Goal: Task Accomplishment & Management: Use online tool/utility

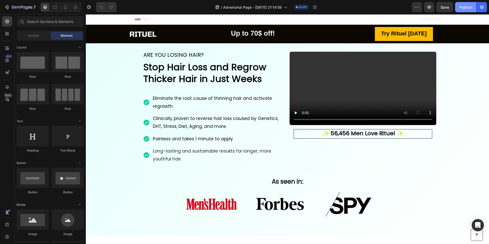
click at [463, 9] on div "Publish" at bounding box center [465, 7] width 13 height 5
click at [417, 11] on button "button" at bounding box center [416, 7] width 10 height 10
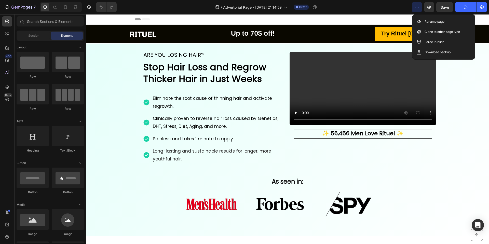
click at [402, 8] on div "/ Advertorial Page - Sep 26, 21:14:59 Draft" at bounding box center [266, 7] width 291 height 10
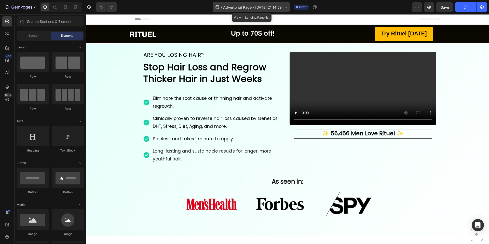
click at [271, 7] on span "Advertorial Page - Sep 26, 21:14:59" at bounding box center [252, 7] width 59 height 5
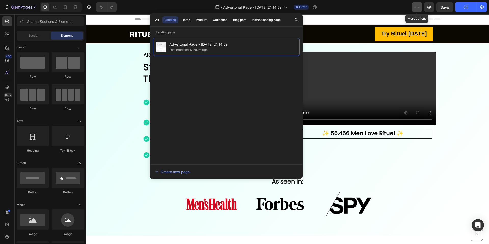
click at [417, 9] on icon "button" at bounding box center [416, 7] width 5 height 5
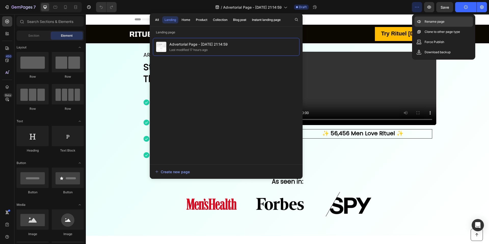
click at [423, 20] on div "Rename page" at bounding box center [443, 22] width 59 height 10
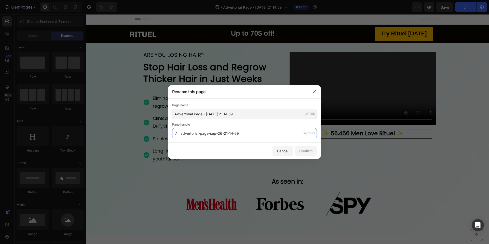
click at [256, 136] on input "advertorial-page-sep-26-21-14-59" at bounding box center [244, 133] width 145 height 10
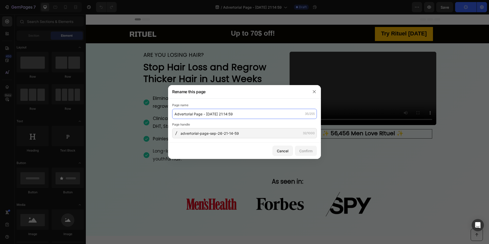
click at [254, 116] on input "Advertorial Page - Sep 26, 21:14:59" at bounding box center [244, 114] width 145 height 10
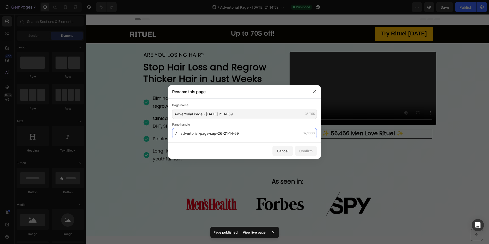
click at [250, 134] on input "advertorial-page-sep-26-21-14-59" at bounding box center [244, 133] width 145 height 10
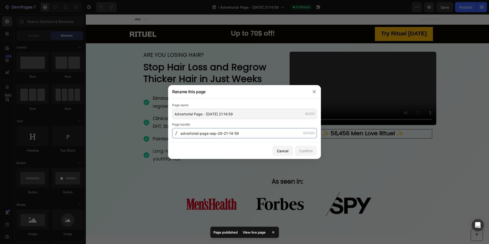
click at [250, 134] on input "advertorial-page-sep-26-21-14-59" at bounding box center [244, 133] width 145 height 10
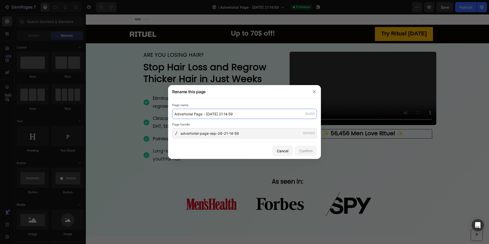
click at [220, 116] on input "Advertorial Page - Sep 26, 21:14:59" at bounding box center [244, 114] width 145 height 10
click at [219, 113] on input "page press 1" at bounding box center [244, 114] width 145 height 10
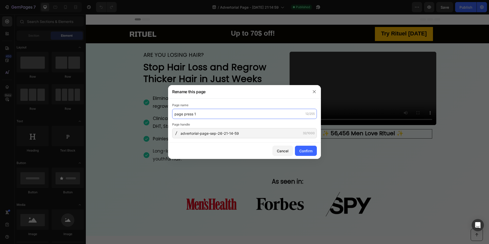
click at [192, 114] on input "page press 1" at bounding box center [244, 114] width 145 height 10
click at [208, 114] on input "page pre sale1" at bounding box center [244, 114] width 145 height 10
type input "page pre sale1"
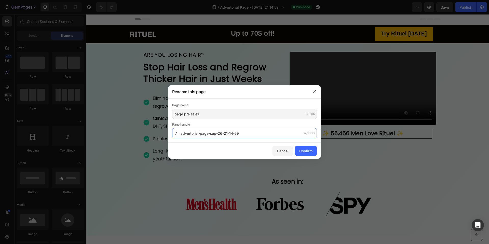
click at [209, 132] on input "advertorial-page-sep-26-21-14-59" at bounding box center [244, 133] width 145 height 10
paste input "page-pre-sale1"
type input "page-pre-sale1"
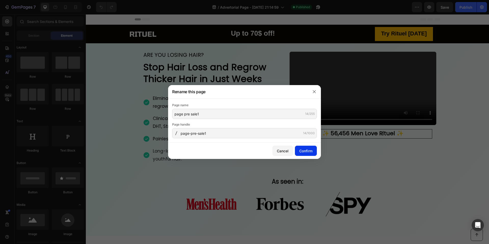
click at [303, 151] on div "Confirm" at bounding box center [305, 150] width 13 height 5
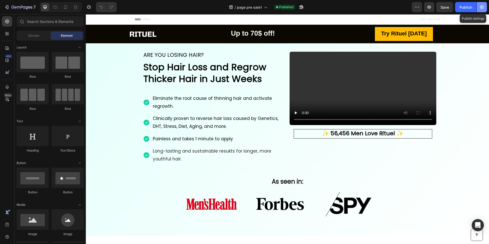
click at [480, 8] on icon "button" at bounding box center [482, 7] width 4 height 4
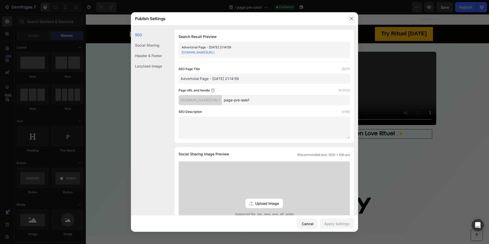
click at [352, 16] on button "button" at bounding box center [351, 19] width 8 height 8
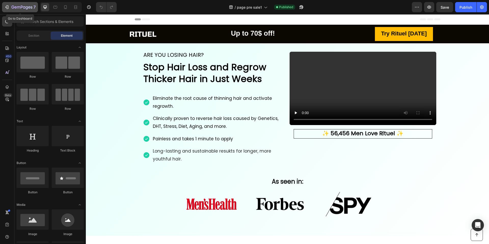
click at [23, 6] on icon "button" at bounding box center [21, 7] width 21 height 4
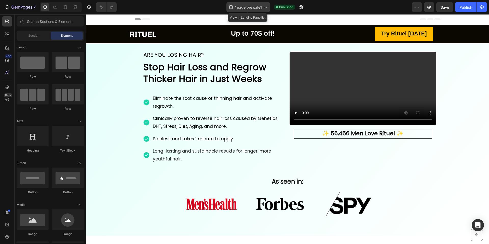
click at [247, 8] on span "page pre sale1" at bounding box center [249, 7] width 25 height 5
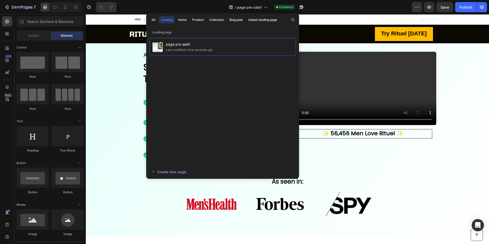
click at [354, 9] on div "/ page pre sale1 Published" at bounding box center [266, 7] width 291 height 10
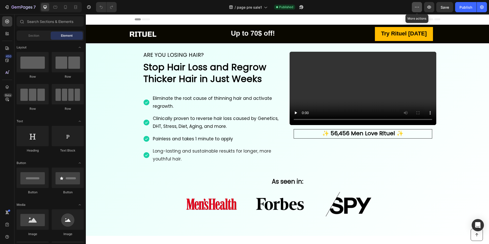
click at [418, 8] on icon "button" at bounding box center [416, 7] width 5 height 5
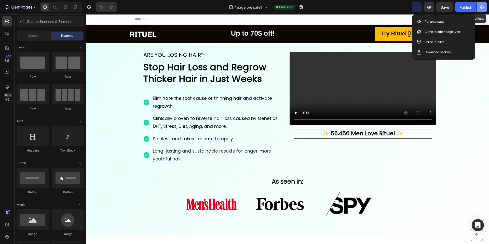
click at [482, 8] on icon "button" at bounding box center [482, 7] width 4 height 4
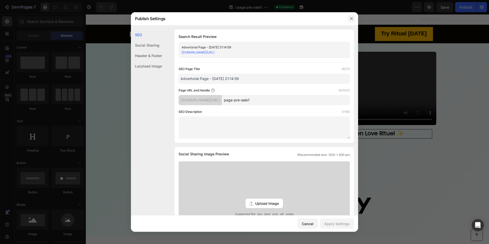
click at [354, 18] on button "button" at bounding box center [351, 19] width 8 height 8
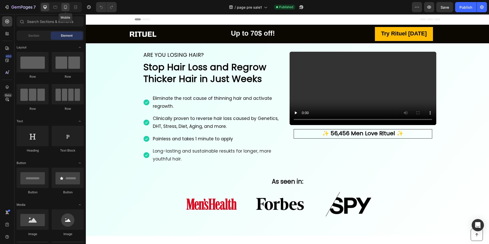
click at [68, 9] on div at bounding box center [65, 7] width 8 height 8
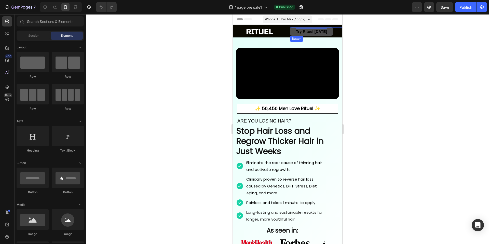
click at [313, 32] on strong "Try Rituel [DATE]" at bounding box center [310, 31] width 31 height 4
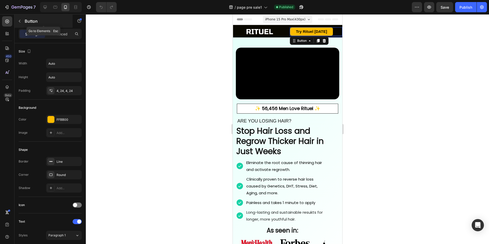
click at [18, 21] on icon "button" at bounding box center [20, 21] width 4 height 4
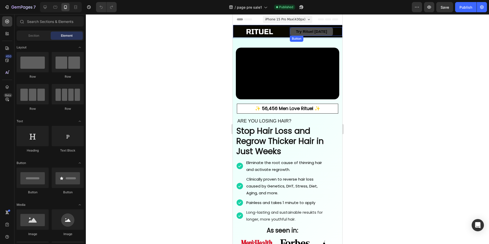
click at [292, 30] on button "Try Rituel [DATE]" at bounding box center [310, 31] width 43 height 9
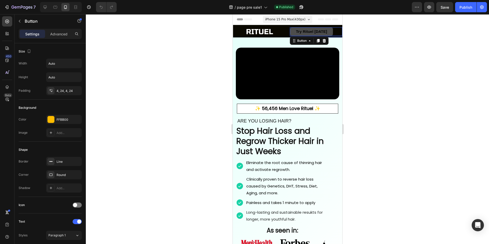
click at [292, 30] on button "Try Rituel [DATE]" at bounding box center [310, 31] width 43 height 9
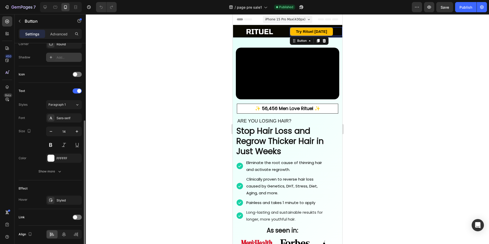
scroll to position [136, 0]
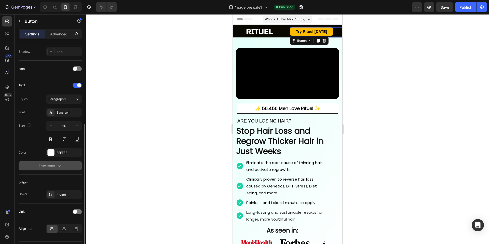
click at [56, 164] on div "Show more" at bounding box center [50, 165] width 24 height 5
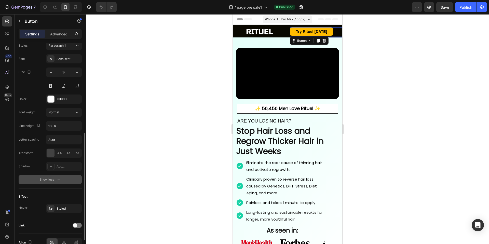
scroll to position [217, 0]
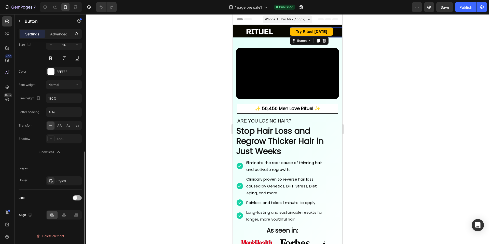
click at [75, 197] on span at bounding box center [75, 198] width 4 height 4
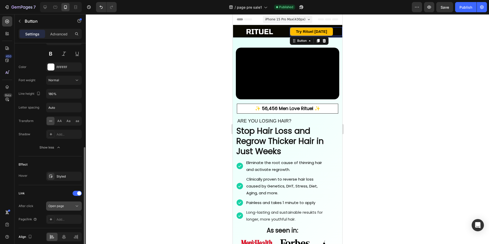
click at [63, 206] on span "Open page" at bounding box center [56, 206] width 16 height 4
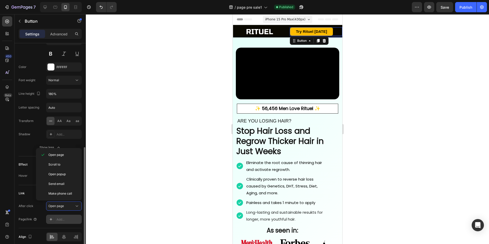
click at [67, 219] on div "Add..." at bounding box center [68, 219] width 24 height 5
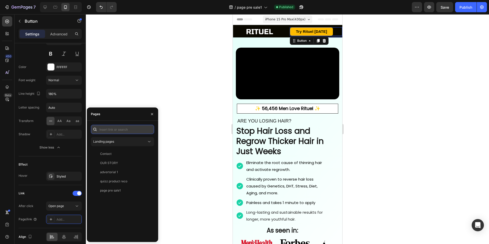
click at [118, 128] on input "text" at bounding box center [122, 129] width 63 height 9
paste input "https://tryrituel.com/pages/advertorial-1?view=quizz-product-reco"
type input "https://tryrituel.com/pages/advertorial-1?view=quizz-product-reco"
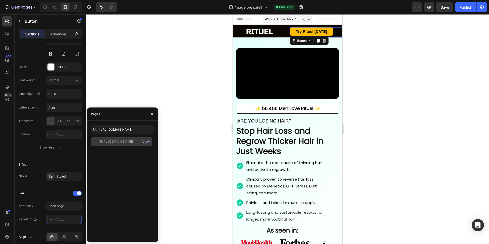
scroll to position [0, 0]
click at [146, 142] on div "View" at bounding box center [145, 141] width 7 height 5
click at [115, 143] on div "https://tryrituel.com/pages/advertorial-1?view=quizz-product-reco" at bounding box center [116, 141] width 33 height 5
click at [124, 102] on div at bounding box center [287, 128] width 403 height 229
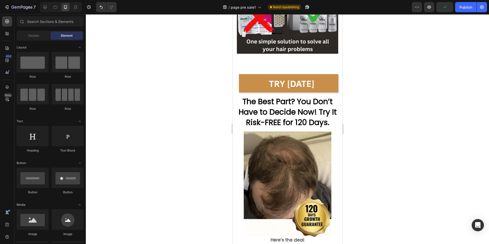
scroll to position [2817, 0]
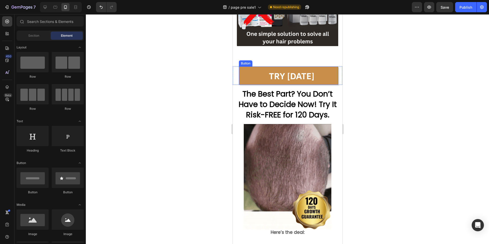
click at [246, 85] on button "TRY [DATE]" at bounding box center [287, 75] width 99 height 18
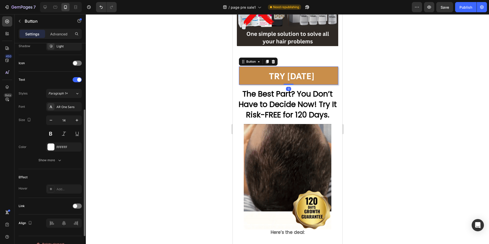
scroll to position [150, 0]
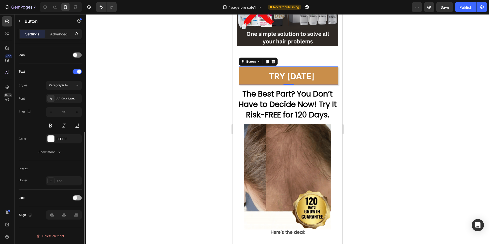
click at [76, 197] on span at bounding box center [75, 198] width 4 height 4
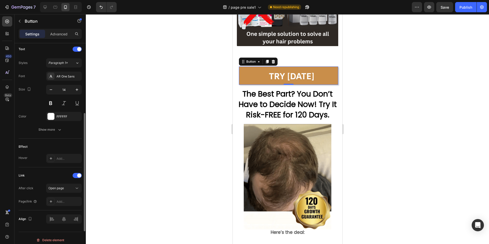
scroll to position [174, 0]
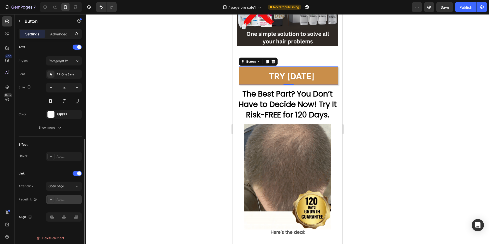
click at [71, 199] on div "Add..." at bounding box center [68, 199] width 24 height 5
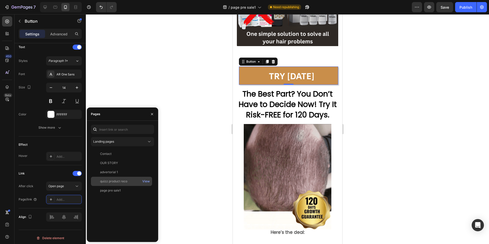
click at [127, 181] on div "quizz product reco" at bounding box center [121, 181] width 57 height 5
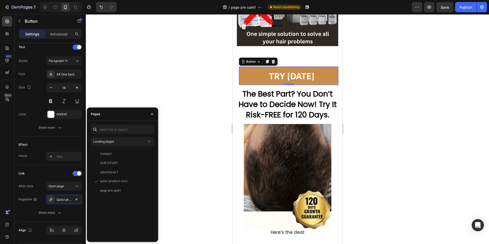
click at [115, 99] on div at bounding box center [287, 128] width 403 height 229
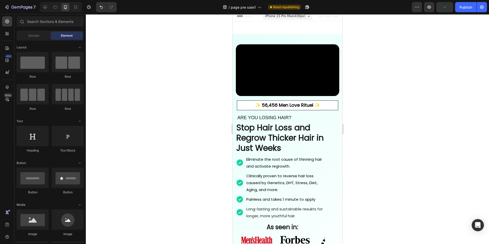
scroll to position [0, 0]
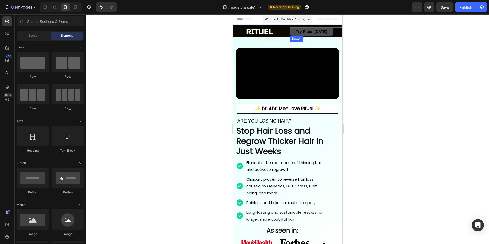
click at [329, 32] on link "Try Rituel [DATE]" at bounding box center [310, 31] width 43 height 9
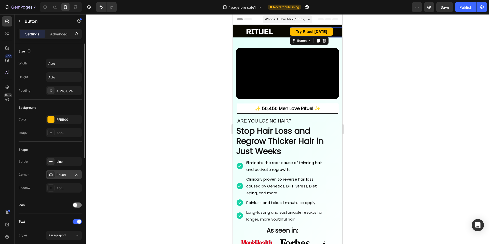
scroll to position [190, 0]
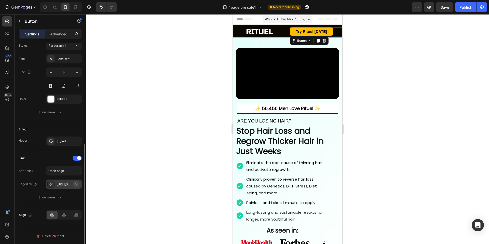
click at [73, 182] on button "button" at bounding box center [76, 184] width 6 height 6
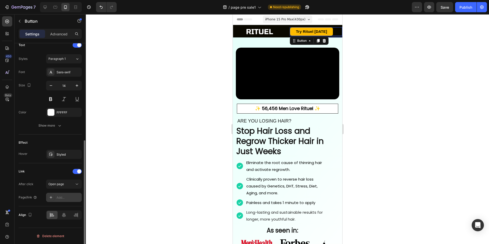
scroll to position [176, 0]
click at [67, 193] on div "Add..." at bounding box center [64, 197] width 36 height 9
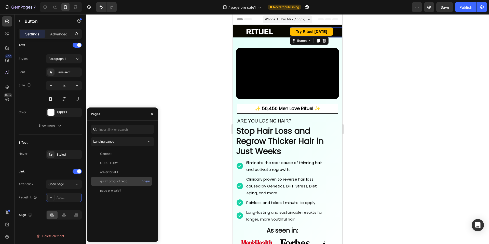
click at [129, 182] on div "quizz product reco" at bounding box center [121, 181] width 57 height 5
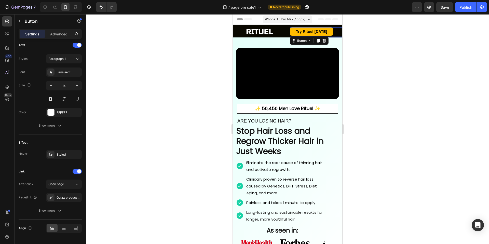
click at [127, 92] on div at bounding box center [287, 128] width 403 height 229
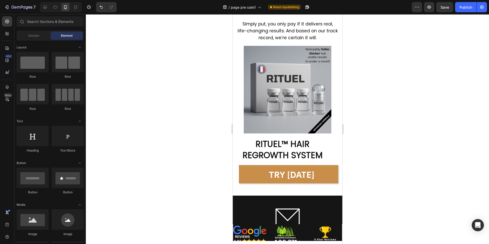
scroll to position [3251, 0]
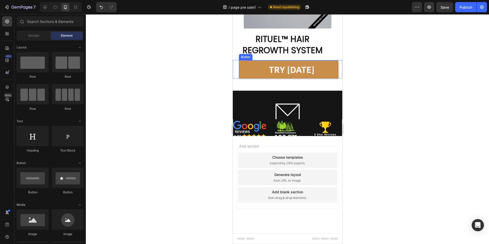
click at [247, 68] on button "TRY [DATE]" at bounding box center [287, 69] width 99 height 18
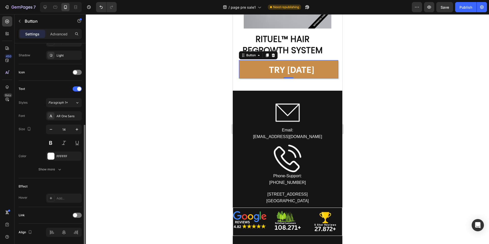
scroll to position [150, 0]
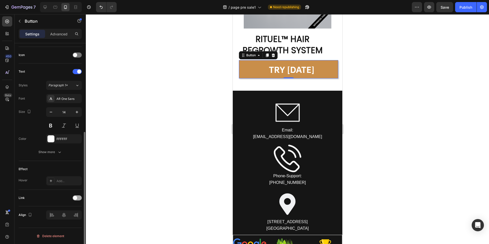
click at [78, 199] on div at bounding box center [77, 197] width 9 height 5
click at [68, 224] on div "Add..." at bounding box center [68, 224] width 24 height 5
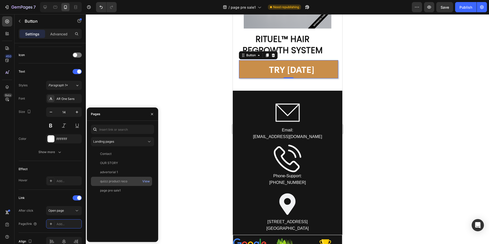
click at [117, 185] on div "quizz product reco View" at bounding box center [121, 181] width 61 height 9
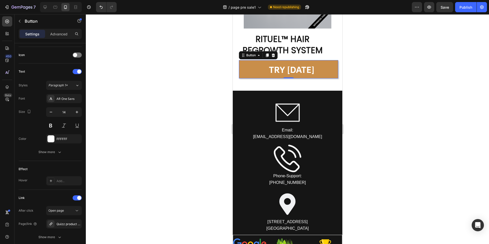
click at [139, 83] on div at bounding box center [287, 128] width 403 height 229
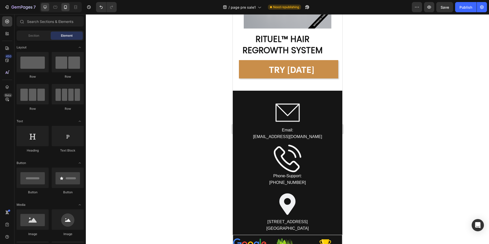
click at [47, 9] on icon at bounding box center [44, 7] width 5 height 5
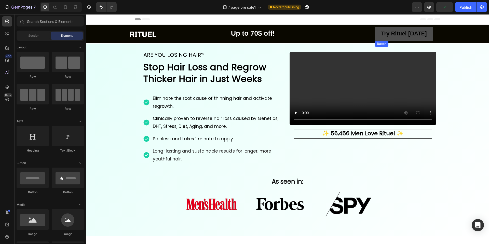
click at [378, 30] on button "Try Rituel [DATE]" at bounding box center [404, 34] width 58 height 14
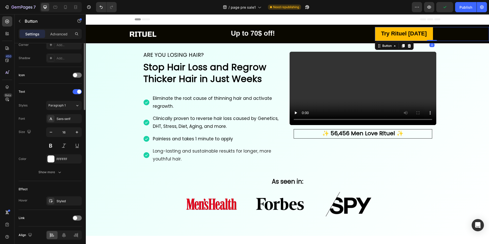
scroll to position [150, 0]
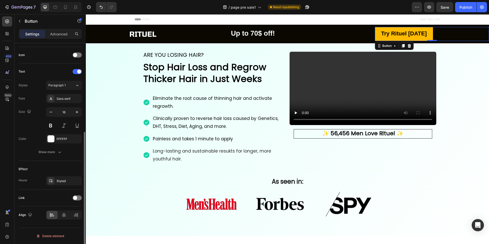
click at [79, 201] on div "Link" at bounding box center [50, 198] width 63 height 8
click at [79, 199] on div at bounding box center [77, 197] width 9 height 5
click at [62, 224] on div "Add..." at bounding box center [68, 224] width 24 height 5
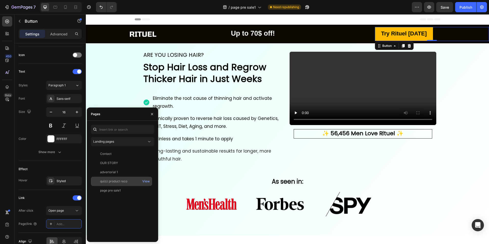
click at [116, 184] on div "quizz product reco View" at bounding box center [121, 181] width 61 height 9
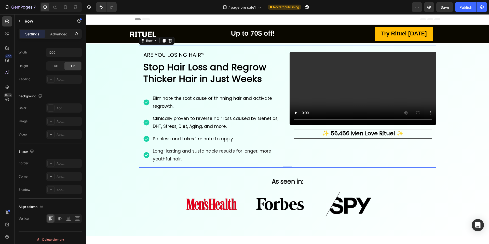
click at [181, 168] on div "ARE YOU LOSING HAIR? Text Block Row Stop Hair Loss and Regrow Thicker Hair in J…" at bounding box center [212, 107] width 147 height 122
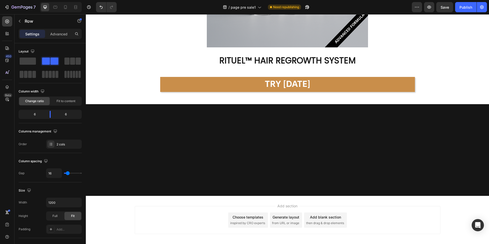
scroll to position [2735, 0]
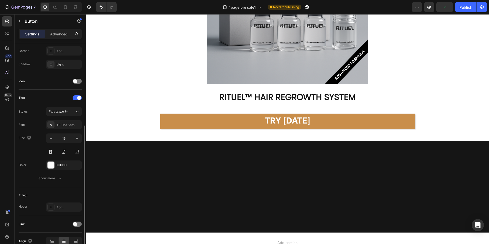
scroll to position [150, 0]
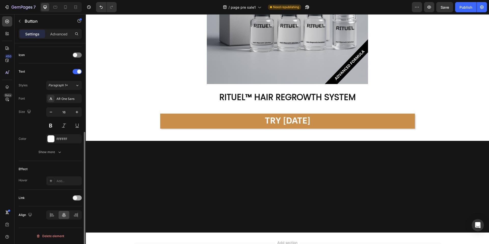
click at [76, 199] on span at bounding box center [75, 198] width 4 height 4
click at [62, 223] on div "Add..." at bounding box center [68, 224] width 24 height 5
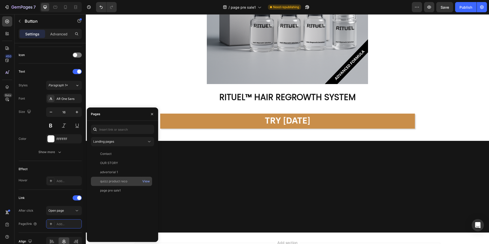
click at [113, 184] on div "quizz product reco View" at bounding box center [121, 181] width 61 height 9
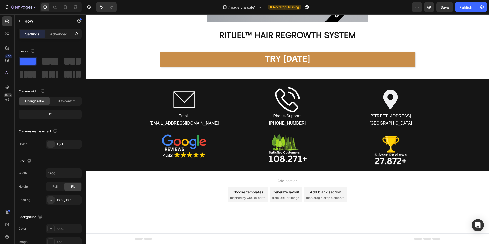
scroll to position [3259, 0]
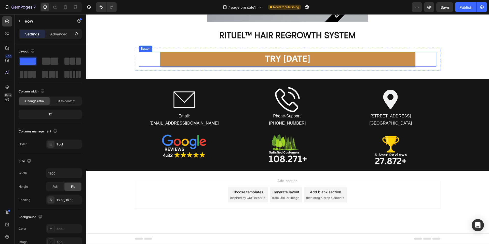
click at [198, 56] on button "TRY [DATE]" at bounding box center [287, 59] width 254 height 15
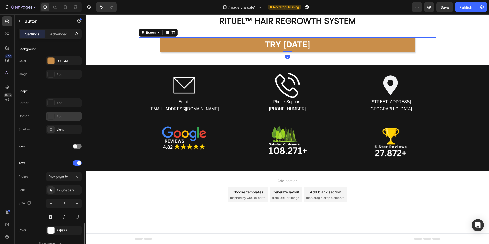
scroll to position [150, 0]
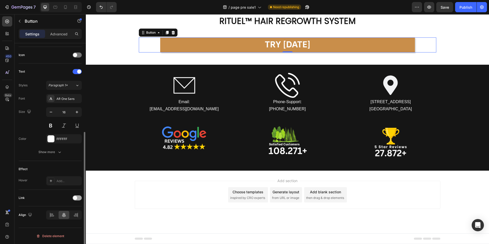
click at [77, 199] on div at bounding box center [77, 197] width 9 height 5
click at [58, 220] on div "Add..." at bounding box center [64, 223] width 36 height 9
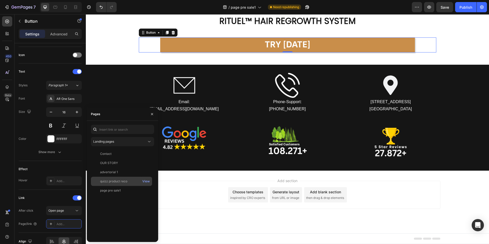
click at [115, 183] on div "quizz product reco View" at bounding box center [121, 181] width 61 height 9
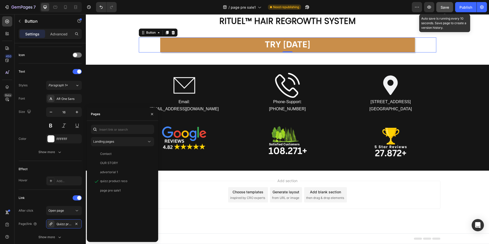
click at [446, 8] on span "Save" at bounding box center [444, 7] width 8 height 4
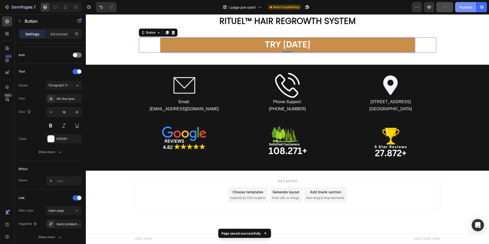
click at [465, 7] on div "Publish" at bounding box center [465, 7] width 13 height 5
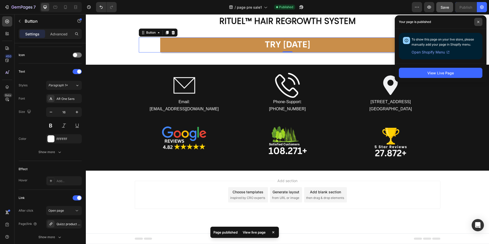
click at [480, 22] on span at bounding box center [478, 22] width 8 height 8
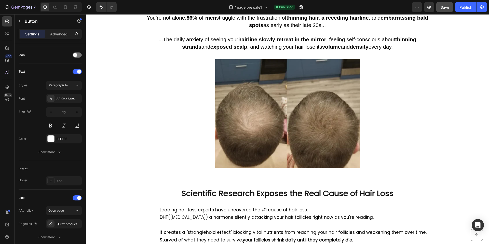
scroll to position [0, 0]
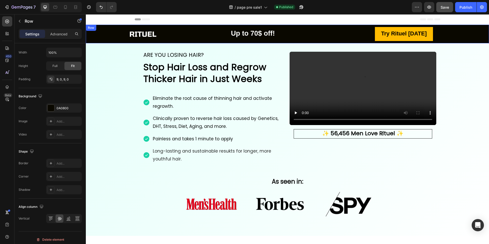
click at [106, 28] on div "Image Up to 70$ off! Text Block Try Rituel Today Button Row" at bounding box center [287, 34] width 403 height 19
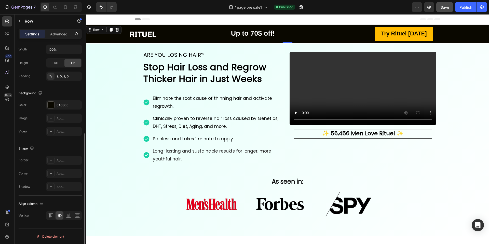
scroll to position [153, 0]
click at [61, 37] on div "Advanced" at bounding box center [58, 34] width 25 height 8
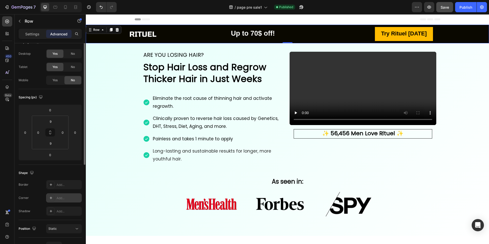
scroll to position [0, 0]
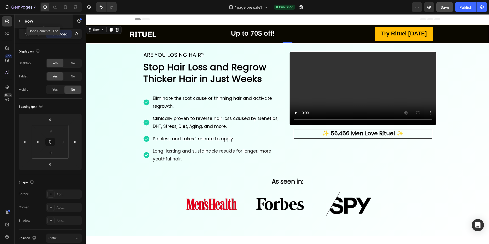
click at [19, 21] on icon "button" at bounding box center [20, 21] width 4 height 4
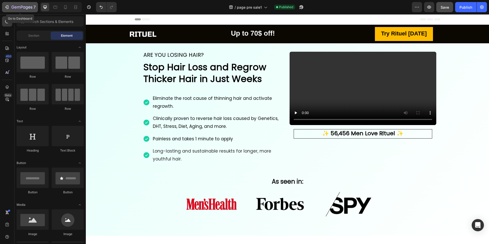
click at [18, 8] on icon "button" at bounding box center [21, 7] width 21 height 4
click at [8, 34] on icon at bounding box center [8, 35] width 2 height 2
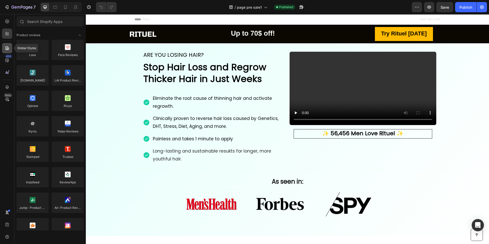
click at [8, 47] on icon at bounding box center [7, 48] width 5 height 5
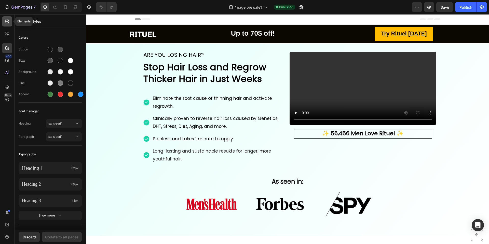
click at [8, 24] on icon at bounding box center [7, 21] width 5 height 5
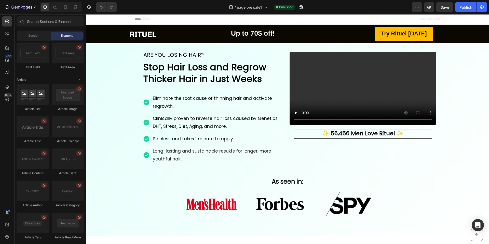
scroll to position [1306, 0]
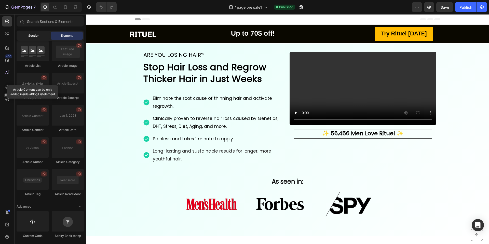
click at [34, 37] on span "Section" at bounding box center [33, 35] width 11 height 5
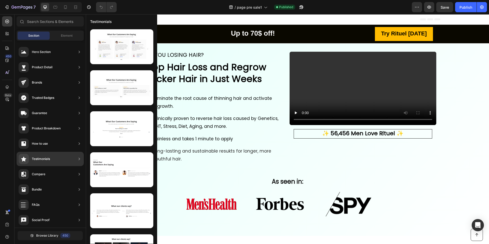
scroll to position [108, 0]
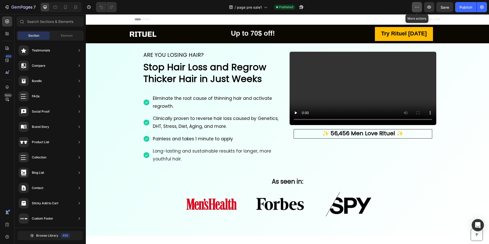
click at [418, 10] on button "button" at bounding box center [416, 7] width 10 height 10
click at [480, 6] on icon "button" at bounding box center [481, 7] width 5 height 5
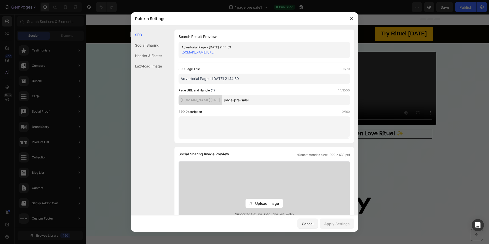
click at [159, 67] on div "Lazyload Image" at bounding box center [146, 66] width 31 height 10
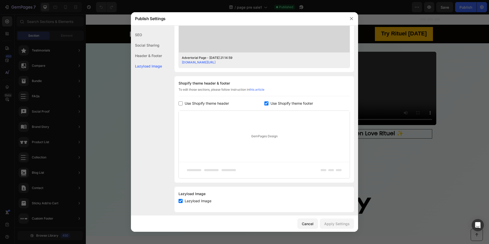
scroll to position [198, 0]
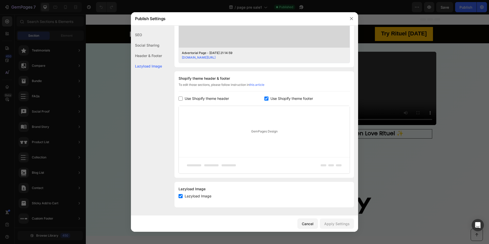
click at [145, 37] on div "SEO" at bounding box center [146, 35] width 31 height 10
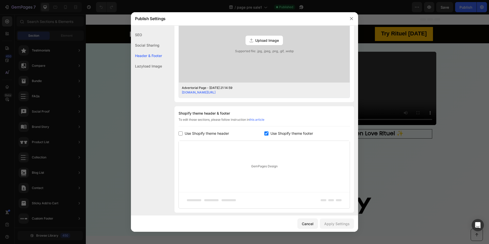
scroll to position [162, 0]
click at [153, 47] on div "Social Sharing" at bounding box center [146, 45] width 31 height 10
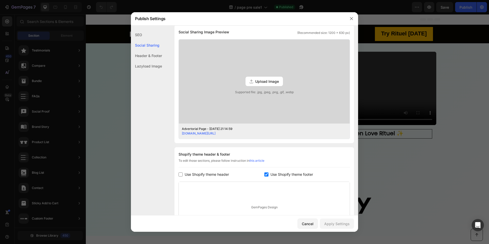
scroll to position [116, 0]
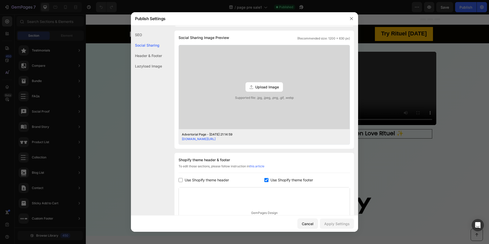
click at [150, 44] on div "Social Sharing" at bounding box center [146, 45] width 31 height 10
click at [148, 55] on div "Header & Footer" at bounding box center [146, 55] width 31 height 10
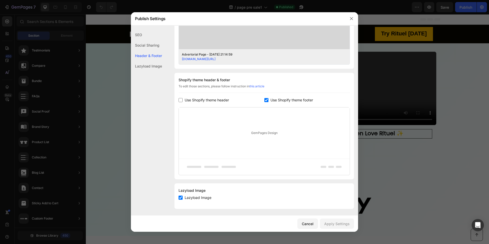
scroll to position [198, 0]
click at [148, 66] on div "Lazyload Image" at bounding box center [146, 66] width 31 height 10
click at [149, 66] on div "Lazyload Image" at bounding box center [146, 66] width 31 height 10
drag, startPoint x: 211, startPoint y: 190, endPoint x: 177, endPoint y: 189, distance: 34.9
click at [177, 189] on div "Lazyload Image Lazyload Image" at bounding box center [263, 194] width 179 height 25
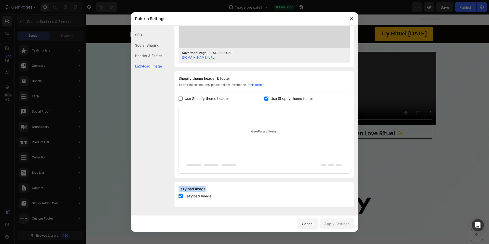
click at [173, 191] on div at bounding box center [173, 191] width 0 height 0
click at [163, 189] on div "SEO Search Result Preview Advertorial Page - Sep 26, 21:14:59 n6priy-6a.myshopi…" at bounding box center [244, 21] width 227 height 379
click at [207, 198] on span "Lazyload Image" at bounding box center [197, 196] width 27 height 6
checkbox input "true"
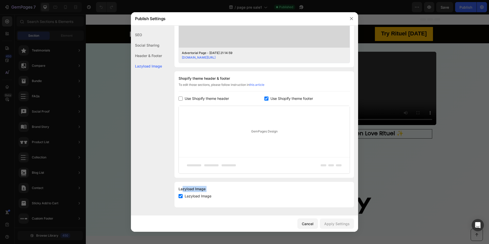
drag, startPoint x: 213, startPoint y: 198, endPoint x: 182, endPoint y: 186, distance: 33.4
click at [183, 186] on div "Lazyload Image Lazyload Image" at bounding box center [263, 194] width 179 height 25
click at [179, 179] on div at bounding box center [179, 179] width 0 height 0
click at [183, 188] on div "Lazyload Image" at bounding box center [263, 189] width 171 height 6
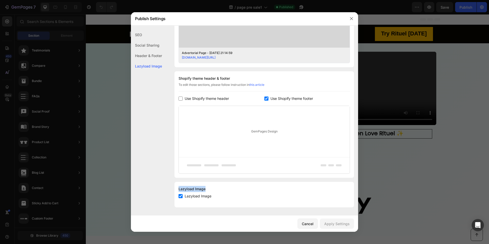
click at [183, 188] on div "Lazyload Image" at bounding box center [263, 189] width 171 height 6
click at [180, 179] on div at bounding box center [180, 179] width 0 height 0
click at [351, 18] on icon "button" at bounding box center [351, 19] width 4 height 4
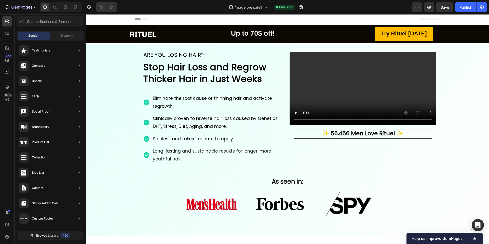
click at [351, 18] on div "Header" at bounding box center [287, 19] width 305 height 10
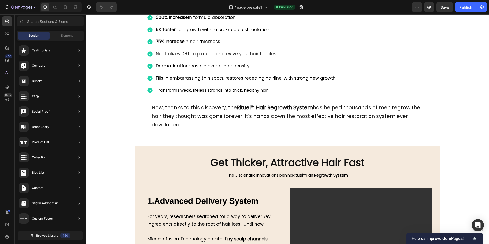
scroll to position [1145, 0]
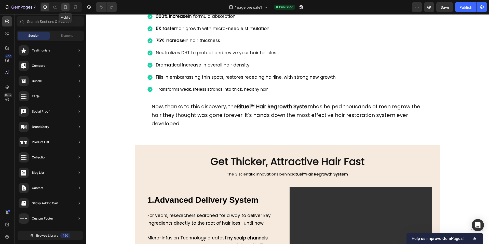
click at [64, 8] on icon at bounding box center [65, 7] width 3 height 4
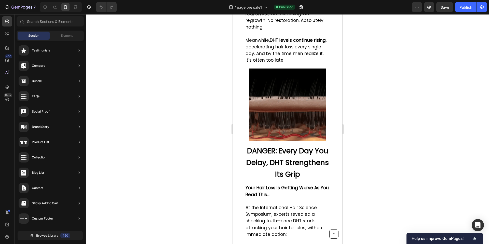
scroll to position [707, 0]
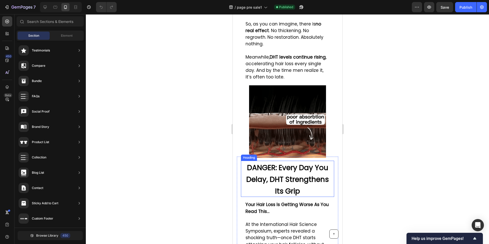
click at [302, 167] on h2 "DANGER: Every Day You Delay, DHT Strengthens Its Grip" at bounding box center [286, 179] width 93 height 36
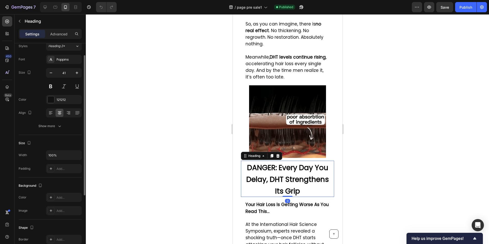
scroll to position [18, 0]
click at [50, 128] on div "Show more" at bounding box center [50, 125] width 24 height 5
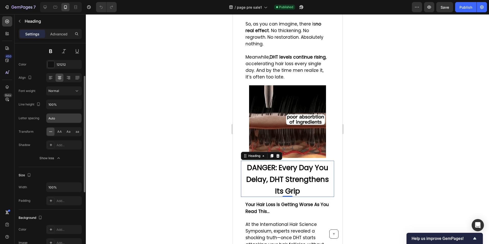
scroll to position [72, 0]
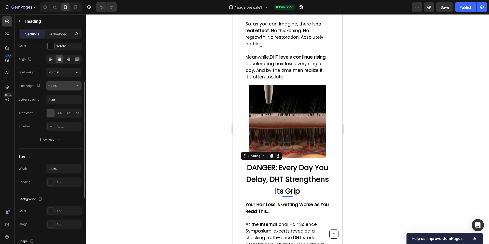
click at [67, 87] on input "100%" at bounding box center [63, 85] width 35 height 9
click at [80, 87] on button "button" at bounding box center [76, 85] width 9 height 9
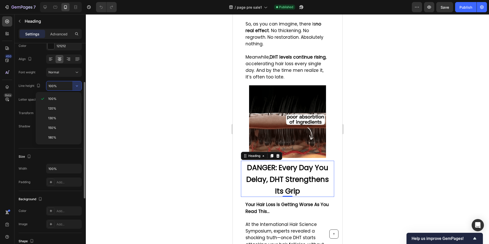
click at [61, 86] on input "100%" at bounding box center [63, 85] width 35 height 9
click at [48, 87] on input "100%" at bounding box center [63, 85] width 35 height 9
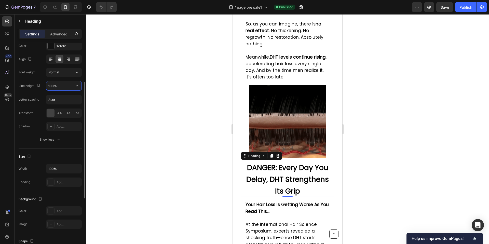
click at [49, 87] on input "100%" at bounding box center [63, 85] width 35 height 9
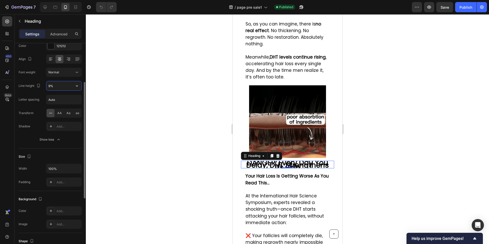
type input "90%"
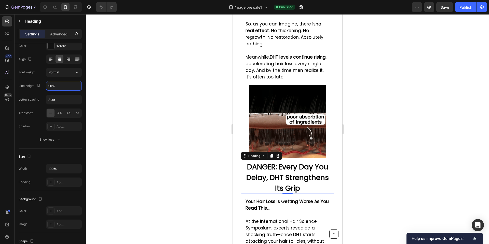
click at [129, 113] on div at bounding box center [287, 128] width 403 height 229
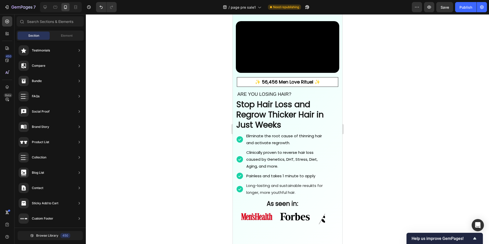
scroll to position [0, 0]
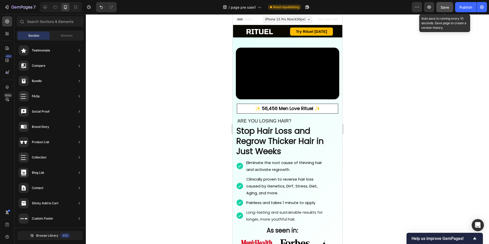
click at [441, 7] on span "Save" at bounding box center [444, 7] width 8 height 4
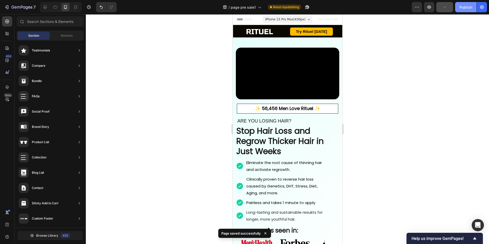
click at [468, 7] on div "Publish" at bounding box center [465, 7] width 13 height 5
click at [475, 223] on icon "Open Intercom Messenger" at bounding box center [477, 225] width 7 height 7
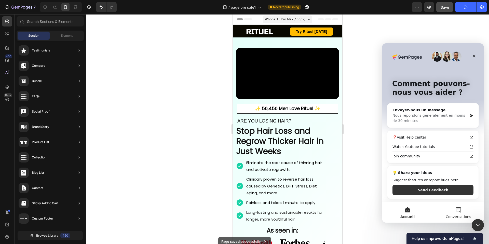
click at [452, 210] on button "Conversations" at bounding box center [458, 212] width 51 height 20
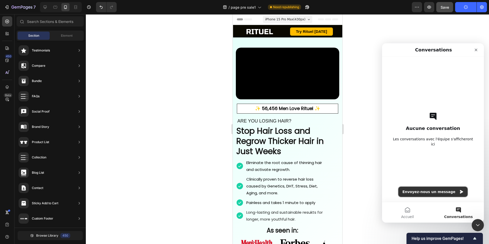
click at [437, 190] on button "Envoyez-nous un message" at bounding box center [432, 191] width 69 height 10
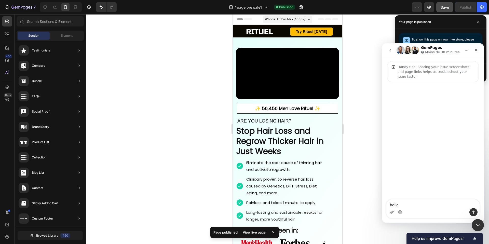
type textarea "hello"
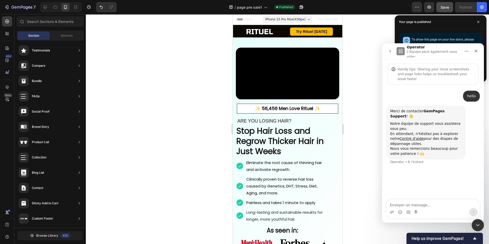
click at [405, 209] on div "Intercom Messenger" at bounding box center [432, 212] width 93 height 8
click at [406, 206] on textarea "Envoyer un message..." at bounding box center [432, 203] width 93 height 9
paste textarea "I would like it to be a sticky header, please. When the customer swipes down, I…"
type textarea "I would like it to be a sticky header, please. When the customer swipes down, I…"
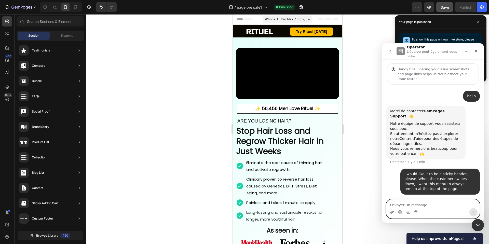
click at [393, 212] on icon "Télécharger la pièce jointe" at bounding box center [392, 212] width 4 height 4
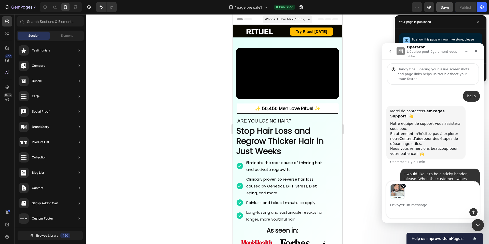
scroll to position [14, 0]
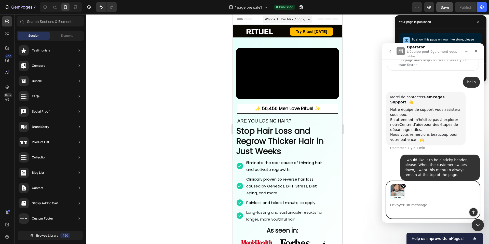
click at [472, 212] on icon "Envoyer un message…" at bounding box center [473, 212] width 4 height 4
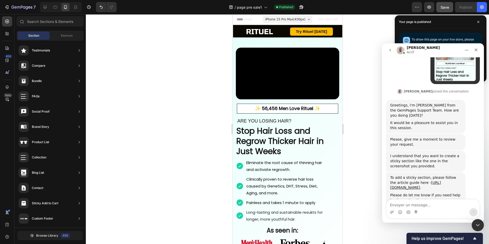
scroll to position [175, 0]
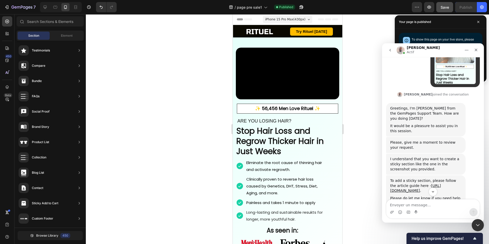
click at [435, 123] on div "It would be a pleasure to assist you in this session." at bounding box center [425, 128] width 71 height 10
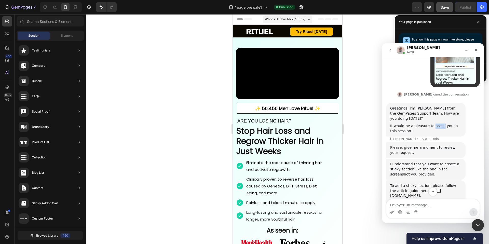
click at [435, 123] on div "It would be a pleasure to assist you in this session." at bounding box center [425, 128] width 71 height 10
click at [431, 123] on div "It would be a pleasure to assist you in this session." at bounding box center [425, 128] width 71 height 10
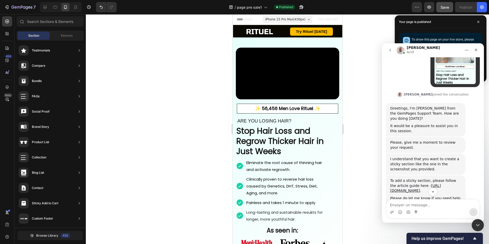
click at [410, 156] on div "I understand that you want to create a sticky section like the one in the scree…" at bounding box center [425, 163] width 71 height 15
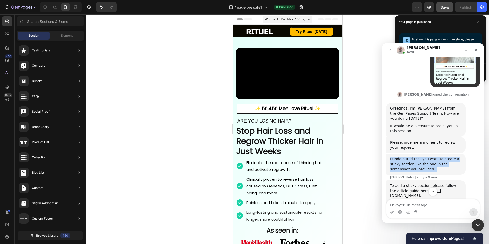
copy div "I understand that you want to create a sticky section like the one in the scree…"
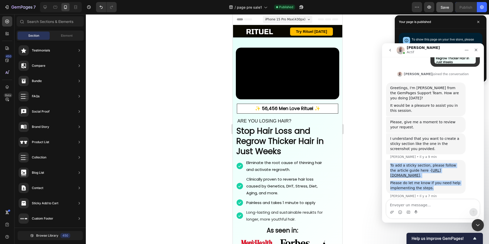
drag, startPoint x: 390, startPoint y: 155, endPoint x: 432, endPoint y: 185, distance: 51.8
click at [432, 185] on div "To add a sticky section, please follow the article guide here - https://help.ge…" at bounding box center [425, 176] width 71 height 27
copy div "To add a sticky section, please follow the article guide here - https://help.ge…"
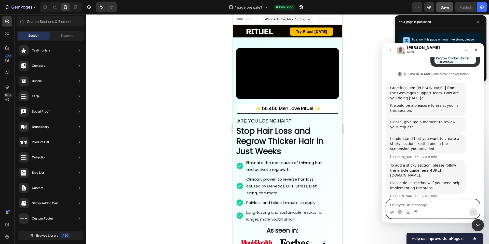
click at [397, 204] on textarea "Envoyer un message..." at bounding box center [432, 203] width 93 height 9
type textarea "thank you"
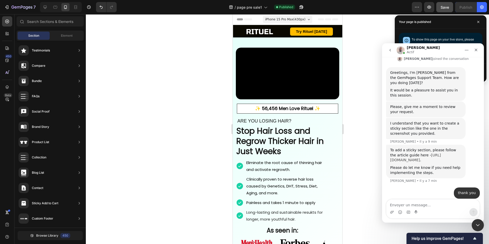
click at [404, 153] on link "https://help.gempages.net/articles/sticky-section-v7" at bounding box center [415, 157] width 51 height 9
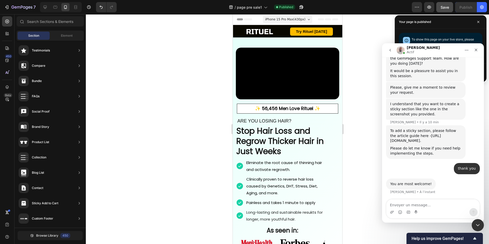
scroll to position [245, 0]
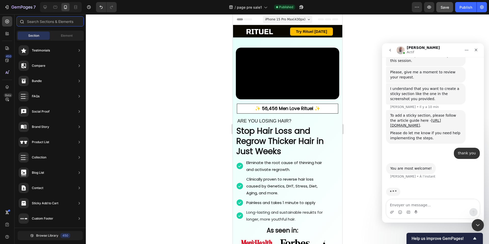
click at [34, 24] on input "text" at bounding box center [50, 21] width 67 height 10
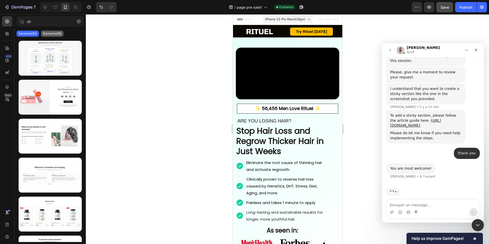
click at [51, 33] on p "Elements(19)" at bounding box center [52, 34] width 18 height 4
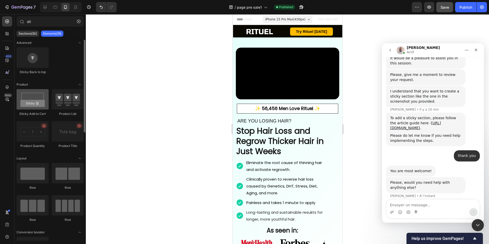
scroll to position [242, 0]
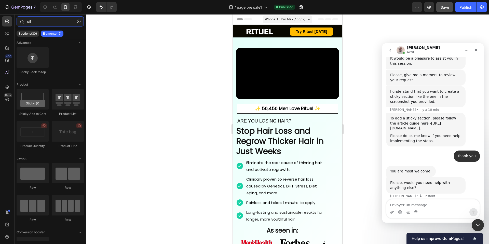
click at [42, 22] on input "sti" at bounding box center [50, 21] width 67 height 10
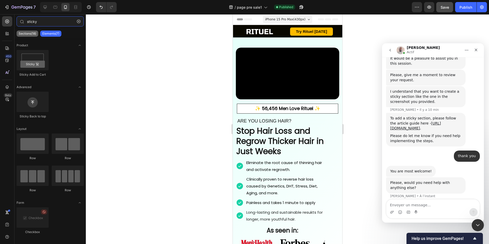
type input "sticky"
click at [30, 35] on p "Sections(18)" at bounding box center [28, 34] width 18 height 4
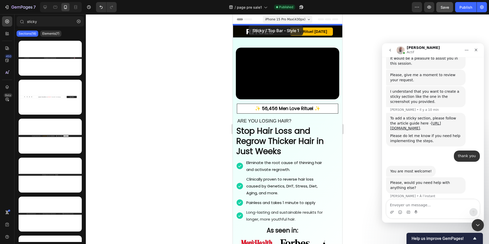
drag, startPoint x: 281, startPoint y: 86, endPoint x: 248, endPoint y: 25, distance: 69.0
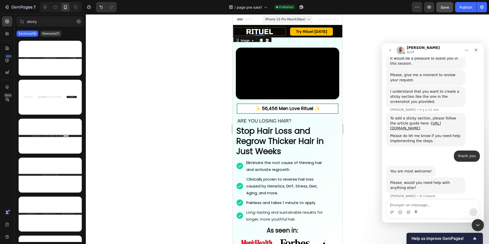
click at [240, 28] on div at bounding box center [259, 31] width 52 height 8
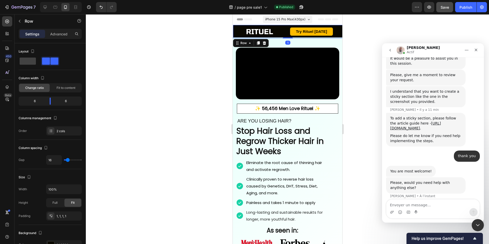
click at [254, 26] on div "Image" at bounding box center [259, 31] width 52 height 13
click at [19, 20] on icon "button" at bounding box center [20, 21] width 4 height 4
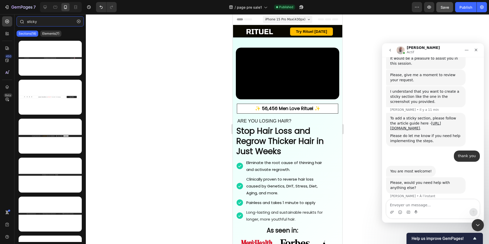
click at [58, 22] on input "sticky" at bounding box center [50, 21] width 67 height 10
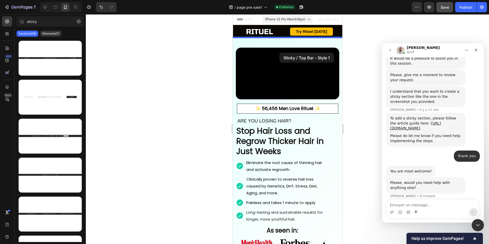
drag, startPoint x: 290, startPoint y: 71, endPoint x: 279, endPoint y: 52, distance: 22.2
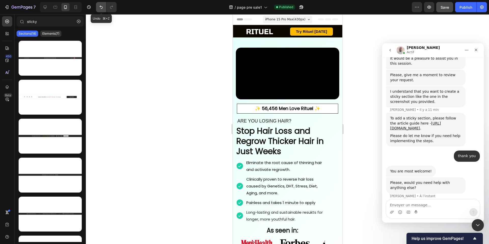
click at [101, 4] on button "Undo/Redo" at bounding box center [101, 7] width 10 height 10
click at [52, 36] on div "Elements(7)" at bounding box center [50, 34] width 21 height 6
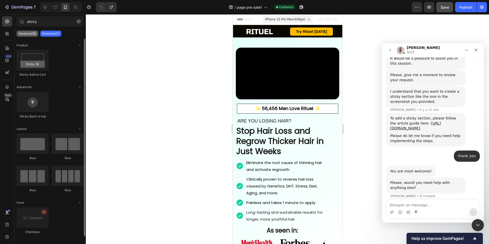
click at [30, 33] on p "Sections(18)" at bounding box center [28, 34] width 18 height 4
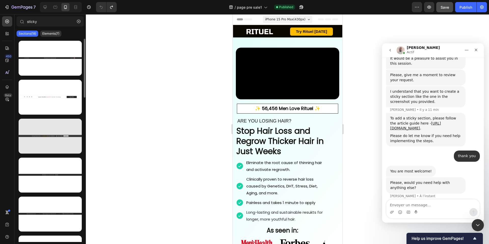
scroll to position [2, 0]
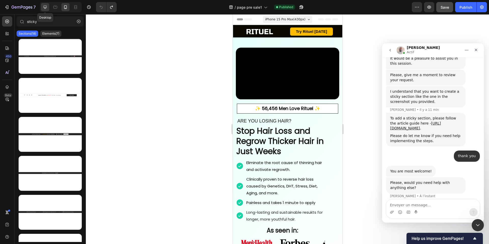
click at [44, 7] on icon at bounding box center [45, 7] width 3 height 3
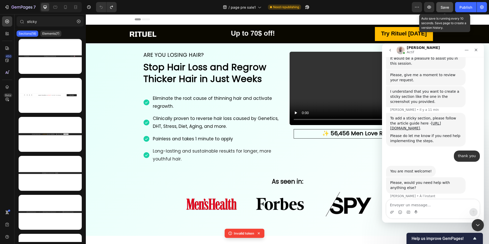
click at [442, 7] on span "Save" at bounding box center [444, 7] width 8 height 4
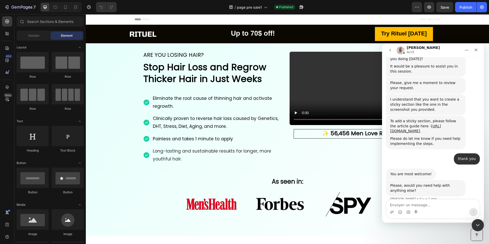
scroll to position [237, 0]
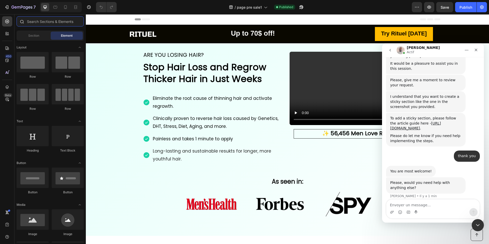
click at [57, 23] on input "text" at bounding box center [50, 21] width 67 height 10
click at [39, 32] on div "Section" at bounding box center [34, 36] width 32 height 8
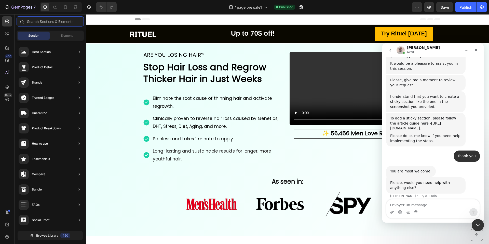
click at [45, 23] on input "text" at bounding box center [50, 21] width 67 height 10
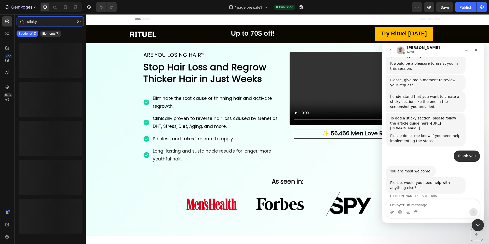
type input "sticky"
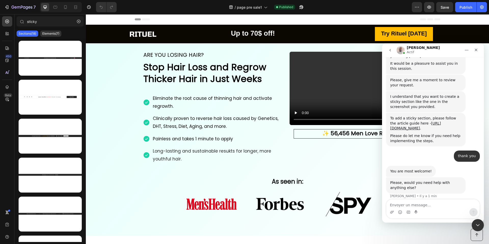
click at [47, 37] on div "Sections(18) Elements(7)" at bounding box center [50, 33] width 71 height 10
click at [48, 35] on p "Elements(7)" at bounding box center [50, 34] width 17 height 4
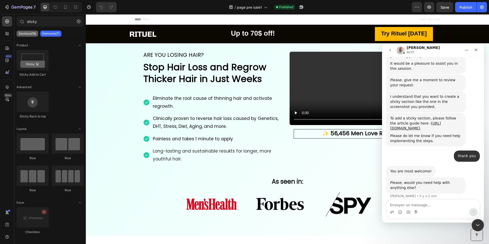
click at [23, 34] on p "Sections(18)" at bounding box center [28, 34] width 18 height 4
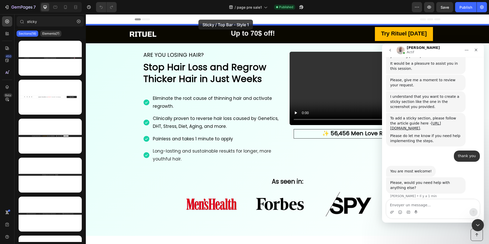
drag, startPoint x: 125, startPoint y: 69, endPoint x: 198, endPoint y: 20, distance: 87.9
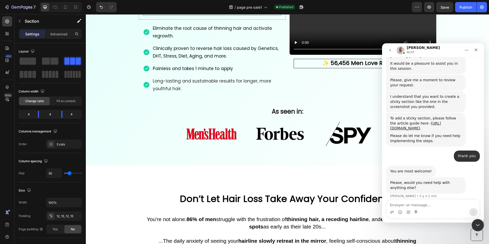
scroll to position [0, 0]
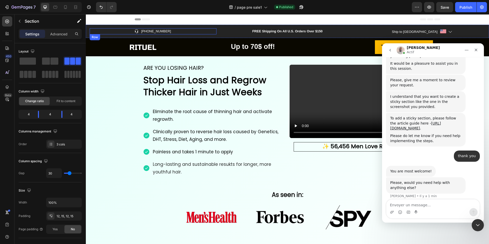
click at [212, 34] on div "Icon 999-9999-999 Text block Row" at bounding box center [153, 31] width 127 height 7
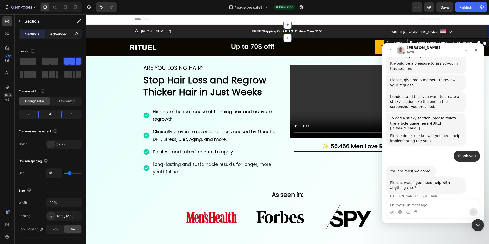
click at [66, 33] on p "Advanced" at bounding box center [58, 33] width 17 height 5
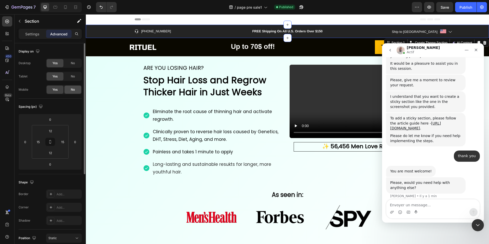
click at [73, 87] on span "No" at bounding box center [73, 89] width 4 height 5
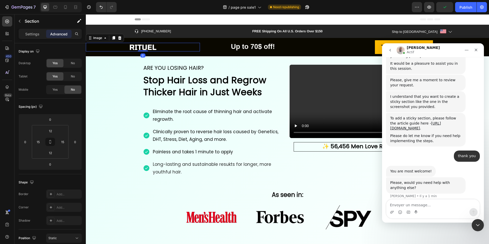
click at [150, 46] on img at bounding box center [142, 47] width 31 height 8
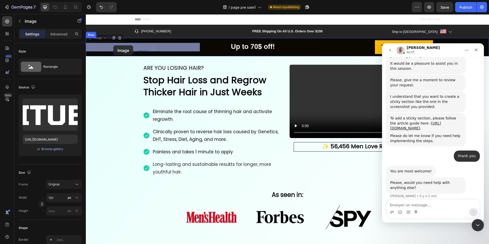
drag, startPoint x: 91, startPoint y: 39, endPoint x: 113, endPoint y: 45, distance: 23.5
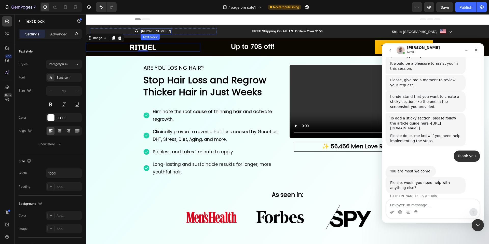
click at [146, 32] on p "[PHONE_NUMBER]" at bounding box center [156, 31] width 30 height 5
click at [149, 31] on p "[PHONE_NUMBER]" at bounding box center [156, 31] width 30 height 5
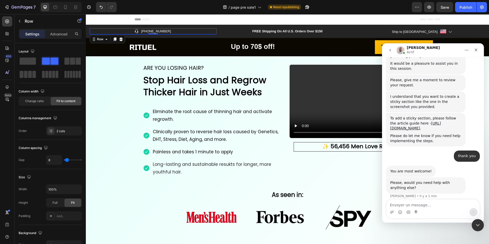
click at [171, 33] on div "Icon 999-9999-999 Text block Row 0" at bounding box center [153, 31] width 127 height 6
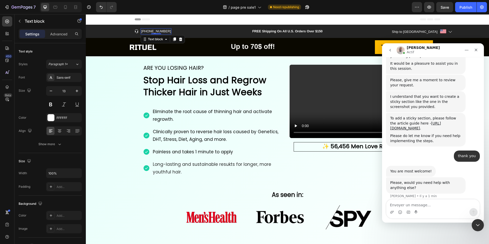
click at [160, 32] on p "[PHONE_NUMBER]" at bounding box center [156, 31] width 30 height 5
click at [184, 32] on div "Icon 999-9999-999 Text block 0 Row" at bounding box center [153, 31] width 127 height 6
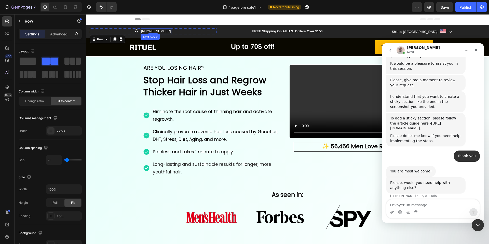
click at [158, 31] on p "[PHONE_NUMBER]" at bounding box center [156, 31] width 30 height 5
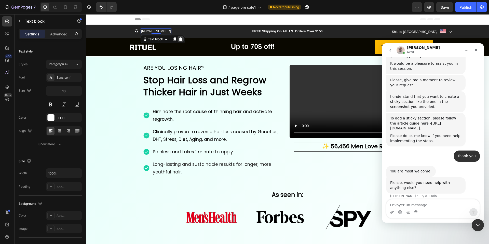
click at [182, 39] on icon at bounding box center [180, 39] width 4 height 4
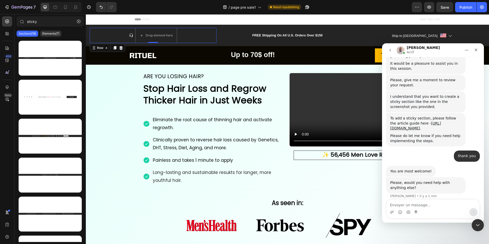
click at [128, 34] on div "Icon Drop element here Row 0" at bounding box center [153, 35] width 127 height 15
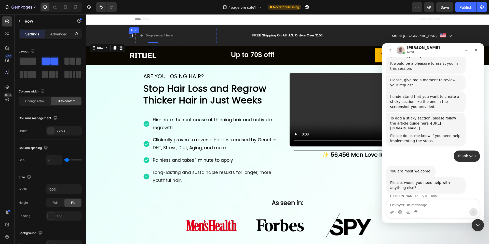
click at [131, 35] on div "Icon" at bounding box center [131, 35] width 4 height 4
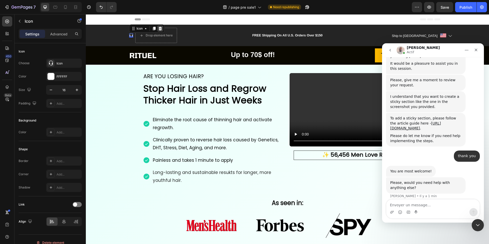
click at [161, 27] on icon at bounding box center [160, 28] width 4 height 4
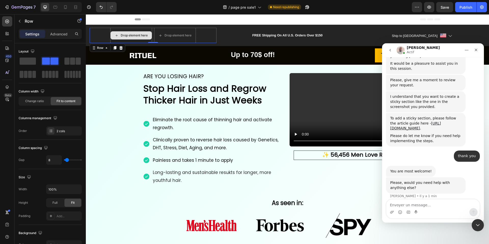
click at [118, 29] on div "Drop element here" at bounding box center [131, 35] width 42 height 15
click at [28, 59] on span at bounding box center [28, 61] width 16 height 7
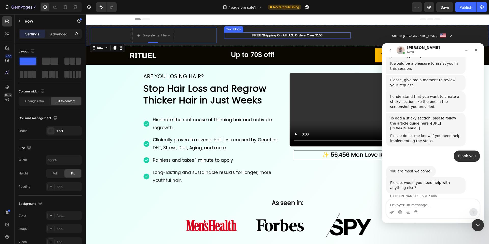
click at [272, 35] on p "FREE Shipping On All U.S. Orders Over $150" at bounding box center [287, 35] width 126 height 5
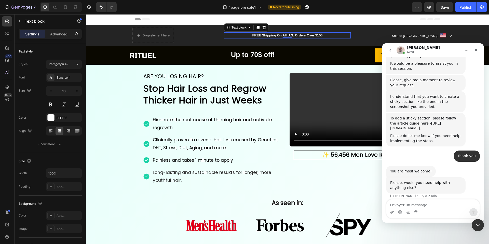
click at [272, 35] on p "FREE Shipping On All U.S. Orders Over $150" at bounding box center [287, 35] width 126 height 5
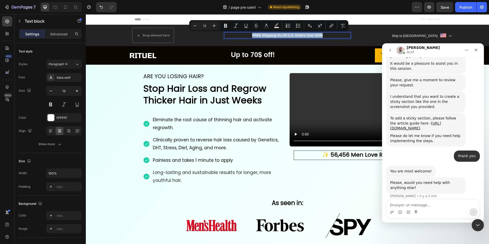
click at [272, 35] on p "FREE Shipping On All U.S. Orders Over $150" at bounding box center [287, 35] width 126 height 5
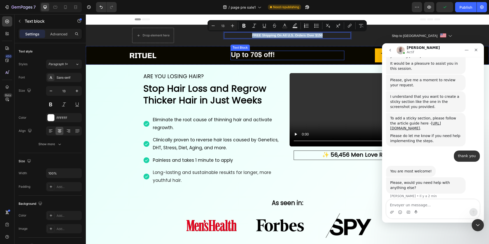
click at [239, 58] on strong "Up to 70$ off!" at bounding box center [253, 55] width 44 height 8
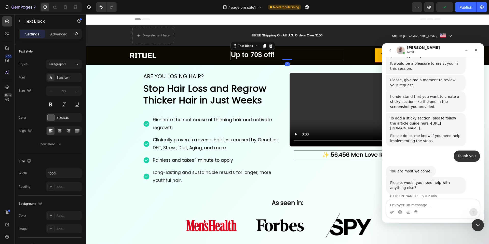
click at [239, 58] on strong "Up to 70$ off!" at bounding box center [253, 55] width 44 height 8
copy strong "Up to 70$ off!"
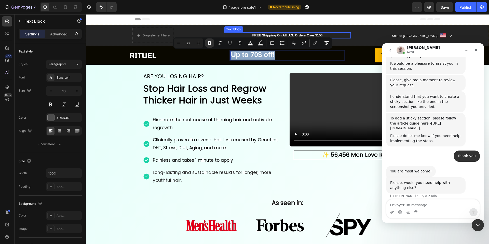
click at [276, 32] on div "FREE Shipping On All U.S. Orders Over $150" at bounding box center [287, 35] width 127 height 6
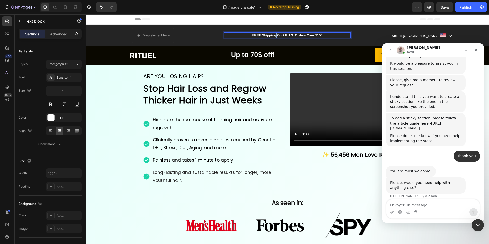
click at [276, 35] on p "FREE Shipping On All U.S. Orders Over $150" at bounding box center [287, 35] width 126 height 5
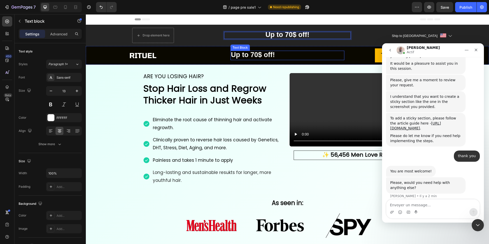
click at [281, 55] on p "Up to 70$ off!" at bounding box center [287, 55] width 113 height 8
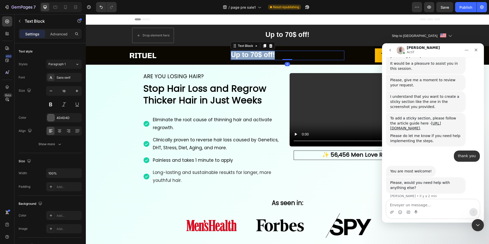
click at [281, 55] on p "Up to 70$ off!" at bounding box center [287, 55] width 113 height 8
click at [477, 51] on icon "Fermer" at bounding box center [475, 50] width 4 height 4
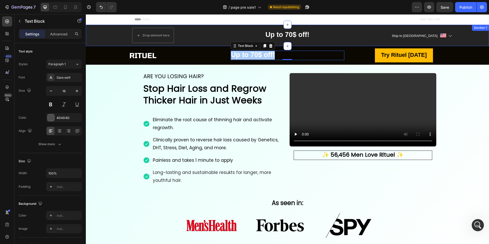
scroll to position [237, 0]
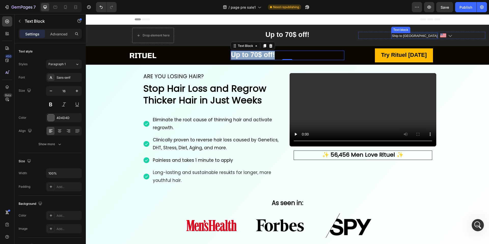
click at [414, 34] on p "Ship to [GEOGRAPHIC_DATA]" at bounding box center [414, 35] width 46 height 5
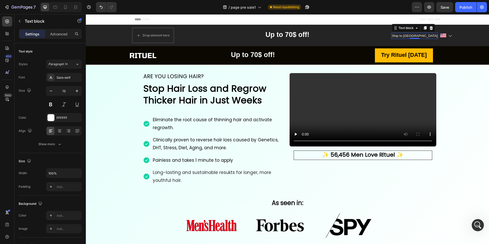
click at [414, 34] on p "Ship to [GEOGRAPHIC_DATA]" at bounding box center [414, 35] width 46 height 5
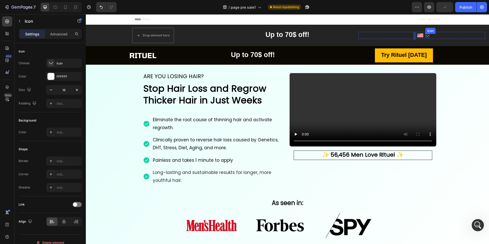
click at [426, 34] on icon at bounding box center [427, 36] width 4 height 4
click at [456, 28] on icon at bounding box center [456, 29] width 4 height 4
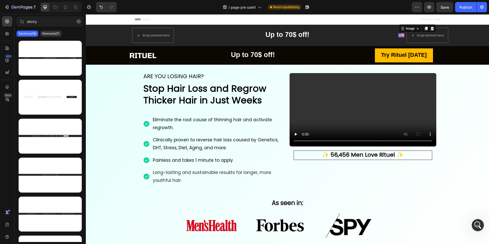
click at [401, 35] on img at bounding box center [401, 35] width 6 height 4
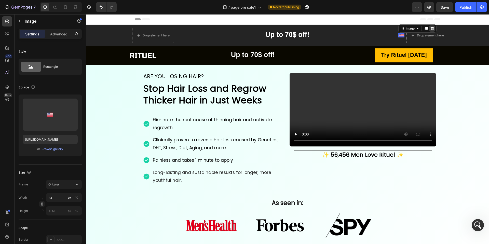
click at [432, 29] on icon at bounding box center [432, 28] width 4 height 4
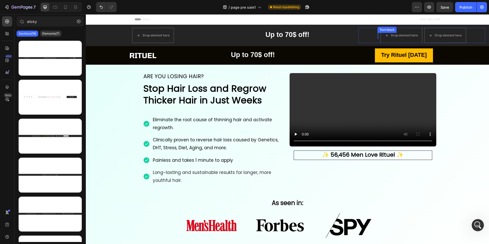
click at [378, 33] on div "Rich Text Editor. Editing area: main" at bounding box center [377, 36] width 1 height 6
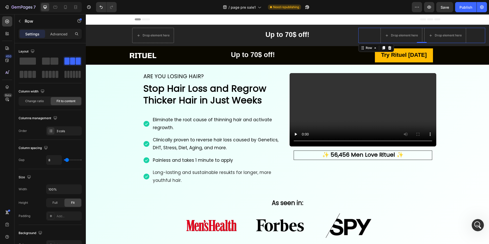
click at [423, 32] on div "Text block Drop element here Drop element here Row 0" at bounding box center [421, 35] width 127 height 15
click at [29, 62] on span at bounding box center [28, 61] width 16 height 7
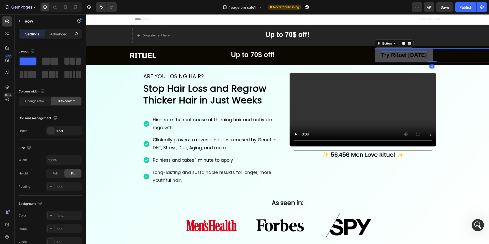
click at [389, 57] on strong "Try Rituel [DATE]" at bounding box center [404, 55] width 46 height 6
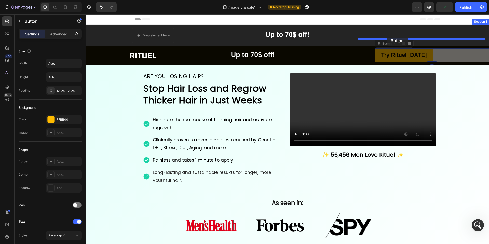
drag, startPoint x: 378, startPoint y: 45, endPoint x: 386, endPoint y: 36, distance: 12.3
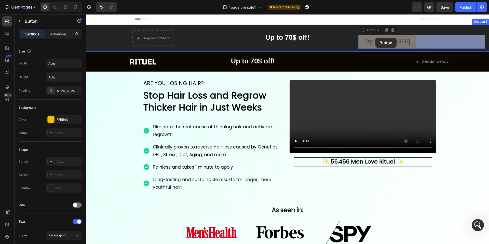
drag, startPoint x: 365, startPoint y: 30, endPoint x: 375, endPoint y: 38, distance: 13.1
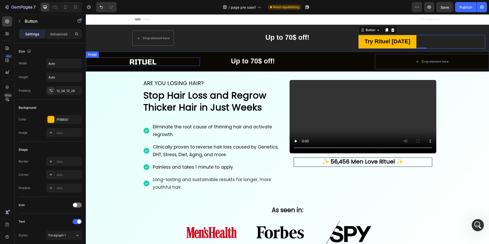
click at [149, 62] on img at bounding box center [142, 62] width 31 height 8
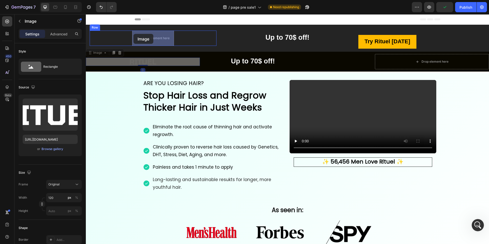
drag, startPoint x: 91, startPoint y: 54, endPoint x: 133, endPoint y: 34, distance: 46.8
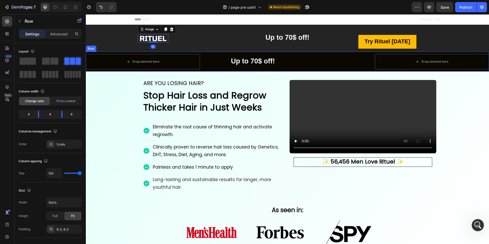
click at [219, 63] on div "Drop element here Up to 70$ off! Text Block Drop element here Row" at bounding box center [287, 62] width 403 height 20
click at [118, 46] on icon at bounding box center [117, 47] width 4 height 4
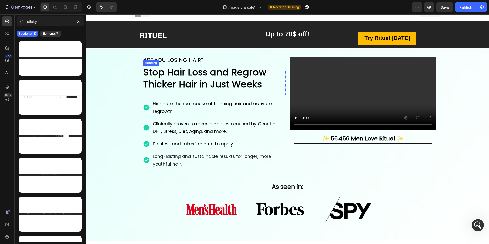
scroll to position [0, 0]
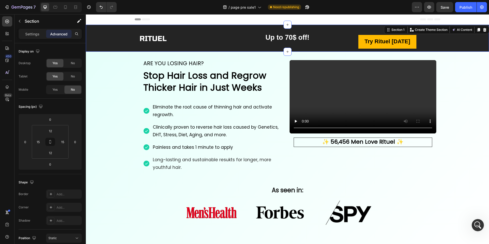
click at [218, 37] on div "Image Row Up to 70$ off! Text block Text block Row Try Rituel Today Button Sect…" at bounding box center [287, 38] width 403 height 27
click at [33, 33] on p "Settings" at bounding box center [32, 33] width 14 height 5
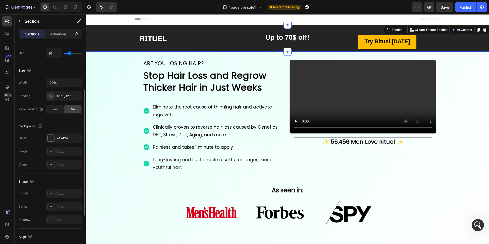
scroll to position [153, 0]
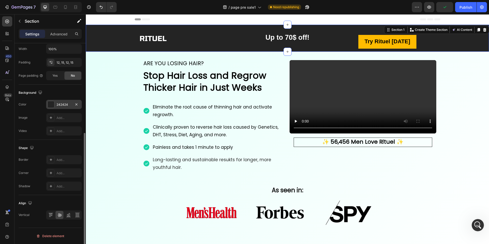
click at [51, 104] on div at bounding box center [51, 104] width 7 height 7
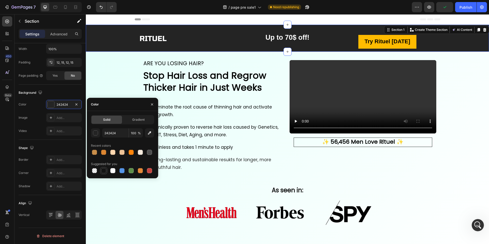
click at [103, 171] on div at bounding box center [103, 170] width 5 height 5
type input "151515"
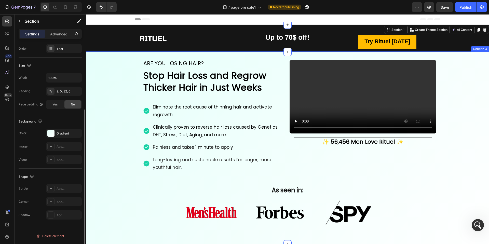
click at [118, 65] on div "Video Row ✨ 56,456 Men Love Rituel ✨ Text Block Row ARE YOU LOSING HAIR? Headin…" at bounding box center [287, 143] width 403 height 183
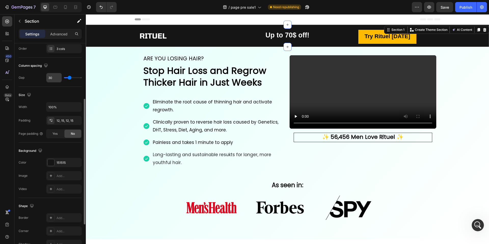
scroll to position [0, 0]
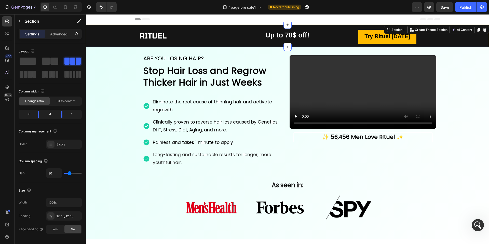
click at [32, 36] on p "Settings" at bounding box center [32, 33] width 14 height 5
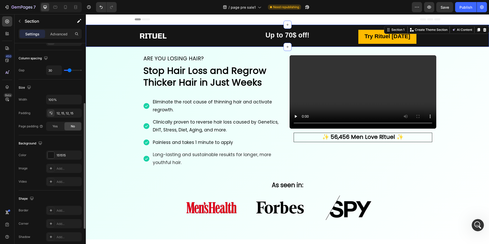
scroll to position [153, 0]
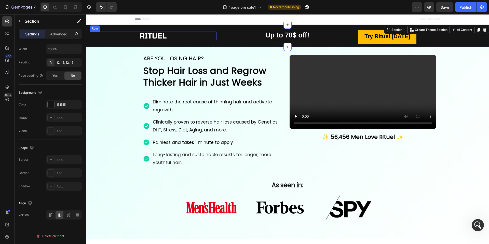
click at [111, 32] on div "Image Row" at bounding box center [153, 36] width 127 height 8
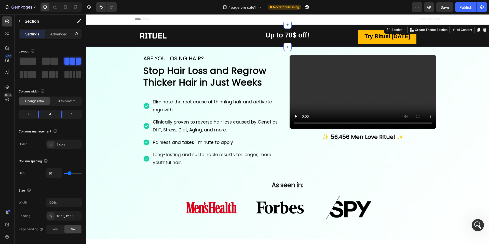
click at [114, 28] on div "Image Row" at bounding box center [153, 36] width 127 height 16
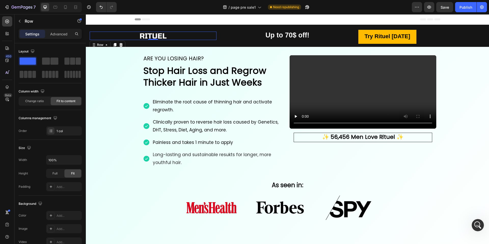
click at [94, 32] on div "Image Row 0" at bounding box center [153, 36] width 127 height 8
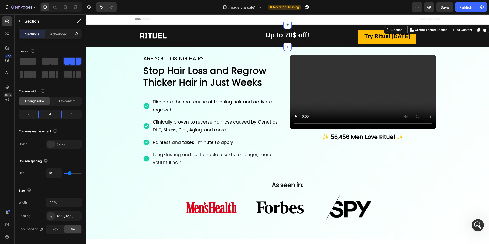
click at [89, 26] on div "Image Row Up to 70$ off! Text block Text block Row Try Rituel Today Button Sect…" at bounding box center [287, 36] width 403 height 22
click at [477, 29] on icon at bounding box center [478, 30] width 3 height 4
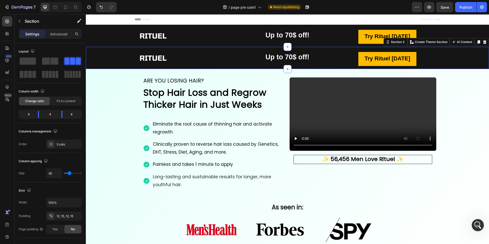
click at [102, 49] on div "Image Row Up to 70$ off! Text block Text block Row Try Rituel Today Button Sect…" at bounding box center [287, 58] width 403 height 22
click at [60, 34] on p "Advanced" at bounding box center [58, 33] width 17 height 5
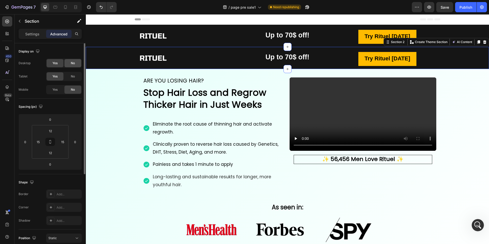
click at [74, 63] on span "No" at bounding box center [73, 63] width 4 height 5
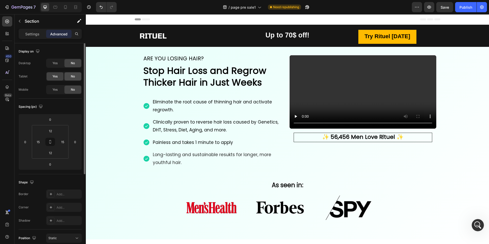
click at [74, 77] on span "No" at bounding box center [73, 76] width 4 height 5
click at [55, 91] on span "Yes" at bounding box center [54, 89] width 5 height 5
click at [76, 77] on div "No" at bounding box center [72, 76] width 17 height 8
click at [65, 6] on icon at bounding box center [65, 7] width 5 height 5
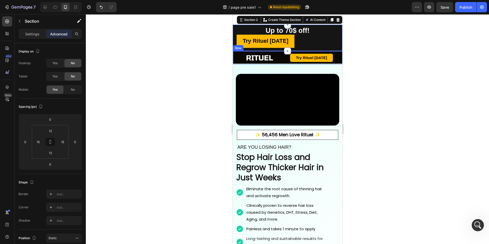
click at [338, 52] on div "Try Rituel Today Button" at bounding box center [315, 57] width 52 height 13
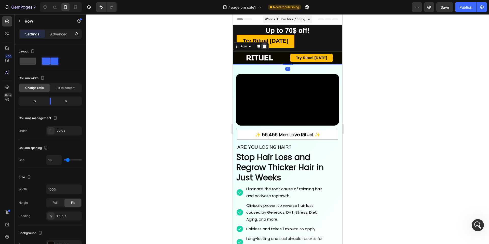
click at [264, 45] on icon at bounding box center [264, 46] width 4 height 4
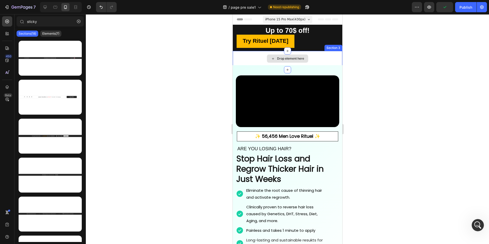
click at [319, 54] on div "Drop element here" at bounding box center [286, 58] width 109 height 15
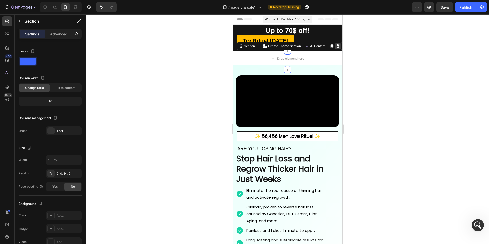
click at [338, 46] on icon at bounding box center [337, 46] width 3 height 4
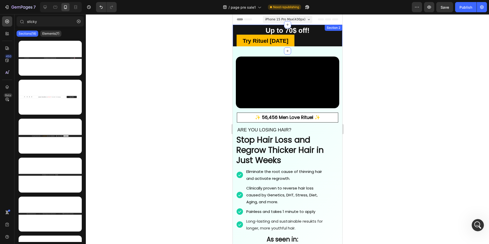
click at [340, 34] on div "Image Row Up to 70$ off! Text block Text block Row Try Rituel Today Button Sect…" at bounding box center [286, 38] width 109 height 26
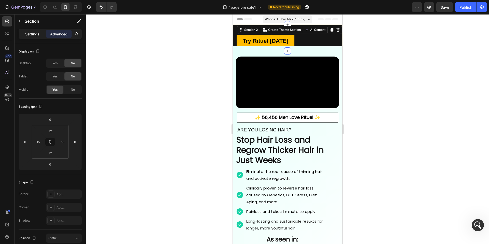
click at [35, 33] on p "Settings" at bounding box center [32, 33] width 14 height 5
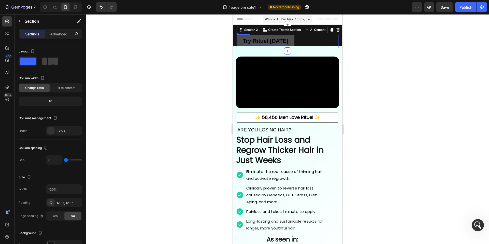
click at [279, 38] on strong "Try Rituel [DATE]" at bounding box center [265, 41] width 46 height 6
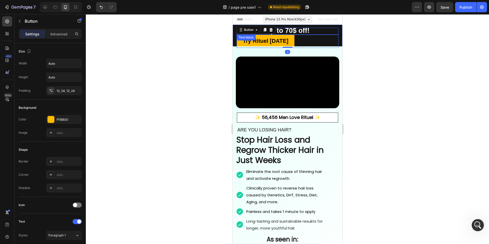
click at [330, 29] on p "Up to 70$ off!" at bounding box center [287, 31] width 101 height 6
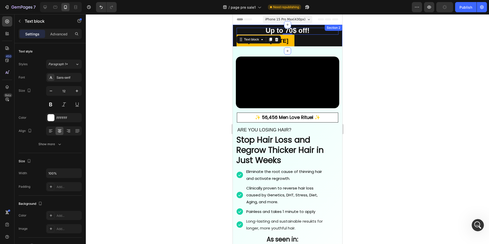
click at [341, 34] on div "Image Row Up to 70$ off! Text block 0 Text block Row Try Rituel Today Button Se…" at bounding box center [286, 38] width 109 height 26
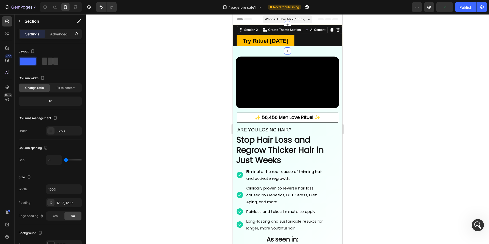
click at [338, 41] on div "Image Row Up to 70$ off! Text block Text block Row Try Rituel Today Button Sect…" at bounding box center [286, 38] width 109 height 26
click at [199, 32] on div at bounding box center [287, 128] width 403 height 229
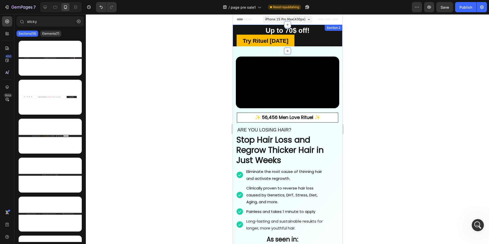
click at [234, 28] on div "Image Row Up to 70$ off! Text block Text block Row Try Rituel Today Button Sect…" at bounding box center [286, 38] width 109 height 26
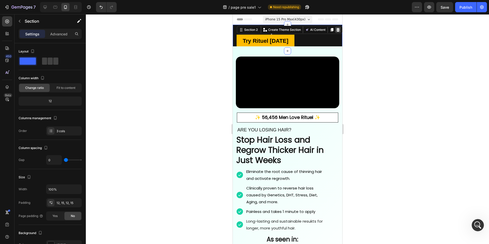
click at [336, 29] on icon at bounding box center [337, 30] width 3 height 4
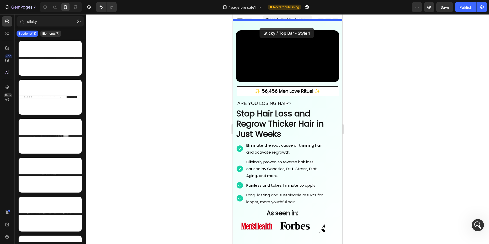
drag, startPoint x: 274, startPoint y: 74, endPoint x: 259, endPoint y: 28, distance: 49.0
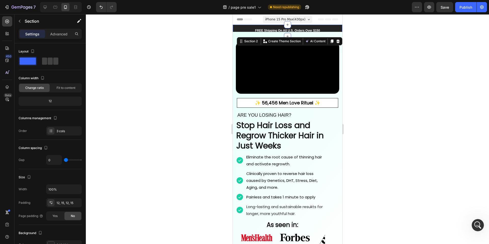
click at [190, 53] on div at bounding box center [287, 128] width 403 height 229
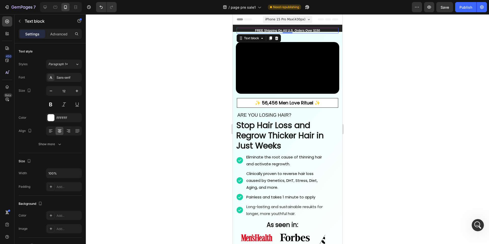
click at [239, 28] on p "FREE Shipping On All U.S. Orders Over $150" at bounding box center [287, 30] width 101 height 5
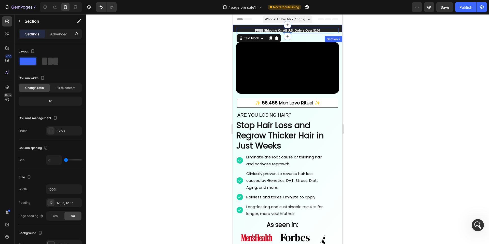
click at [234, 28] on div "Icon 999-9999-999 Text block Row FREE Shipping On All U.S. Orders Over $150 Tex…" at bounding box center [286, 31] width 109 height 12
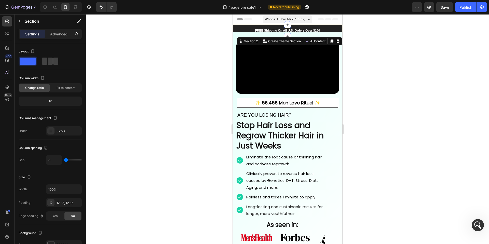
click at [234, 28] on div "Icon 999-9999-999 Text block Row FREE Shipping On All U.S. Orders Over $150 Tex…" at bounding box center [286, 31] width 109 height 12
click at [234, 42] on div "Video" at bounding box center [286, 67] width 109 height 54
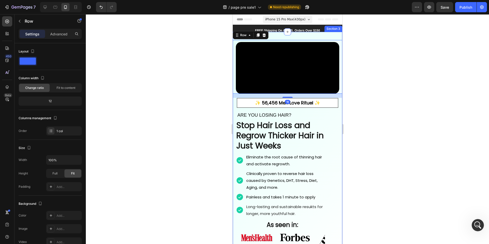
click at [272, 34] on div "Video Row 16 ✨ 56,456 Men Love Rituel ✨ Text Block Row ARE YOU LOSING HAIR? Hea…" at bounding box center [286, 152] width 109 height 241
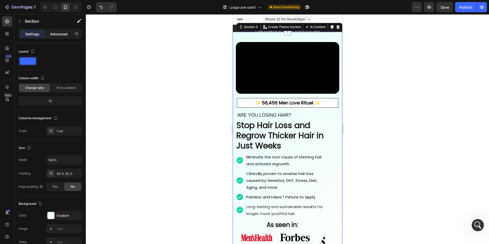
click at [57, 33] on p "Advanced" at bounding box center [58, 33] width 17 height 5
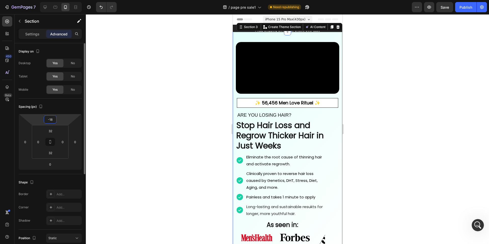
click at [49, 119] on input "-18" at bounding box center [50, 120] width 10 height 8
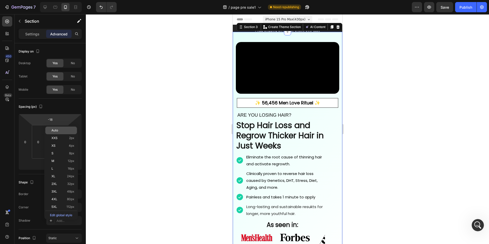
click at [56, 133] on div "Auto" at bounding box center [61, 130] width 32 height 8
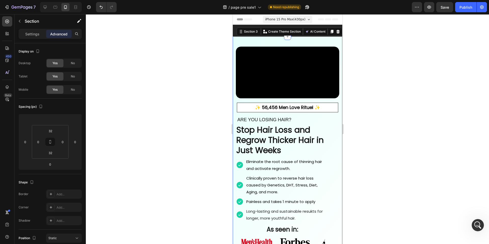
click at [196, 73] on div at bounding box center [287, 128] width 403 height 229
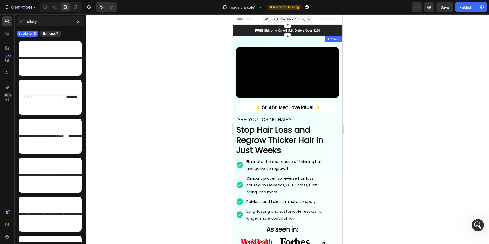
click at [232, 32] on div "Icon 999-9999-999 Text block Row FREE Shipping On All U.S. Orders Over $150 Tex…" at bounding box center [286, 31] width 109 height 12
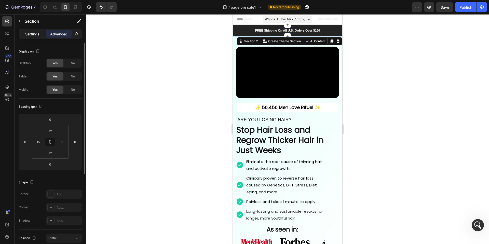
click at [34, 32] on p "Settings" at bounding box center [32, 33] width 14 height 5
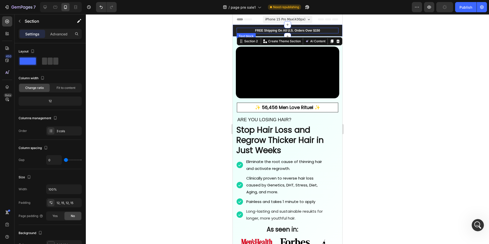
click at [271, 30] on p "FREE Shipping On All U.S. Orders Over $150" at bounding box center [287, 30] width 101 height 5
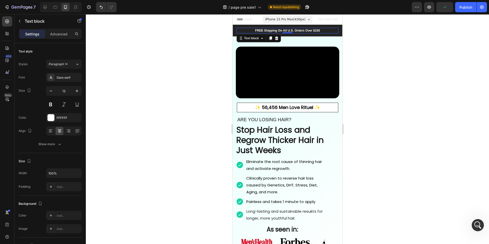
click at [271, 30] on p "FREE Shipping On All U.S. Orders Over $150" at bounding box center [287, 30] width 101 height 5
click at [237, 33] on div "FREE Shipping On All U.S. Orders Over $150" at bounding box center [287, 31] width 102 height 6
click at [256, 32] on p "FREE Shipping On All U.S. Orders Over $150" at bounding box center [287, 30] width 101 height 5
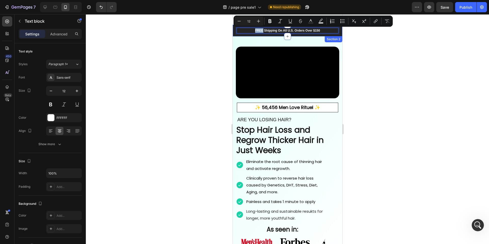
click at [335, 35] on div "Icon 999-9999-999 Text block Row FREE Shipping On All U.S. Orders Over $150 Tex…" at bounding box center [286, 31] width 109 height 12
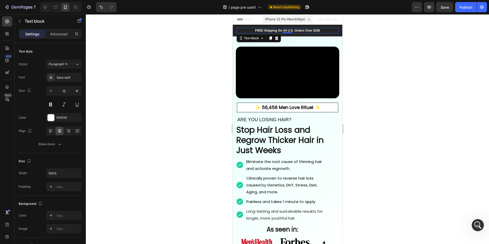
click at [321, 30] on p "FREE Shipping On All U.S. Orders Over $150" at bounding box center [287, 30] width 101 height 5
click at [275, 36] on icon at bounding box center [276, 38] width 4 height 4
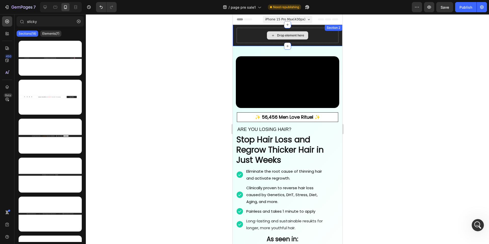
click at [316, 31] on div "Icon 999-9999-999 Text block Row Drop element here Ship to USA Text block Image…" at bounding box center [286, 35] width 109 height 21
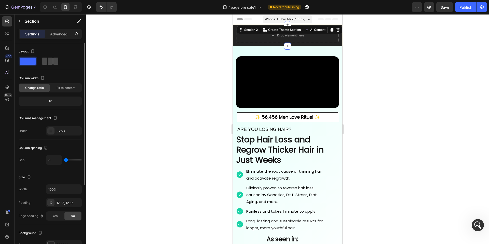
click at [54, 60] on span at bounding box center [55, 61] width 5 height 7
type input "30"
click at [53, 60] on span at bounding box center [55, 61] width 5 height 7
click at [32, 60] on span at bounding box center [28, 61] width 16 height 7
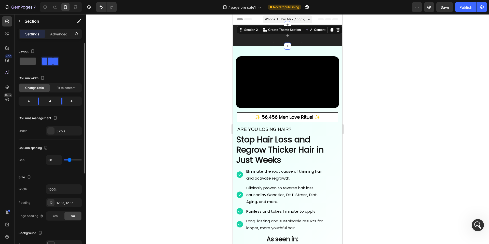
type input "0"
click at [50, 60] on span at bounding box center [50, 61] width 5 height 7
type input "30"
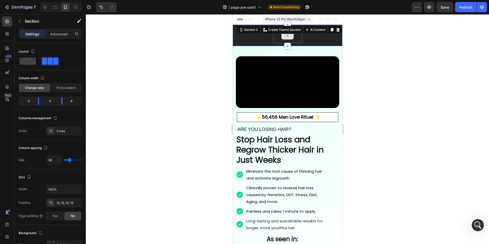
click at [279, 37] on div at bounding box center [286, 35] width 29 height 15
click at [250, 39] on div "Icon 999-9999-999 Text block Row" at bounding box center [250, 35] width 29 height 15
click at [25, 61] on span at bounding box center [28, 61] width 16 height 7
type input "0"
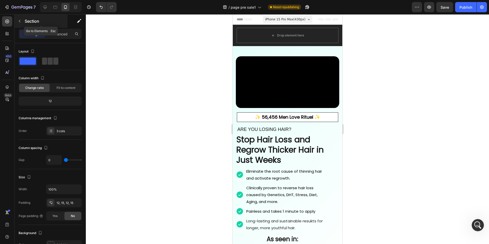
click at [22, 20] on button "button" at bounding box center [20, 21] width 8 height 8
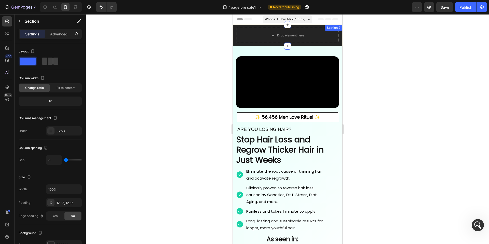
click at [233, 33] on div "Icon 999-9999-999 Text block Row Drop element here Ship to USA Text block Image…" at bounding box center [286, 35] width 109 height 21
click at [252, 37] on div "Drop element here" at bounding box center [287, 35] width 102 height 15
click at [337, 30] on icon at bounding box center [337, 30] width 3 height 4
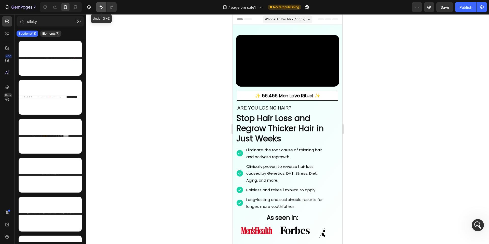
click at [104, 10] on button "Undo/Redo" at bounding box center [101, 7] width 10 height 10
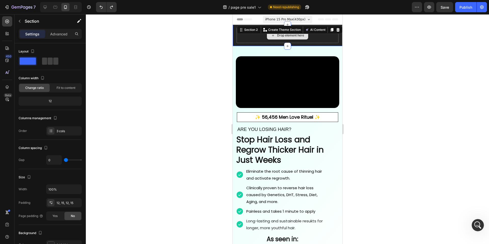
click at [322, 36] on div "Drop element here" at bounding box center [287, 35] width 102 height 15
click at [318, 39] on div "Drop element here" at bounding box center [287, 35] width 102 height 15
click at [285, 44] on icon at bounding box center [287, 46] width 4 height 4
drag, startPoint x: 226, startPoint y: 35, endPoint x: 9, endPoint y: 21, distance: 217.0
click at [226, 35] on div at bounding box center [287, 128] width 403 height 229
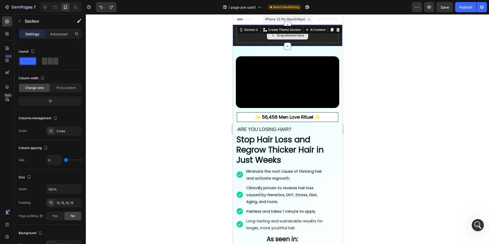
click at [249, 35] on div "Drop element here" at bounding box center [287, 35] width 102 height 15
click at [61, 36] on p "Advanced" at bounding box center [58, 33] width 17 height 5
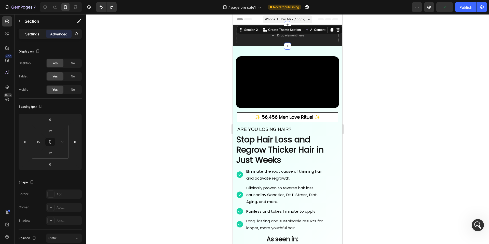
click at [36, 35] on p "Settings" at bounding box center [32, 33] width 14 height 5
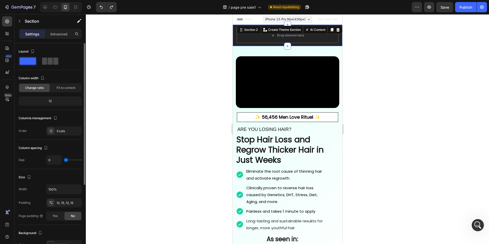
click at [52, 62] on span at bounding box center [50, 61] width 5 height 7
type input "30"
click at [256, 39] on div "Icon 999-9999-999 Text block Row" at bounding box center [250, 35] width 29 height 15
click at [314, 41] on div "Ship to USA Text block Image Icon Row" at bounding box center [323, 35] width 29 height 15
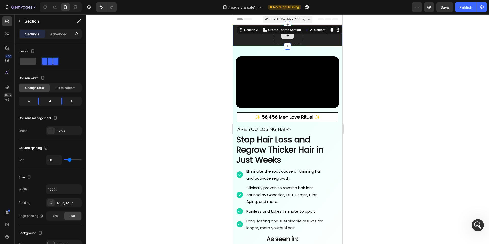
click at [288, 41] on div at bounding box center [286, 35] width 29 height 15
drag, startPoint x: 44, startPoint y: 5, endPoint x: 26, endPoint y: 7, distance: 18.0
click at [44, 5] on icon at bounding box center [44, 7] width 5 height 5
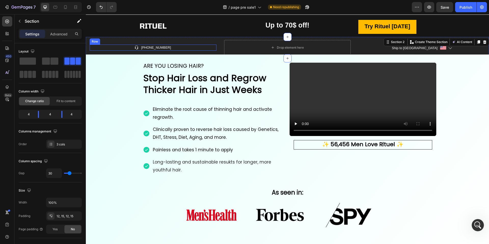
scroll to position [9, 0]
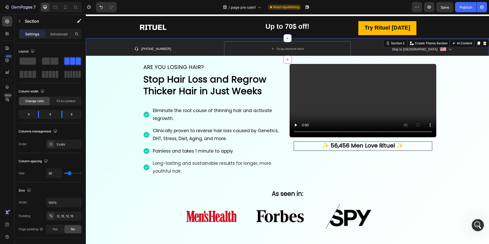
click at [70, 8] on div at bounding box center [61, 7] width 42 height 10
click at [67, 8] on icon at bounding box center [65, 7] width 5 height 5
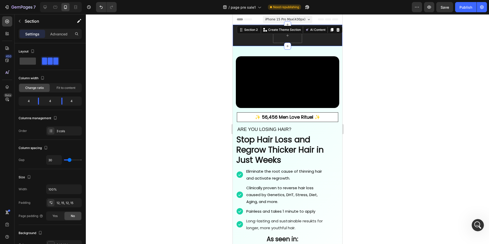
click at [234, 40] on div "Icon 999-9999-999 Text block Row Ship to USA Text block Image Icon Row Section …" at bounding box center [286, 35] width 109 height 21
click at [66, 34] on p "Advanced" at bounding box center [58, 33] width 17 height 5
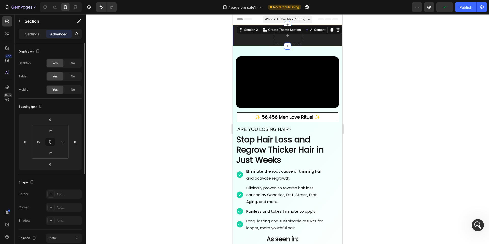
click at [76, 68] on div "Desktop Yes No Tablet Yes No Mobile Yes No" at bounding box center [50, 77] width 63 height 36
click at [76, 67] on div "Yes No" at bounding box center [64, 63] width 36 height 9
click at [76, 65] on div "No" at bounding box center [72, 63] width 17 height 8
click at [75, 77] on div "No" at bounding box center [72, 76] width 17 height 8
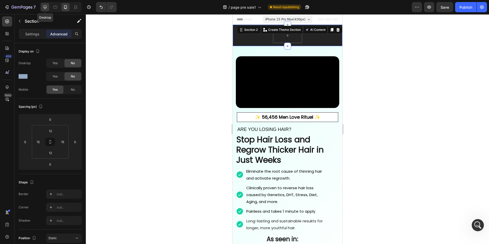
drag, startPoint x: 47, startPoint y: 7, endPoint x: 59, endPoint y: 17, distance: 15.2
click at [47, 7] on icon at bounding box center [44, 7] width 5 height 5
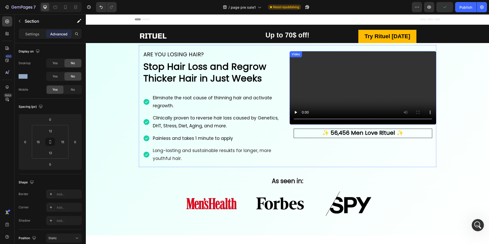
scroll to position [1, 0]
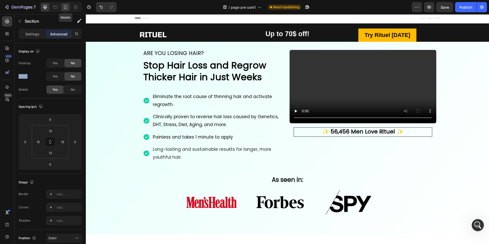
click at [66, 7] on icon at bounding box center [65, 7] width 3 height 4
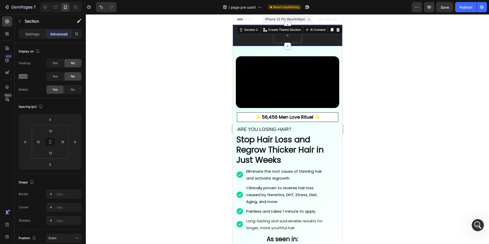
click at [253, 36] on div "Icon 999-9999-999 Text block Row" at bounding box center [250, 35] width 29 height 15
click at [340, 30] on div at bounding box center [337, 30] width 6 height 6
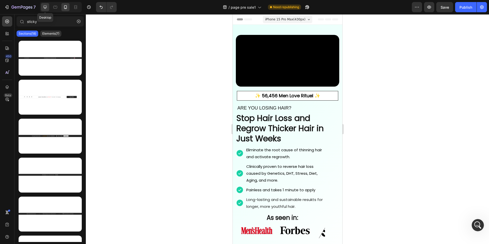
click at [44, 7] on icon at bounding box center [45, 7] width 3 height 3
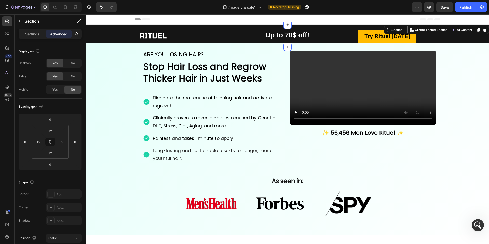
click at [105, 29] on div "Image Row" at bounding box center [153, 36] width 127 height 16
click at [478, 29] on icon at bounding box center [478, 30] width 3 height 4
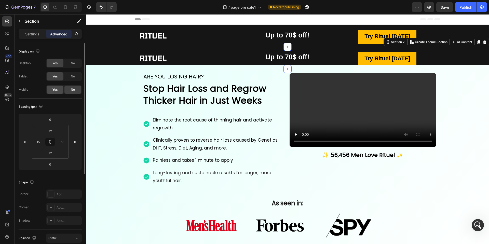
click at [57, 87] on span "Yes" at bounding box center [54, 89] width 5 height 5
click at [74, 76] on span "No" at bounding box center [73, 76] width 4 height 5
click at [74, 60] on div "No" at bounding box center [72, 63] width 17 height 8
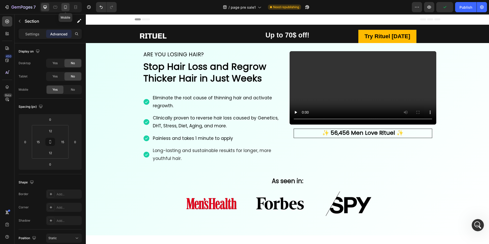
click at [64, 7] on icon at bounding box center [65, 7] width 3 height 4
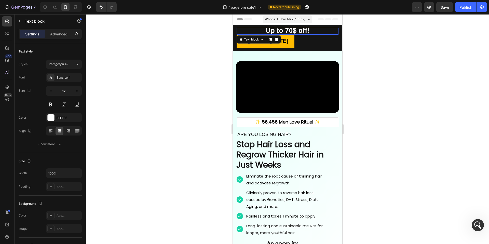
click at [307, 30] on strong "Up to 70$ off!" at bounding box center [287, 31] width 44 height 8
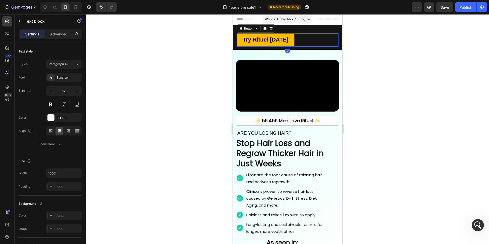
click at [320, 37] on div "Try Rituel Today Button 0" at bounding box center [287, 39] width 102 height 13
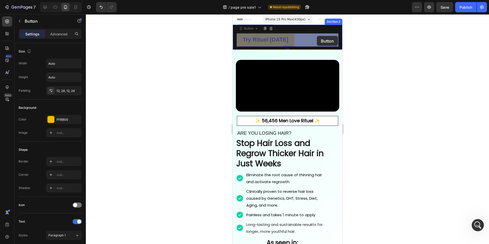
drag, startPoint x: 239, startPoint y: 29, endPoint x: 316, endPoint y: 36, distance: 77.9
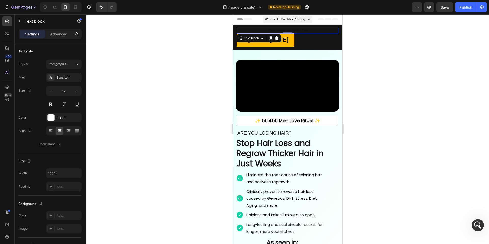
click at [299, 29] on div "Rich Text Editor. Editing area: main" at bounding box center [287, 31] width 102 height 6
click at [326, 31] on div "Rich Text Editor. Editing area: main" at bounding box center [287, 31] width 102 height 6
click at [325, 31] on div "Rich Text Editor. Editing area: main" at bounding box center [287, 31] width 102 height 6
click at [304, 39] on div "Try Rituel Today Button" at bounding box center [287, 39] width 102 height 13
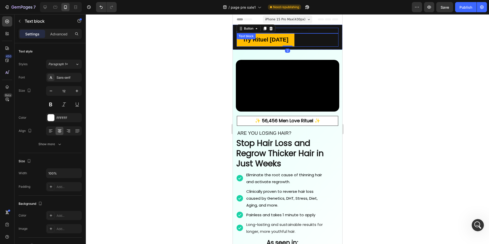
click at [303, 30] on div "Rich Text Editor. Editing area: main" at bounding box center [287, 31] width 102 height 6
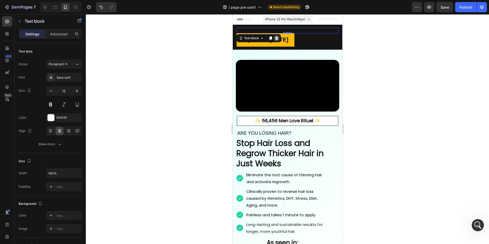
click at [274, 39] on icon at bounding box center [276, 38] width 4 height 4
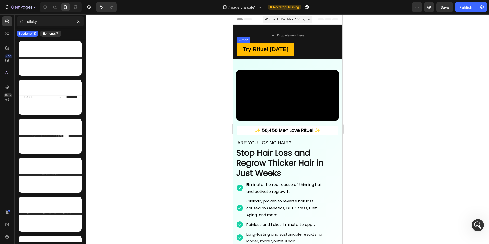
click at [315, 49] on div "Try Rituel Today Button" at bounding box center [287, 49] width 102 height 13
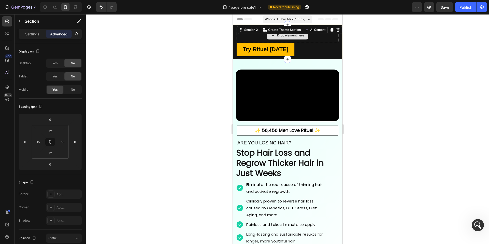
click at [312, 36] on div "Drop element here" at bounding box center [287, 35] width 102 height 15
click at [35, 31] on div "Settings" at bounding box center [32, 34] width 25 height 8
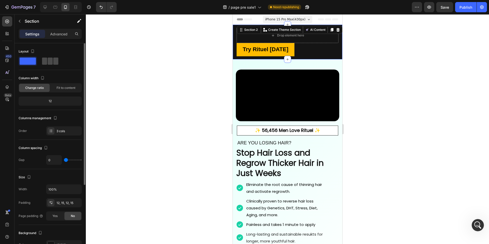
click at [55, 64] on span at bounding box center [55, 61] width 5 height 7
type input "30"
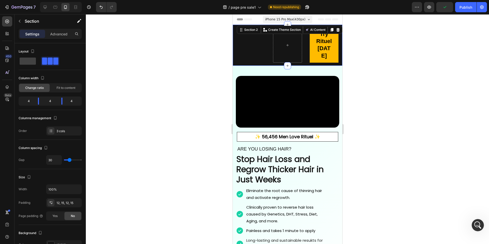
click at [251, 46] on div "Image Row" at bounding box center [250, 45] width 29 height 35
click at [30, 61] on span at bounding box center [28, 61] width 16 height 7
type input "0"
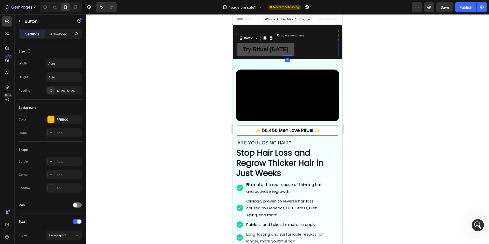
click at [238, 48] on link "Try Rituel [DATE]" at bounding box center [265, 49] width 58 height 13
click at [316, 49] on div "Try Rituel Today Button 0" at bounding box center [287, 49] width 102 height 13
click at [44, 8] on icon at bounding box center [44, 7] width 5 height 5
type input "16"
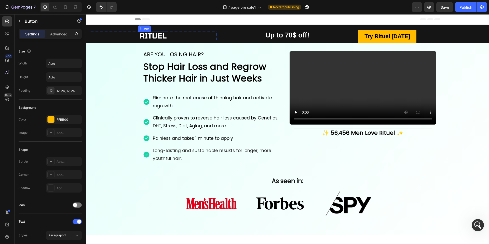
click at [157, 38] on img at bounding box center [153, 36] width 31 height 8
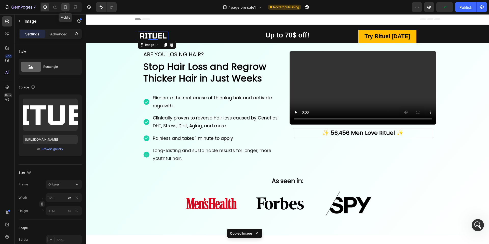
click at [65, 7] on icon at bounding box center [65, 7] width 5 height 5
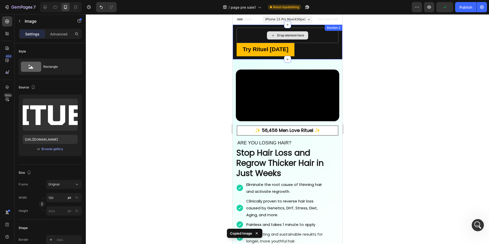
click at [321, 36] on div "Drop element here" at bounding box center [287, 35] width 102 height 15
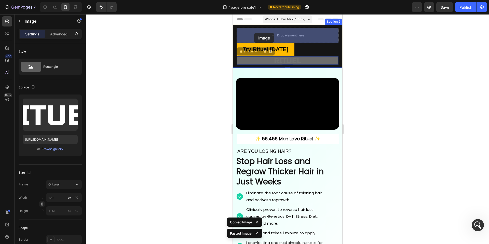
drag, startPoint x: 240, startPoint y: 52, endPoint x: 253, endPoint y: 33, distance: 23.6
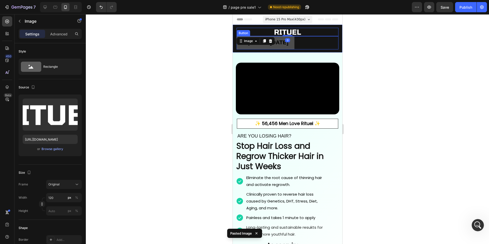
click at [243, 48] on link "Try Rituel [DATE]" at bounding box center [265, 42] width 58 height 13
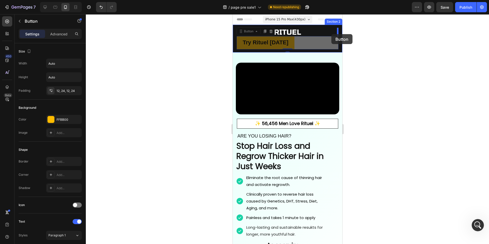
drag, startPoint x: 240, startPoint y: 32, endPoint x: 331, endPoint y: 34, distance: 90.9
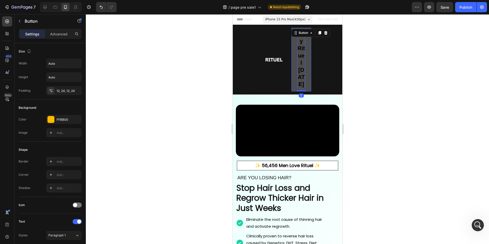
click at [300, 60] on strong "Try Rituel [DATE]" at bounding box center [300, 59] width 7 height 56
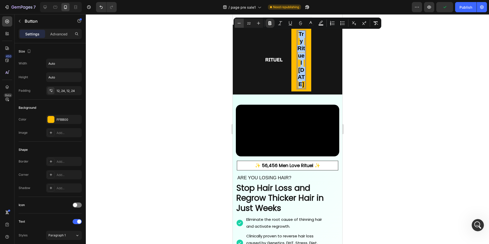
click at [240, 23] on icon "Editor contextual toolbar" at bounding box center [238, 23] width 5 height 5
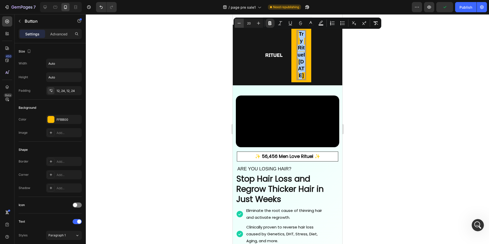
click at [240, 23] on icon "Editor contextual toolbar" at bounding box center [238, 23] width 5 height 5
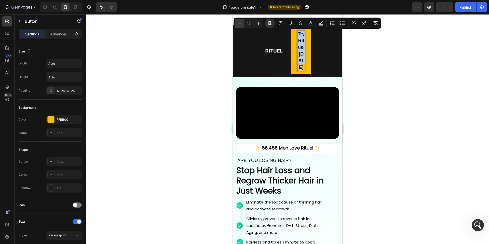
click at [240, 23] on icon "Editor contextual toolbar" at bounding box center [238, 23] width 5 height 5
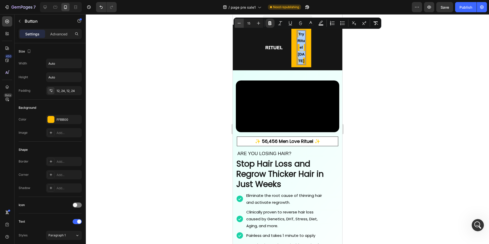
click at [240, 23] on icon "Editor contextual toolbar" at bounding box center [238, 23] width 5 height 5
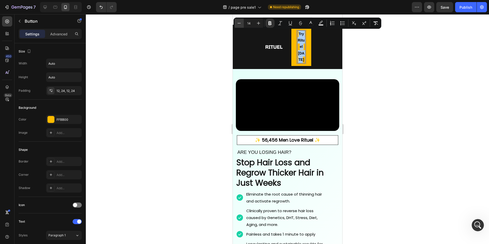
click at [240, 23] on icon "Editor contextual toolbar" at bounding box center [238, 23] width 5 height 5
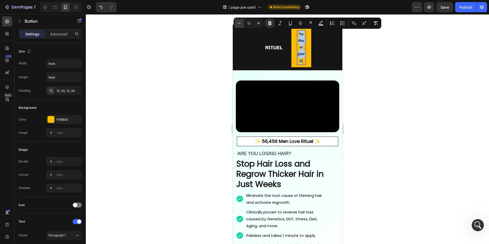
click at [240, 23] on icon "Editor contextual toolbar" at bounding box center [238, 23] width 5 height 5
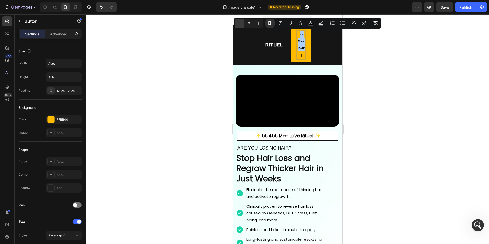
click at [240, 23] on icon "Editor contextual toolbar" at bounding box center [238, 23] width 5 height 5
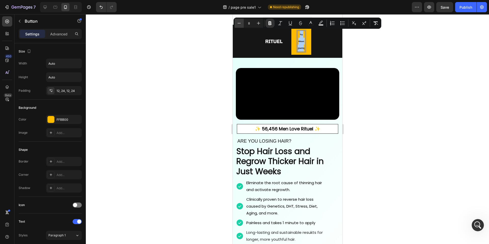
click at [240, 23] on icon "Editor contextual toolbar" at bounding box center [238, 23] width 5 height 5
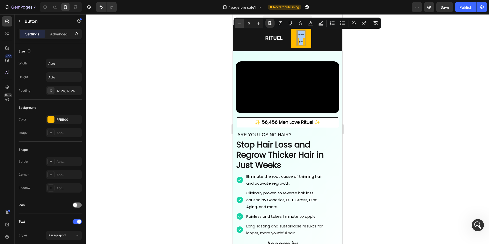
click at [240, 23] on icon "Editor contextual toolbar" at bounding box center [238, 23] width 5 height 5
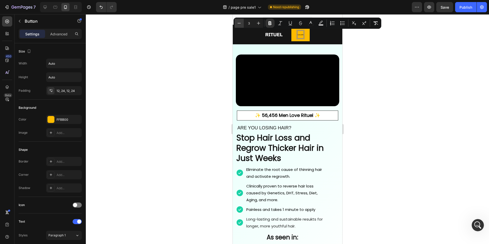
click at [240, 23] on icon "Editor contextual toolbar" at bounding box center [238, 23] width 5 height 5
click at [256, 24] on icon "Editor contextual toolbar" at bounding box center [258, 23] width 5 height 5
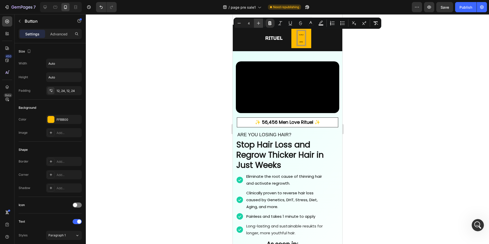
click at [256, 24] on icon "Editor contextual toolbar" at bounding box center [258, 23] width 5 height 5
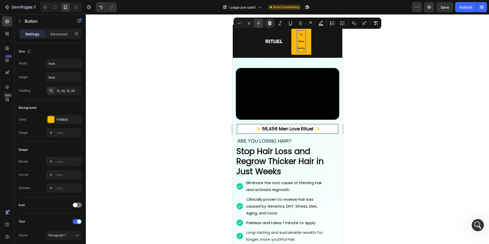
click at [256, 24] on icon "Editor contextual toolbar" at bounding box center [258, 23] width 5 height 5
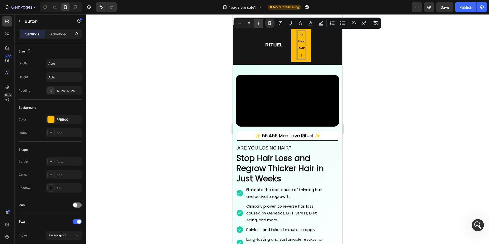
click at [256, 24] on icon "Editor contextual toolbar" at bounding box center [258, 23] width 5 height 5
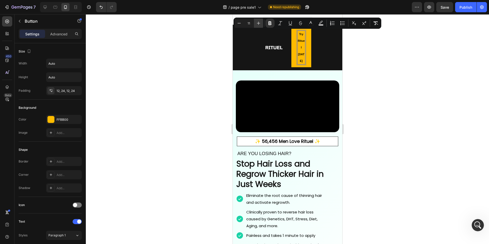
click at [256, 24] on icon "Editor contextual toolbar" at bounding box center [258, 23] width 5 height 5
type input "14"
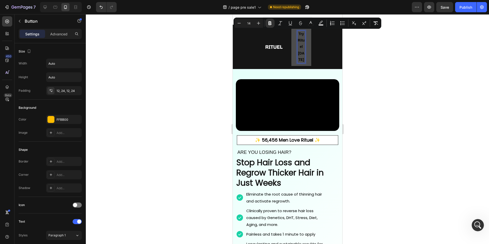
click at [302, 48] on p "Try Rituel [DATE]" at bounding box center [301, 47] width 8 height 32
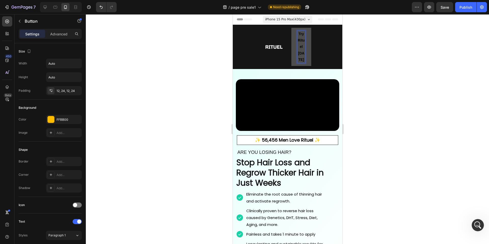
click at [302, 48] on p "Try Rituel [DATE]" at bounding box center [301, 47] width 8 height 32
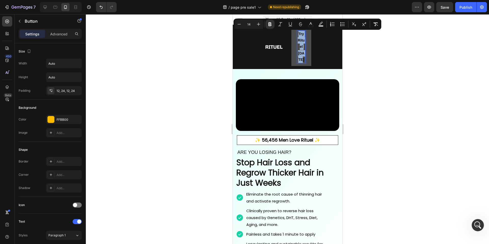
click at [292, 48] on link "Try Rituel [DATE]" at bounding box center [301, 47] width 20 height 38
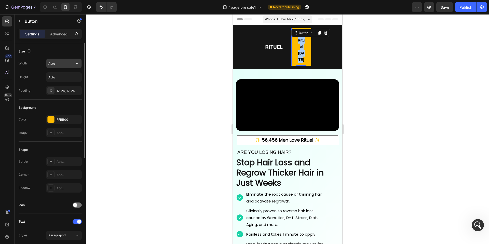
click at [63, 65] on input "Auto" at bounding box center [63, 63] width 35 height 9
click at [75, 66] on button "button" at bounding box center [76, 63] width 9 height 9
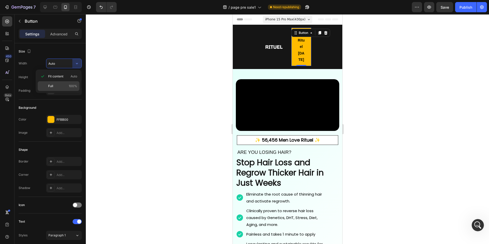
click at [63, 86] on p "Full 100%" at bounding box center [62, 86] width 29 height 5
type input "100%"
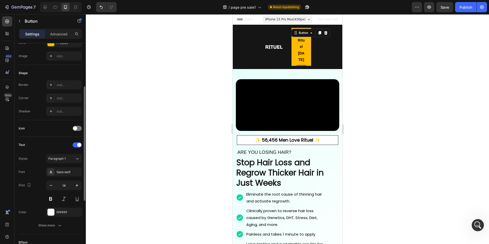
scroll to position [78, 0]
click at [51, 185] on icon "button" at bounding box center [50, 183] width 5 height 5
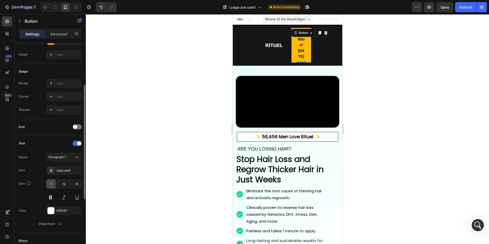
click at [51, 185] on icon "button" at bounding box center [50, 183] width 5 height 5
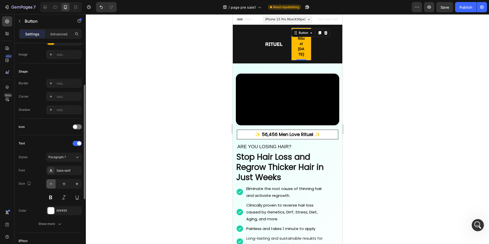
click at [51, 185] on icon "button" at bounding box center [50, 183] width 5 height 5
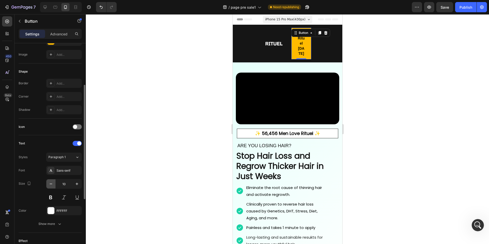
click at [51, 185] on icon "button" at bounding box center [50, 183] width 5 height 5
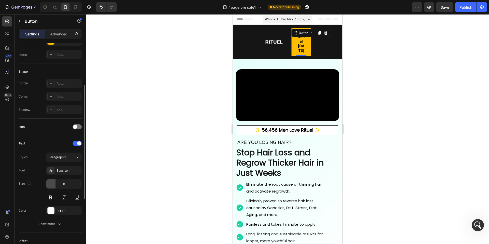
click at [51, 185] on icon "button" at bounding box center [50, 183] width 5 height 5
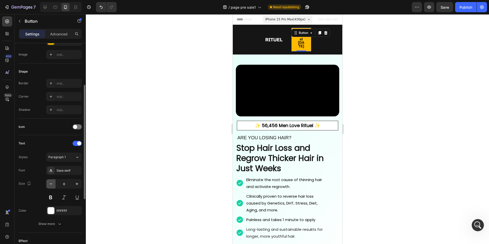
click at [51, 185] on icon "button" at bounding box center [50, 183] width 5 height 5
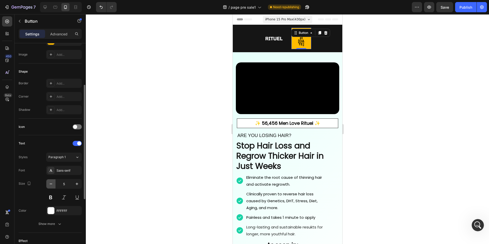
click at [51, 185] on icon "button" at bounding box center [50, 183] width 5 height 5
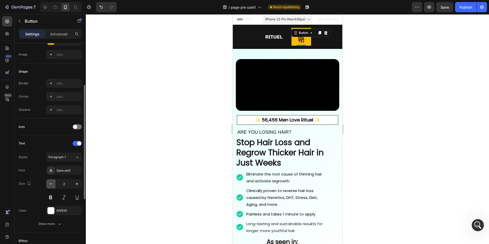
click at [51, 185] on icon "button" at bounding box center [50, 183] width 5 height 5
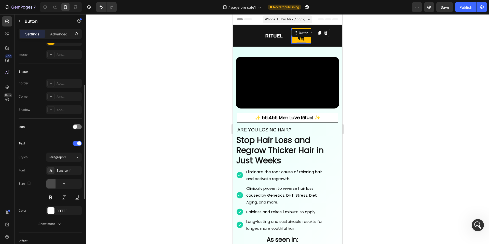
type input "1"
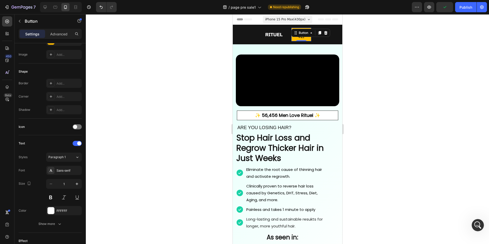
click at [302, 41] on div "Image Row Image Try Rituel Today Button 0 Text block Row Section 2" at bounding box center [286, 35] width 109 height 20
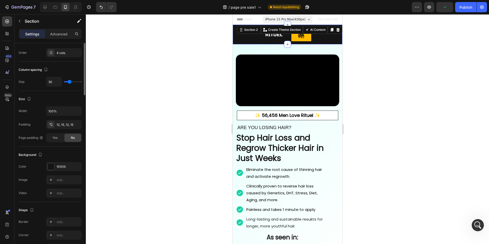
scroll to position [0, 0]
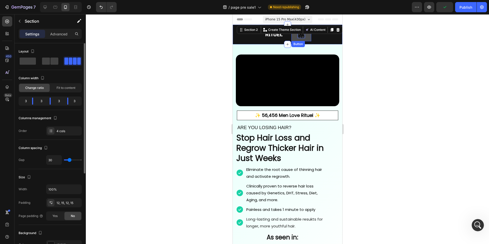
click at [302, 36] on strong "Try Rituel [DATE]" at bounding box center [300, 34] width 7 height 10
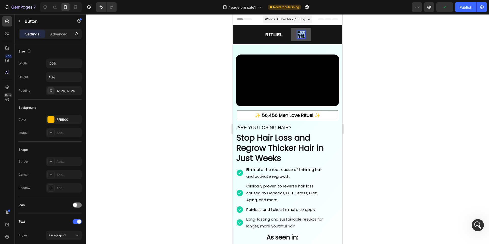
click at [302, 36] on strong "Try Rituel [DATE]" at bounding box center [300, 34] width 7 height 10
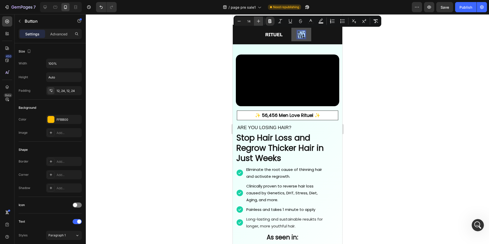
click at [255, 20] on button "Plus" at bounding box center [258, 21] width 9 height 9
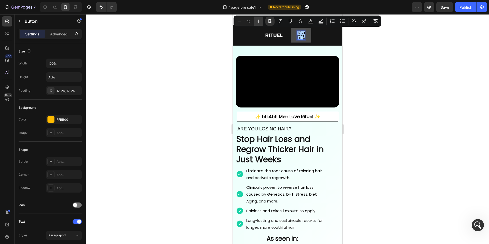
click at [255, 20] on button "Plus" at bounding box center [258, 21] width 9 height 9
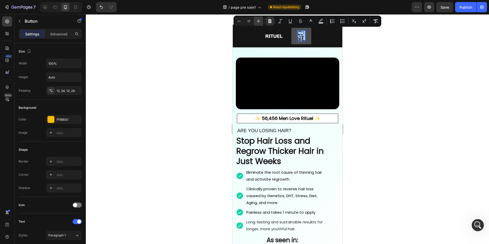
click at [255, 20] on button "Plus" at bounding box center [258, 21] width 9 height 9
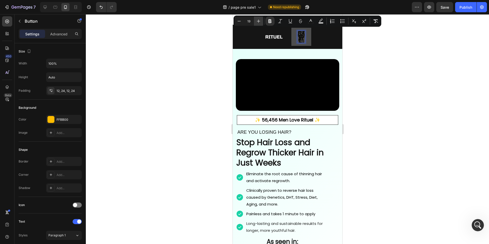
click at [255, 20] on button "Plus" at bounding box center [258, 21] width 9 height 9
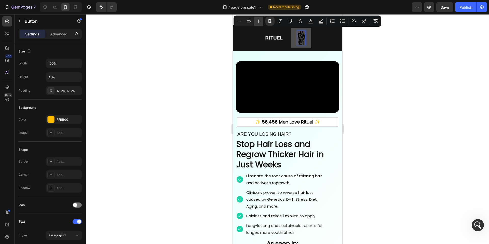
click at [255, 20] on button "Plus" at bounding box center [258, 21] width 9 height 9
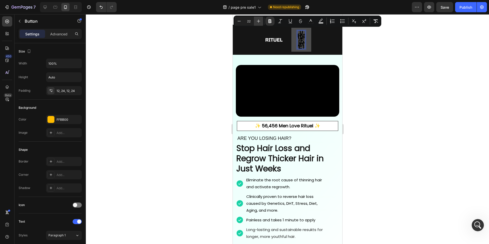
click at [255, 20] on button "Plus" at bounding box center [258, 21] width 9 height 9
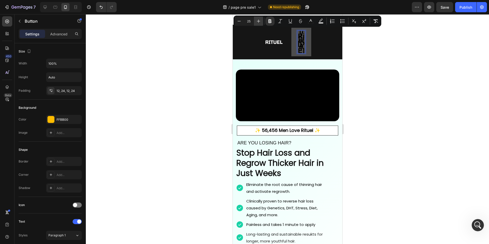
click at [255, 20] on button "Plus" at bounding box center [258, 21] width 9 height 9
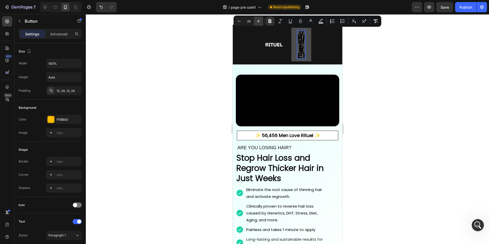
click at [255, 20] on button "Plus" at bounding box center [258, 21] width 9 height 9
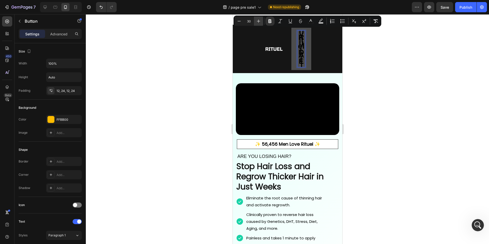
click at [255, 20] on button "Plus" at bounding box center [258, 21] width 9 height 9
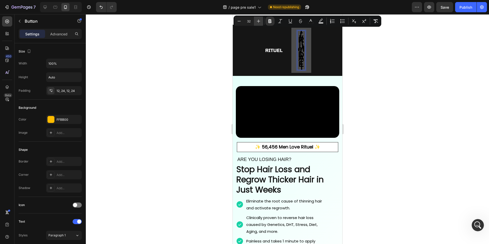
click at [255, 20] on button "Plus" at bounding box center [258, 21] width 9 height 9
type input "34"
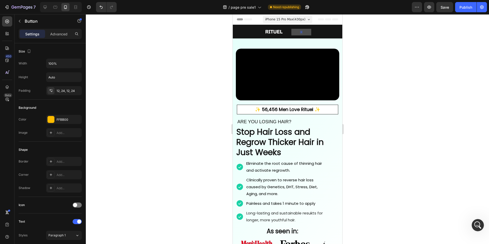
click at [302, 31] on link at bounding box center [301, 32] width 20 height 7
click at [101, 9] on icon "Undo/Redo" at bounding box center [100, 7] width 5 height 5
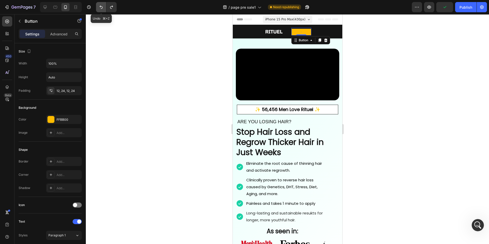
click at [101, 9] on icon "Undo/Redo" at bounding box center [100, 7] width 5 height 5
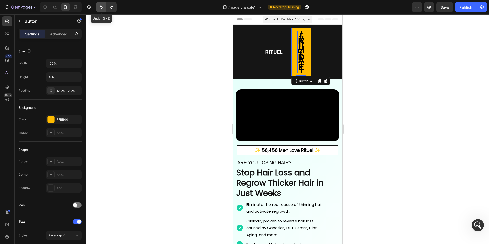
click at [101, 9] on icon "Undo/Redo" at bounding box center [100, 7] width 5 height 5
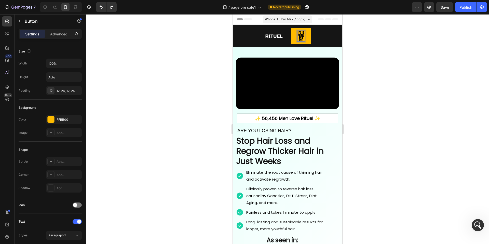
click at [302, 34] on strong "Try Rituel [DATE]" at bounding box center [300, 34] width 7 height 13
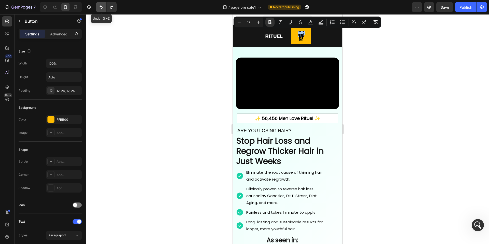
click at [100, 9] on icon "Undo/Redo" at bounding box center [100, 7] width 5 height 5
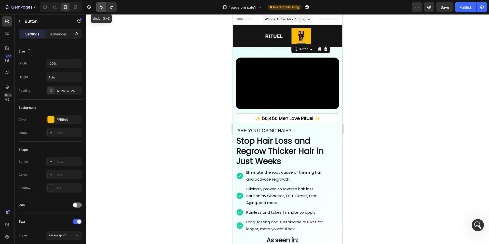
click at [100, 9] on icon "Undo/Redo" at bounding box center [100, 7] width 5 height 5
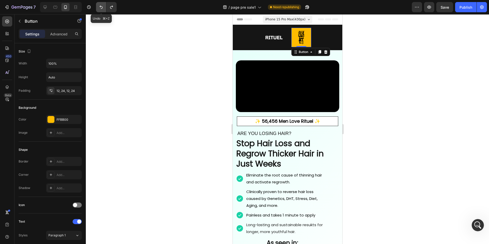
click at [100, 9] on icon "Undo/Redo" at bounding box center [100, 7] width 5 height 5
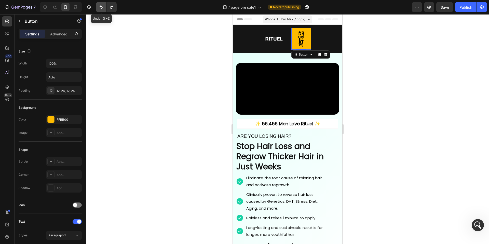
click at [100, 9] on icon "Undo/Redo" at bounding box center [100, 7] width 5 height 5
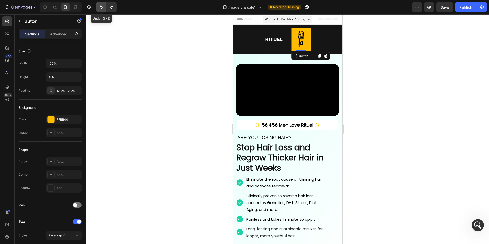
click at [100, 9] on icon "Undo/Redo" at bounding box center [100, 7] width 5 height 5
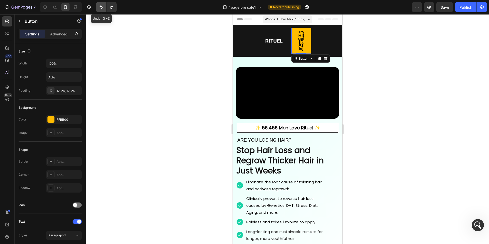
click at [100, 9] on icon "Undo/Redo" at bounding box center [100, 7] width 5 height 5
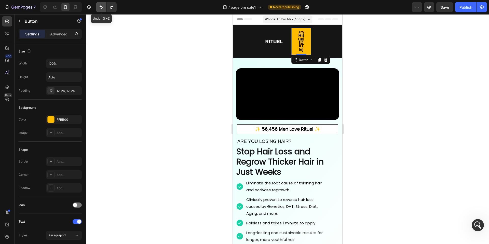
click at [100, 9] on icon "Undo/Redo" at bounding box center [100, 7] width 5 height 5
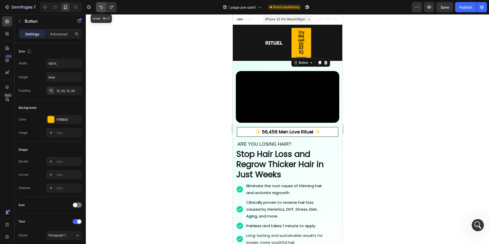
click at [100, 9] on icon "Undo/Redo" at bounding box center [100, 7] width 5 height 5
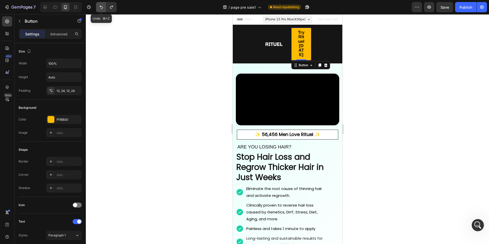
click at [100, 9] on icon "Undo/Redo" at bounding box center [100, 7] width 5 height 5
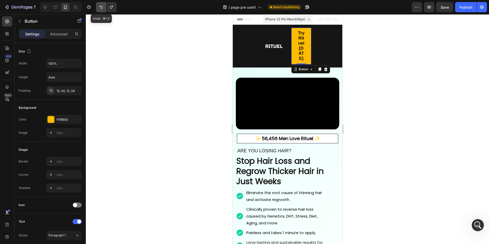
click at [100, 9] on icon "Undo/Redo" at bounding box center [100, 7] width 5 height 5
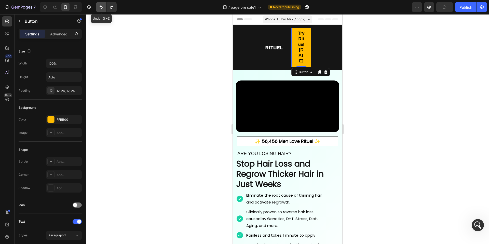
click at [100, 9] on icon "Undo/Redo" at bounding box center [100, 7] width 5 height 5
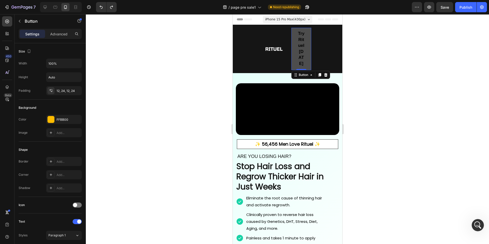
click at [308, 50] on link "Try Rituel [DATE]" at bounding box center [301, 49] width 20 height 42
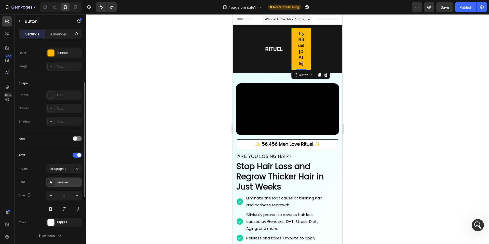
scroll to position [70, 0]
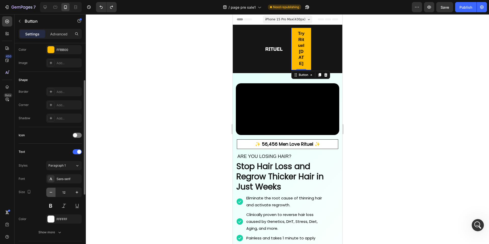
click at [52, 192] on icon "button" at bounding box center [50, 192] width 5 height 5
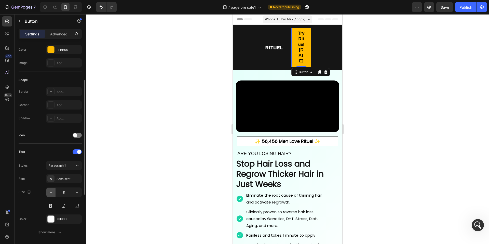
type input "10"
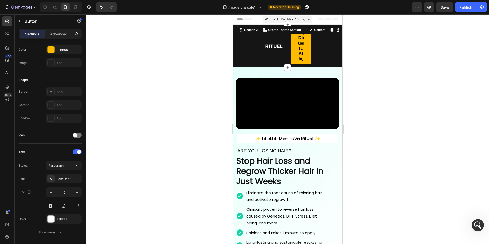
click at [269, 53] on div "Image" at bounding box center [274, 46] width 20 height 37
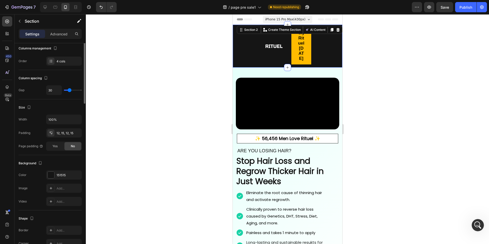
scroll to position [0, 0]
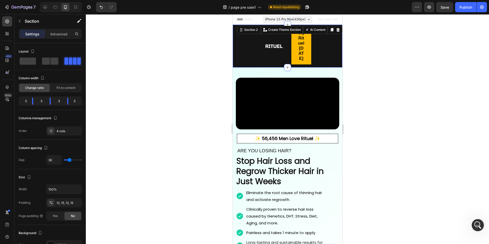
click at [236, 43] on div "Image Row" at bounding box center [246, 46] width 20 height 37
click at [19, 22] on icon "button" at bounding box center [20, 21] width 2 height 3
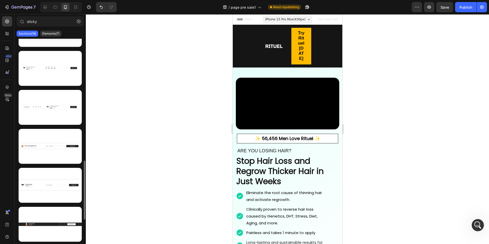
scroll to position [496, 0]
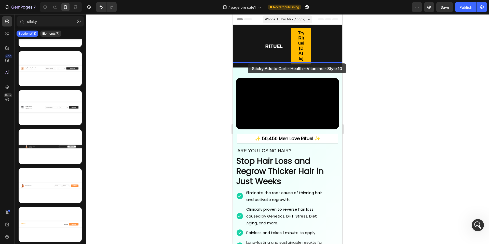
drag, startPoint x: 271, startPoint y: 164, endPoint x: 247, endPoint y: 63, distance: 103.6
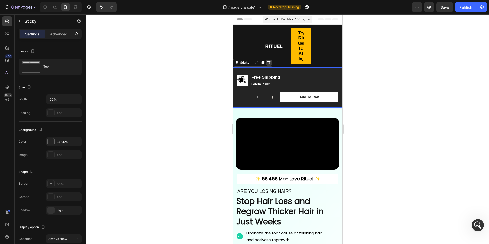
click at [269, 61] on icon at bounding box center [268, 63] width 4 height 4
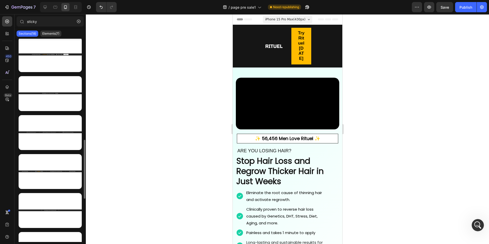
scroll to position [0, 0]
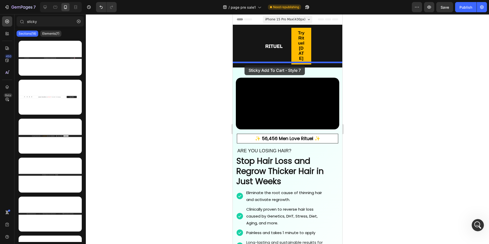
drag, startPoint x: 279, startPoint y: 119, endPoint x: 244, endPoint y: 65, distance: 63.9
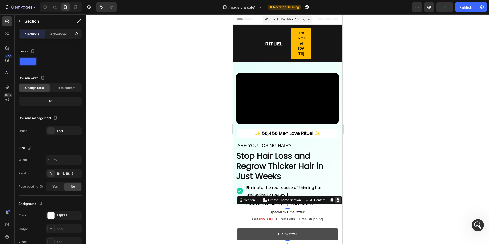
click at [338, 200] on icon at bounding box center [337, 200] width 4 height 4
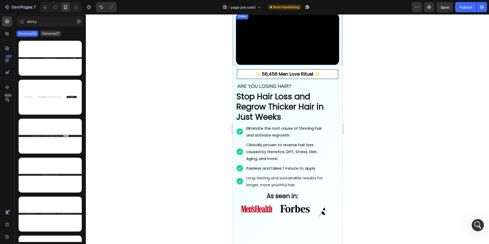
scroll to position [18, 0]
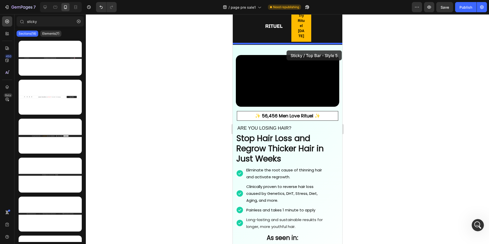
drag, startPoint x: 285, startPoint y: 157, endPoint x: 278, endPoint y: 50, distance: 107.3
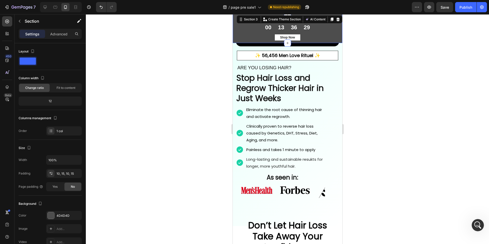
scroll to position [32, 0]
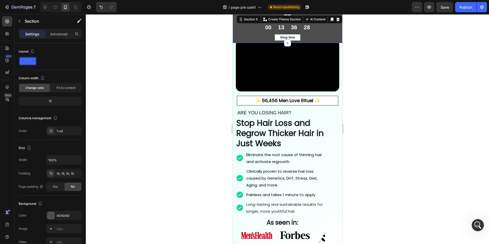
click at [218, 33] on div at bounding box center [287, 128] width 403 height 229
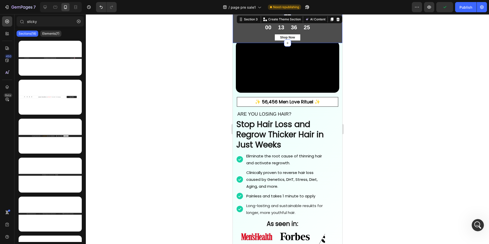
click at [233, 21] on div "First Day of Summer Sale Heading Row Get 30% OFF with code “SUMMER22” Heading R…" at bounding box center [286, 28] width 109 height 29
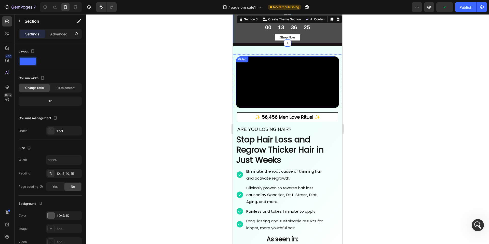
scroll to position [0, 0]
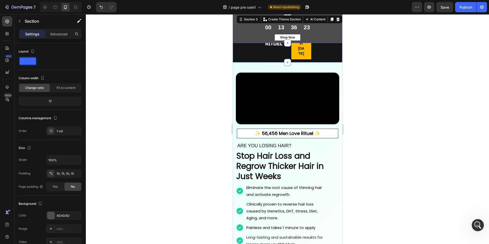
click at [240, 52] on div "Image Row" at bounding box center [246, 44] width 20 height 32
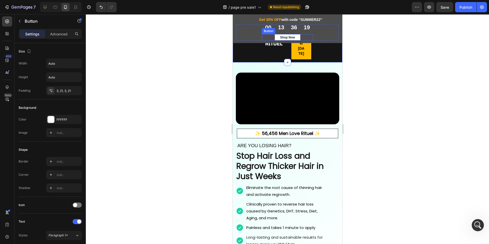
click at [302, 36] on div "Shop Now Button" at bounding box center [286, 37] width 51 height 6
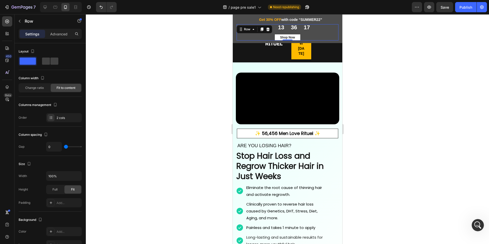
click at [248, 35] on div "00 13 36 17 CountDown Timer Shop Now Button Row 0" at bounding box center [287, 32] width 102 height 16
click at [251, 19] on div "First Day of Summer Sale Heading Row Get 30% OFF with code “SUMMER22” Heading R…" at bounding box center [287, 20] width 102 height 6
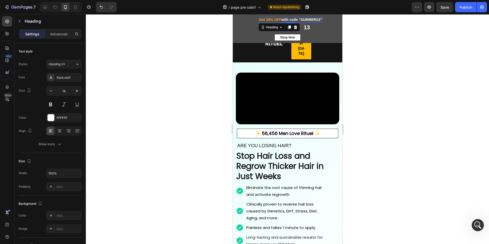
click at [278, 19] on span "Get 30% OFF" at bounding box center [270, 20] width 22 height 4
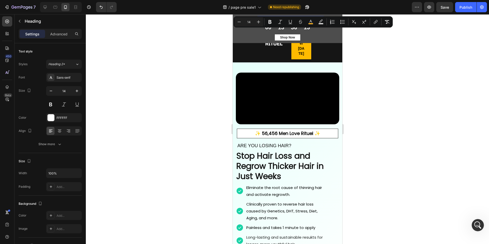
click at [278, 19] on button "Italic" at bounding box center [279, 21] width 9 height 9
click at [337, 40] on div "First Day of Summer Sale Heading Row Get 30% OFF with code “SUMMER22” Heading 3…" at bounding box center [286, 28] width 109 height 29
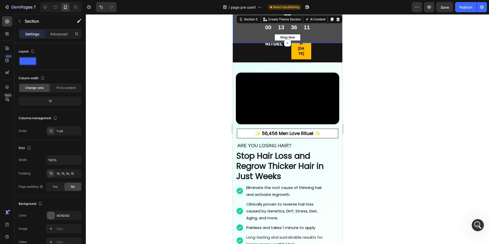
click at [337, 41] on div "First Day of Summer Sale Heading Row ⁠⁠⁠⁠⁠⁠⁠ Get 30% OFF with code “SUMMER22” H…" at bounding box center [286, 28] width 109 height 29
click at [235, 34] on div "First Day of Summer Sale Heading Row ⁠⁠⁠⁠⁠⁠⁠ Get 30% OFF with code “SUMMER22” H…" at bounding box center [286, 28] width 109 height 29
click at [63, 32] on p "Advanced" at bounding box center [58, 33] width 17 height 5
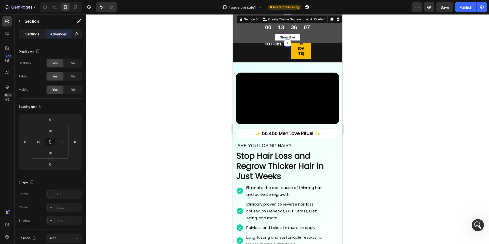
click at [39, 32] on p "Settings" at bounding box center [32, 33] width 14 height 5
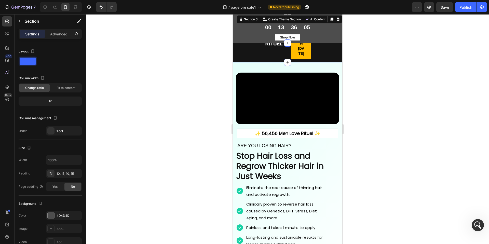
click at [215, 45] on div at bounding box center [287, 128] width 403 height 229
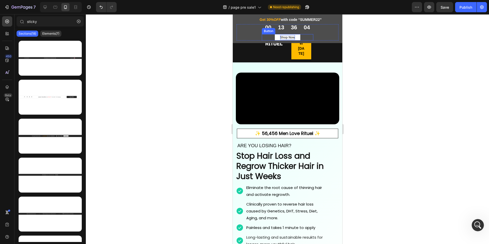
click at [283, 38] on div "Shop Now" at bounding box center [287, 37] width 15 height 5
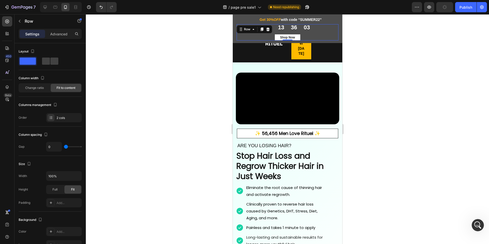
click at [255, 36] on div "00 13 36 03 CountDown Timer Shop Now Button Row 0" at bounding box center [287, 32] width 102 height 16
click at [101, 4] on button "Undo/Redo" at bounding box center [101, 7] width 10 height 10
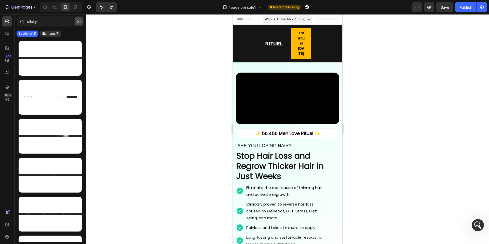
click at [76, 21] on button "button" at bounding box center [79, 21] width 8 height 8
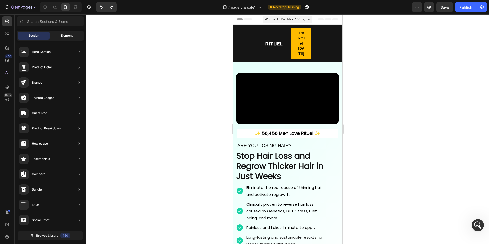
click at [63, 37] on span "Element" at bounding box center [67, 35] width 12 height 5
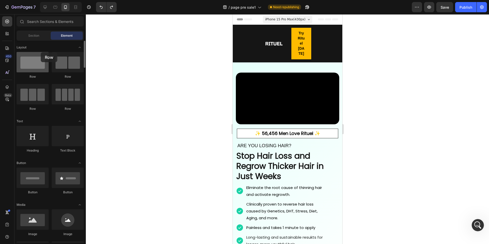
drag, startPoint x: 34, startPoint y: 61, endPoint x: 40, endPoint y: 52, distance: 10.2
click at [40, 52] on div at bounding box center [33, 62] width 32 height 20
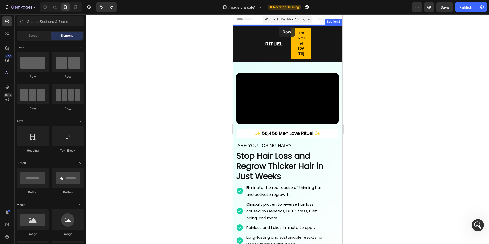
drag, startPoint x: 294, startPoint y: 76, endPoint x: 278, endPoint y: 27, distance: 51.7
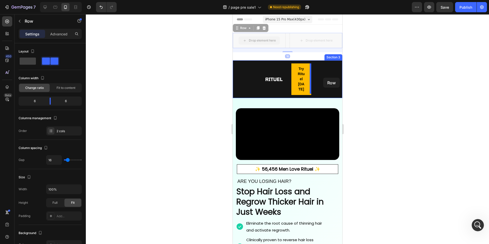
drag, startPoint x: 237, startPoint y: 28, endPoint x: 324, endPoint y: 76, distance: 99.6
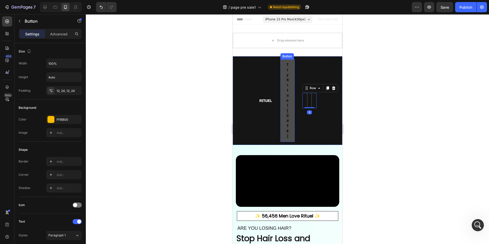
click at [289, 85] on link "Try Rituel [DATE]" at bounding box center [287, 100] width 14 height 82
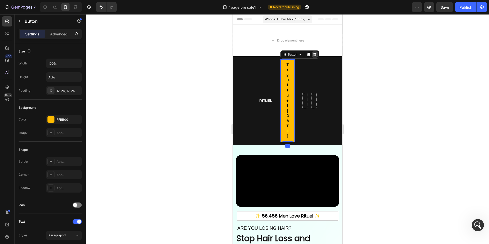
click at [314, 55] on icon at bounding box center [314, 55] width 3 height 4
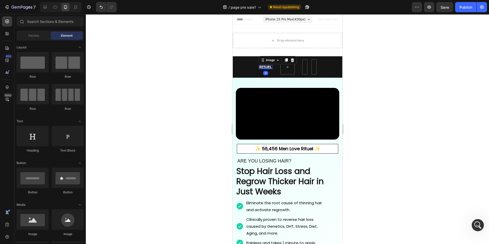
click at [266, 68] on div "Image 0" at bounding box center [265, 67] width 14 height 4
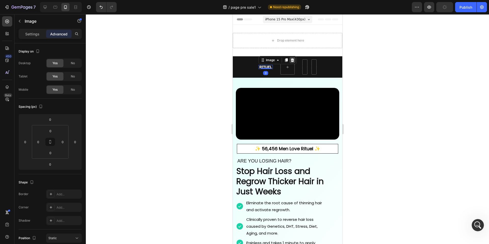
click at [293, 59] on icon at bounding box center [292, 60] width 4 height 4
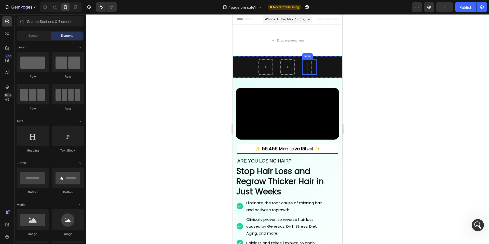
click at [309, 62] on div "Row" at bounding box center [309, 66] width 14 height 15
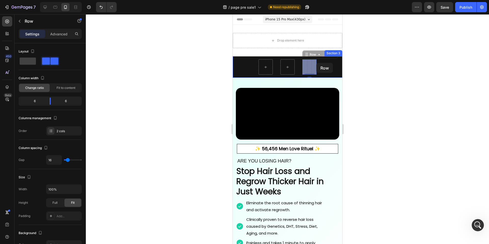
drag, startPoint x: 307, startPoint y: 56, endPoint x: 316, endPoint y: 63, distance: 11.3
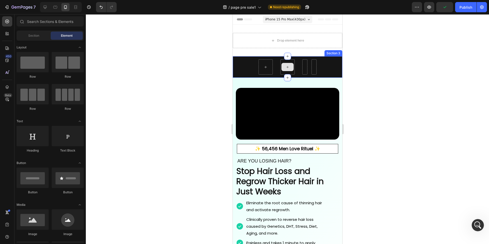
click at [291, 66] on div at bounding box center [287, 67] width 12 height 8
click at [289, 61] on div at bounding box center [287, 66] width 14 height 15
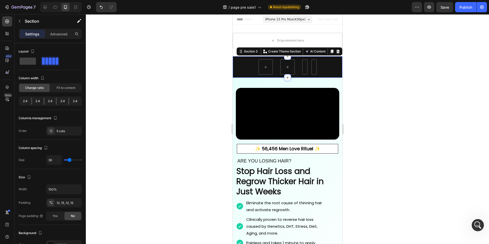
click at [335, 63] on div "Text block Row" at bounding box center [331, 66] width 14 height 15
click at [244, 69] on div "Image Row" at bounding box center [243, 66] width 14 height 15
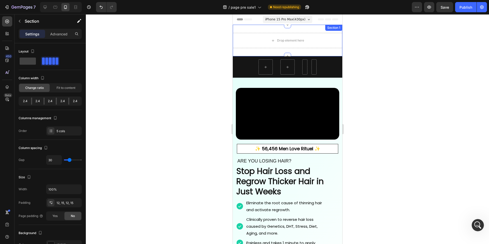
click at [199, 43] on div at bounding box center [287, 128] width 403 height 229
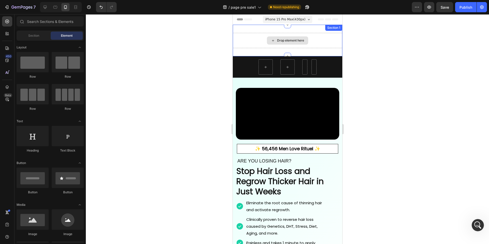
click at [256, 41] on div "Drop element here" at bounding box center [286, 40] width 109 height 15
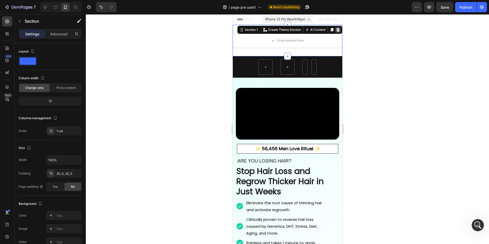
click at [338, 30] on icon at bounding box center [337, 30] width 3 height 4
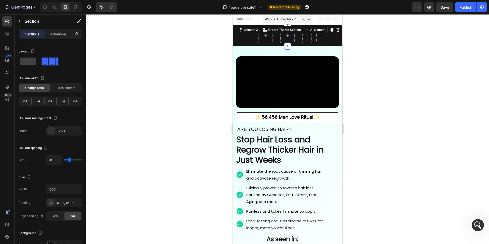
click at [334, 34] on div "Text block Row" at bounding box center [331, 35] width 14 height 15
click at [246, 32] on div "Section 2" at bounding box center [251, 29] width 16 height 5
click at [247, 32] on div "Section 2" at bounding box center [251, 29] width 16 height 5
click at [239, 32] on icon at bounding box center [241, 30] width 4 height 4
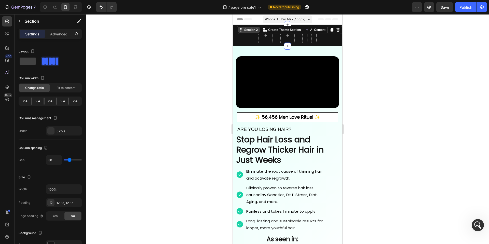
click at [245, 30] on div "Section 2" at bounding box center [251, 29] width 16 height 5
click at [323, 41] on div "Image Row Row Text block Row Section 2 You can create reusable sections Create …" at bounding box center [286, 35] width 109 height 21
click at [324, 39] on div "Text block Row" at bounding box center [331, 35] width 14 height 15
click at [238, 42] on div "Image Row" at bounding box center [243, 35] width 14 height 15
click at [268, 40] on div at bounding box center [265, 35] width 14 height 15
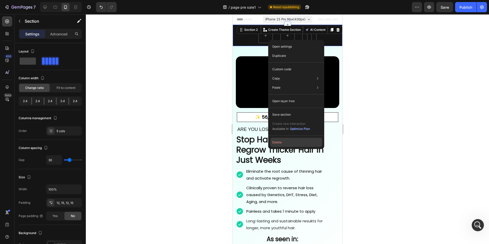
click at [284, 142] on button "Delete" at bounding box center [296, 142] width 52 height 9
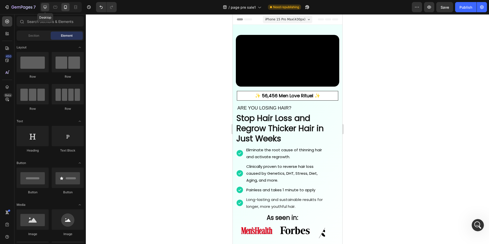
click at [44, 8] on icon at bounding box center [44, 7] width 5 height 5
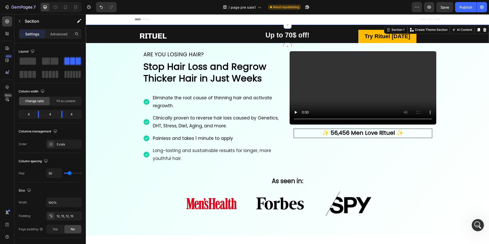
click at [212, 28] on div "Image Row" at bounding box center [153, 36] width 127 height 16
click at [68, 5] on icon at bounding box center [65, 7] width 5 height 5
type input "0"
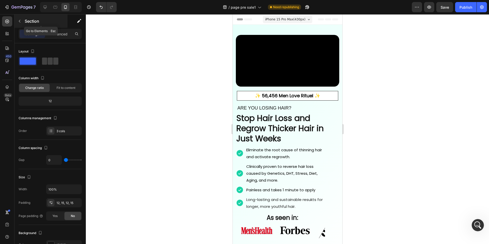
click at [18, 21] on icon "button" at bounding box center [20, 21] width 4 height 4
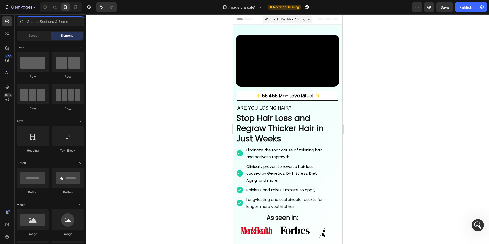
click at [44, 24] on input "text" at bounding box center [50, 21] width 67 height 10
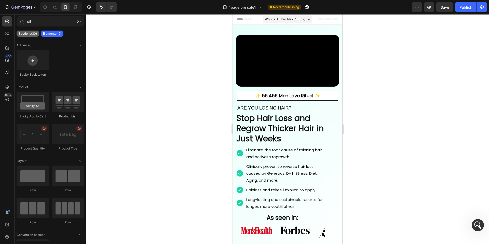
click at [25, 31] on div "Sections(30)" at bounding box center [28, 34] width 22 height 6
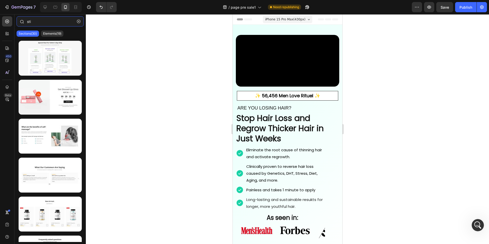
click at [43, 24] on input "sti" at bounding box center [50, 21] width 67 height 10
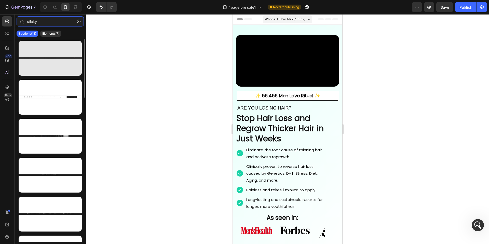
type input "sticky"
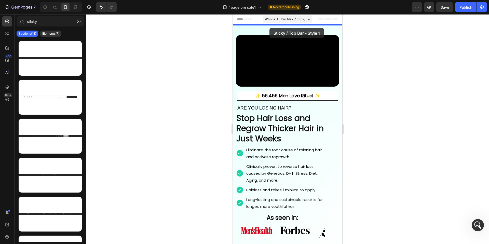
drag, startPoint x: 279, startPoint y: 69, endPoint x: 269, endPoint y: 28, distance: 42.5
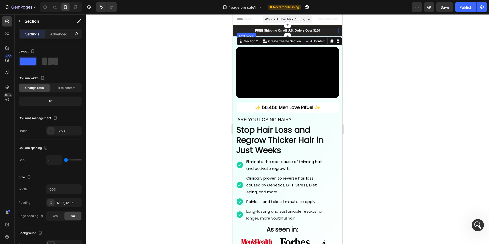
click at [269, 32] on p "FREE Shipping On All U.S. Orders Over $150" at bounding box center [287, 30] width 101 height 5
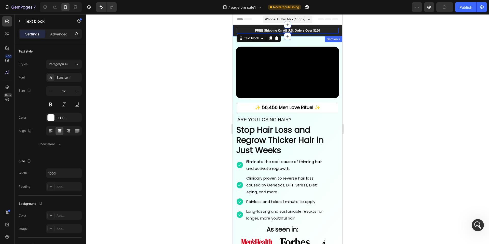
click at [234, 28] on div "Icon [PHONE_NUMBER] Text block Row FREE Shipping On All U.S. Orders Over $150 T…" at bounding box center [286, 31] width 109 height 12
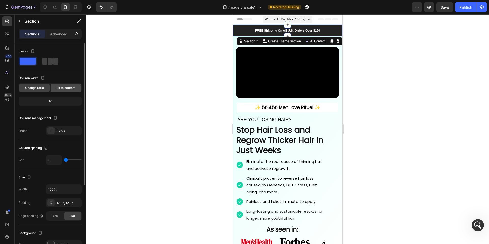
click at [61, 89] on span "Fit to content" at bounding box center [65, 87] width 19 height 5
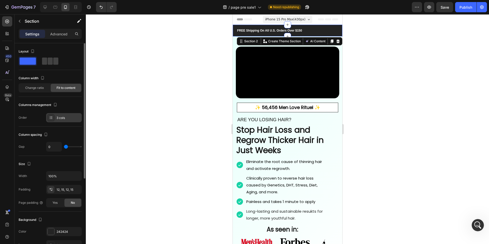
click at [62, 113] on div "3 cols" at bounding box center [64, 117] width 36 height 9
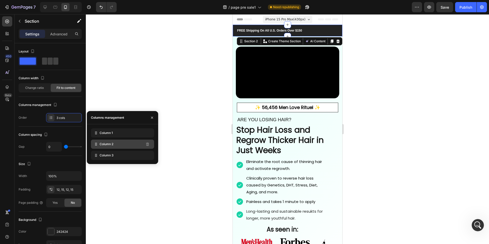
click at [104, 143] on span "Column 2" at bounding box center [106, 144] width 14 height 5
click at [105, 143] on span "Column 2" at bounding box center [106, 144] width 14 height 5
click at [152, 159] on div "Column 3" at bounding box center [122, 155] width 63 height 9
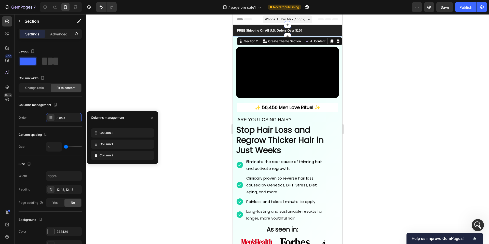
click at [234, 32] on div "Icon [PHONE_NUMBER] Text block Row FREE Shipping On All U.S. Orders Over $150 T…" at bounding box center [286, 31] width 109 height 12
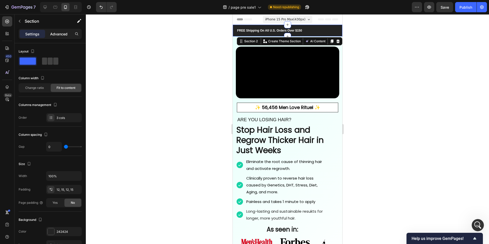
click at [57, 32] on p "Advanced" at bounding box center [58, 33] width 17 height 5
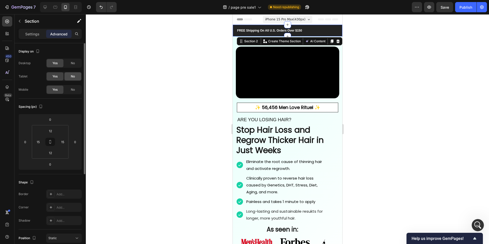
click at [72, 79] on div "No" at bounding box center [72, 76] width 17 height 8
click at [72, 64] on span "No" at bounding box center [73, 63] width 4 height 5
click at [33, 33] on p "Settings" at bounding box center [32, 33] width 14 height 5
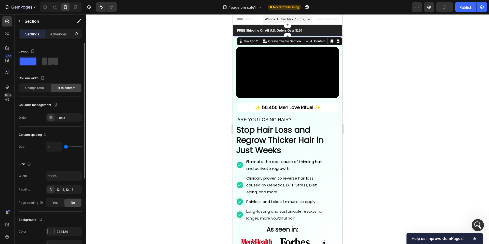
click at [63, 122] on div "Layout Column width Change ratio Fit to content Columns management Order 3 cols" at bounding box center [50, 84] width 63 height 83
click at [64, 119] on div "3 cols" at bounding box center [68, 118] width 24 height 5
click at [50, 60] on span at bounding box center [50, 61] width 5 height 7
type input "30"
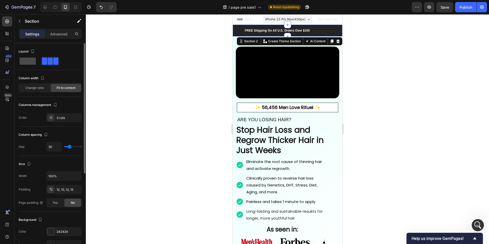
click at [29, 59] on span at bounding box center [28, 61] width 16 height 7
type input "0"
click at [54, 59] on span at bounding box center [55, 61] width 5 height 7
type input "30"
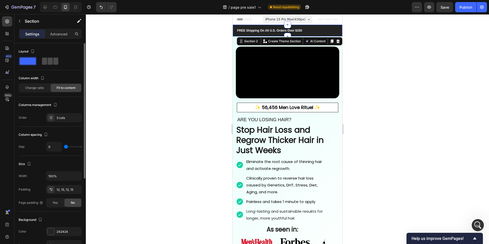
type input "30"
click at [32, 62] on span at bounding box center [28, 61] width 16 height 7
type input "0"
click at [53, 61] on span at bounding box center [55, 61] width 5 height 7
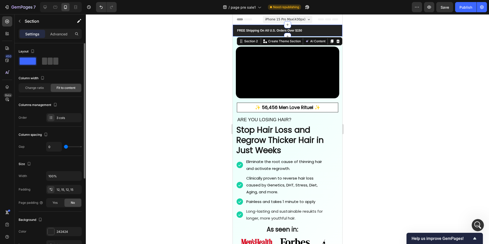
type input "30"
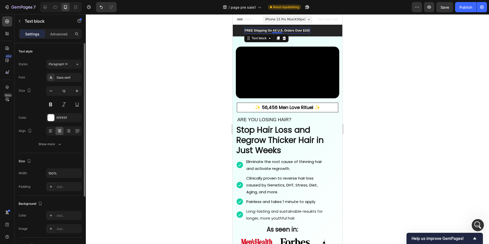
click at [258, 32] on p "FREE Shipping On All U.S. Orders Over $150" at bounding box center [276, 30] width 65 height 5
click at [284, 32] on p "FREE Shipping On All U.S. Orders Over $150" at bounding box center [276, 30] width 65 height 5
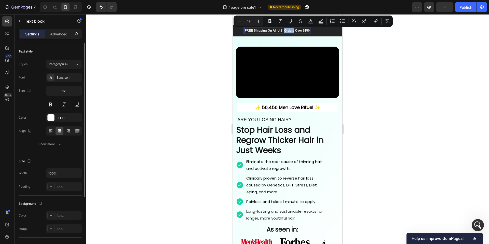
click at [284, 32] on p "FREE Shipping On All U.S. Orders Over $150" at bounding box center [276, 30] width 65 height 5
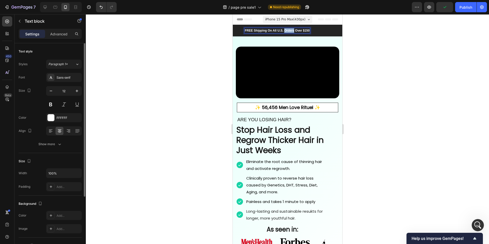
click at [284, 32] on p "FREE Shipping On All U.S. Orders Over $150" at bounding box center [276, 30] width 65 height 5
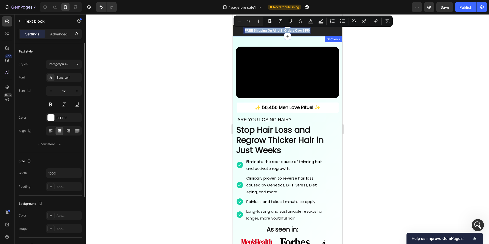
click at [315, 30] on div "Icon [PHONE_NUMBER] Text block Row FREE Shipping On All U.S. Orders Over $150 T…" at bounding box center [286, 31] width 109 height 12
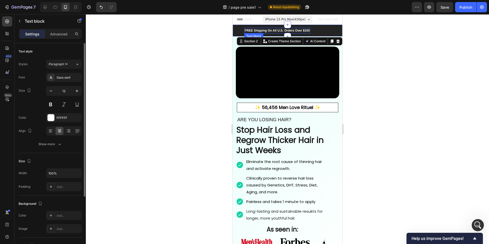
click at [306, 30] on p "FREE Shipping On All U.S. Orders Over $150" at bounding box center [276, 30] width 65 height 5
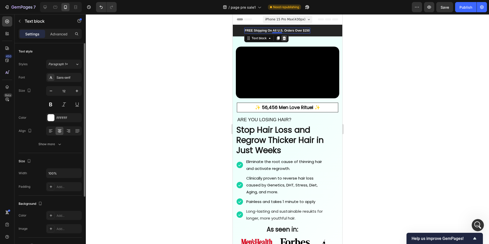
click at [283, 39] on icon at bounding box center [283, 38] width 3 height 4
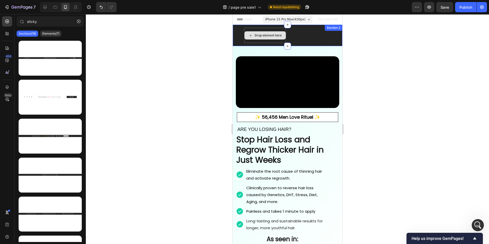
click at [264, 34] on div "Drop element here" at bounding box center [267, 35] width 27 height 4
click at [302, 29] on div "Icon [PHONE_NUMBER] Text block Row Drop element here Ship to [GEOGRAPHIC_DATA] …" at bounding box center [286, 35] width 109 height 21
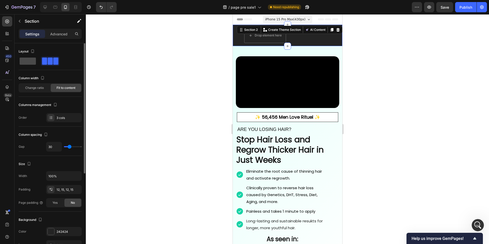
click at [32, 59] on span at bounding box center [28, 61] width 16 height 7
type input "0"
click at [48, 59] on span at bounding box center [50, 61] width 5 height 7
type input "30"
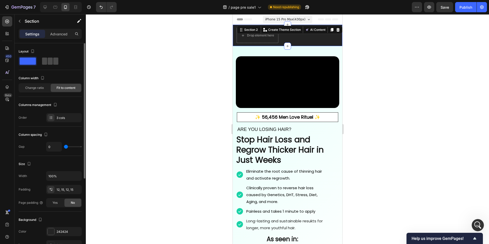
type input "30"
click at [27, 62] on span at bounding box center [28, 61] width 16 height 7
type input "0"
click at [21, 21] on icon "button" at bounding box center [20, 21] width 4 height 4
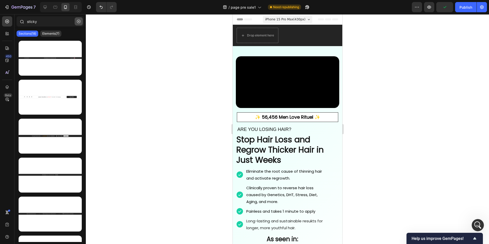
click at [80, 21] on button "button" at bounding box center [79, 21] width 8 height 8
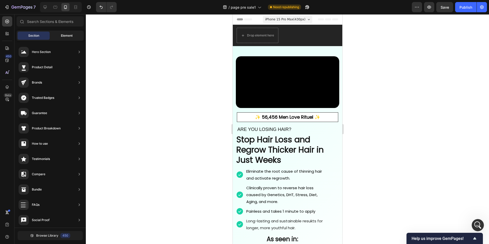
click at [61, 37] on span "Element" at bounding box center [67, 35] width 12 height 5
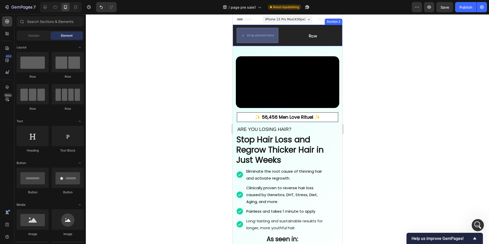
drag, startPoint x: 262, startPoint y: 76, endPoint x: 304, endPoint y: 31, distance: 62.1
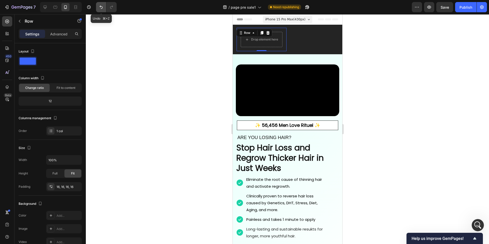
click at [100, 4] on button "Undo/Redo" at bounding box center [101, 7] width 10 height 10
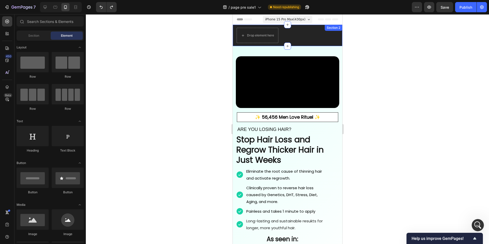
click at [299, 36] on div "Icon 999-9999-999 Text block Row Drop element here Ship to USA Text block Image…" at bounding box center [286, 35] width 109 height 21
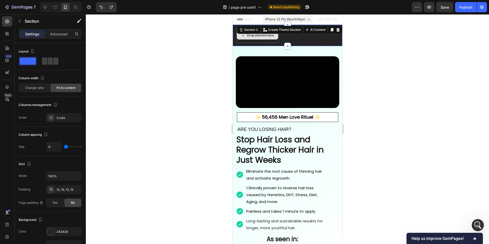
click at [265, 37] on div "Drop element here" at bounding box center [256, 35] width 41 height 8
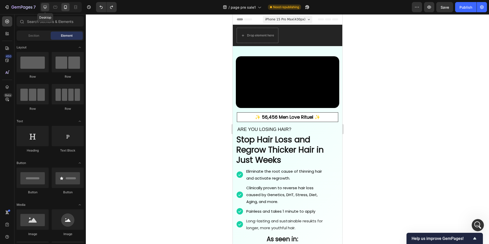
click at [45, 5] on icon at bounding box center [44, 7] width 5 height 5
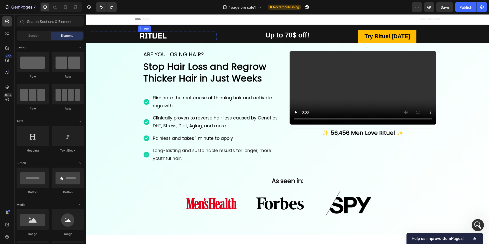
click at [142, 35] on img at bounding box center [153, 36] width 31 height 8
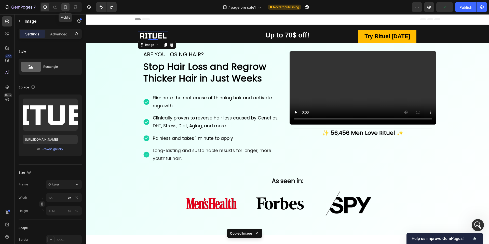
click at [64, 7] on icon at bounding box center [65, 7] width 5 height 5
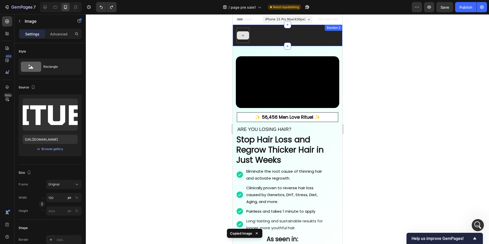
click at [245, 38] on div at bounding box center [242, 35] width 12 height 8
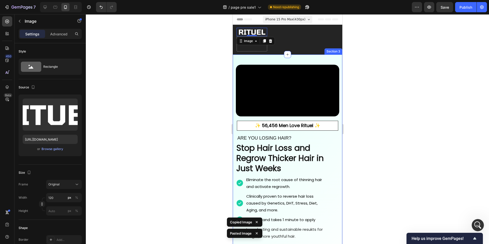
click at [212, 56] on div at bounding box center [287, 128] width 403 height 229
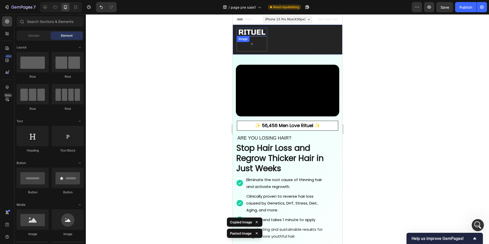
click at [253, 33] on img at bounding box center [251, 32] width 31 height 8
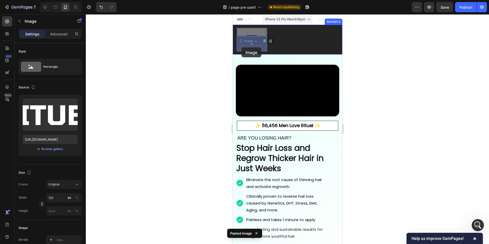
drag, startPoint x: 241, startPoint y: 41, endPoint x: 241, endPoint y: 47, distance: 6.4
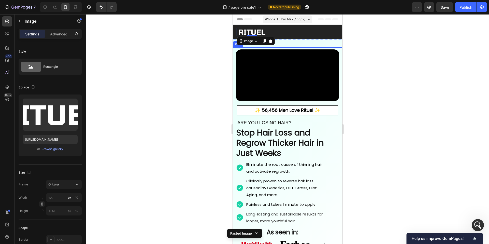
click at [208, 44] on div at bounding box center [287, 128] width 403 height 229
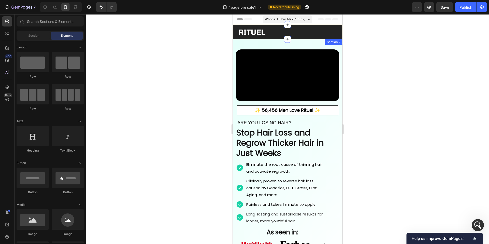
click at [308, 34] on div "Icon 999-9999-999 Text block Row Image Ship to USA Text block Image Icon Row Se…" at bounding box center [286, 32] width 109 height 15
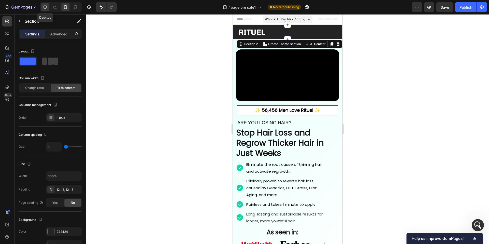
click at [44, 4] on div at bounding box center [45, 7] width 8 height 8
type input "30"
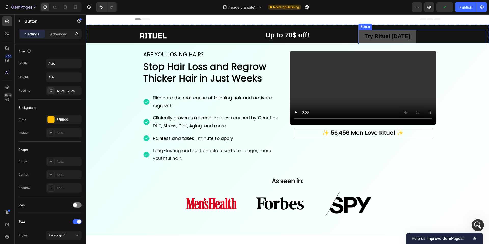
click at [360, 33] on link "Try Rituel [DATE]" at bounding box center [387, 37] width 58 height 14
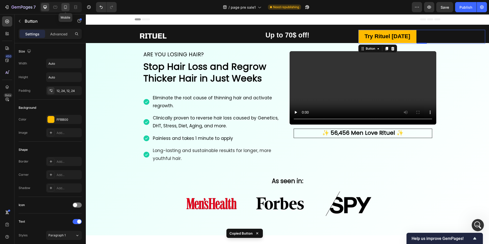
click at [68, 6] on div at bounding box center [65, 7] width 8 height 8
type input "14"
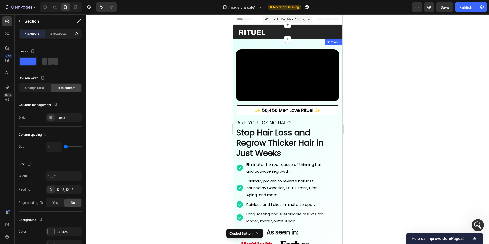
click at [317, 32] on div "Icon 999-9999-999 Text block Row Image Ship to USA Text block Image Icon Row Se…" at bounding box center [286, 32] width 109 height 15
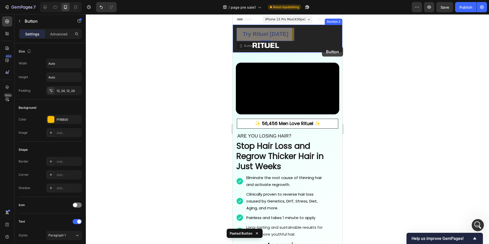
drag, startPoint x: 240, startPoint y: 46, endPoint x: 322, endPoint y: 46, distance: 82.2
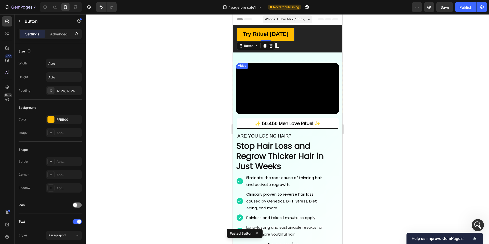
click at [219, 64] on div at bounding box center [287, 128] width 403 height 229
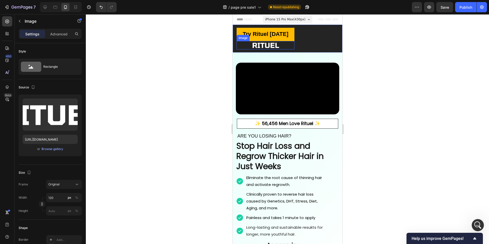
click at [268, 45] on img at bounding box center [265, 45] width 31 height 8
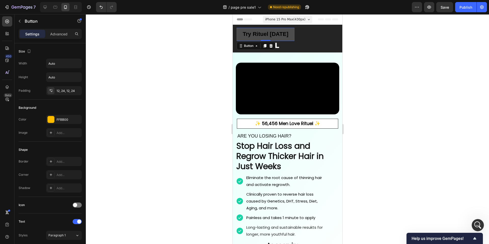
click at [242, 30] on link "Try Rituel [DATE]" at bounding box center [265, 34] width 58 height 13
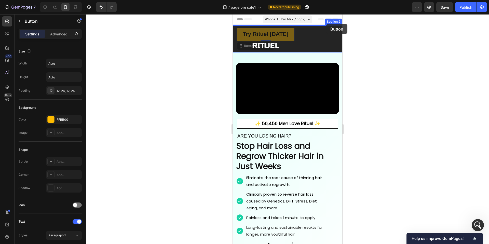
drag, startPoint x: 239, startPoint y: 44, endPoint x: 326, endPoint y: 24, distance: 88.6
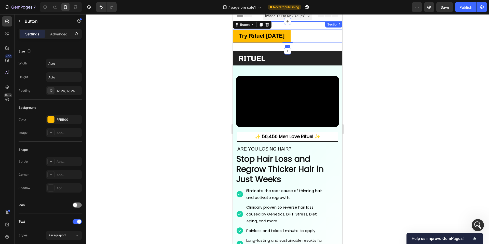
scroll to position [4, 0]
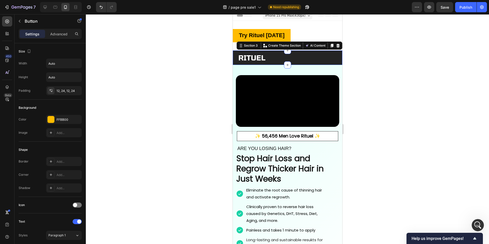
click at [282, 56] on div "Icon 999-9999-999 Text block Row Image Ship to USA Text block Image Icon Row Se…" at bounding box center [286, 57] width 109 height 15
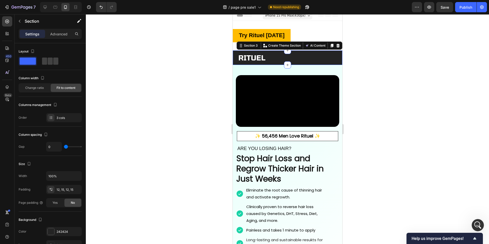
click at [273, 55] on div "Icon 999-9999-999 Text block Row Image Ship to USA Text block Image Icon Row Se…" at bounding box center [286, 57] width 109 height 15
click at [312, 61] on div "Icon 999-9999-999 Text block Row Image Ship to USA Text block Image Icon Row Se…" at bounding box center [286, 57] width 109 height 15
click at [53, 62] on span at bounding box center [55, 61] width 5 height 7
type input "30"
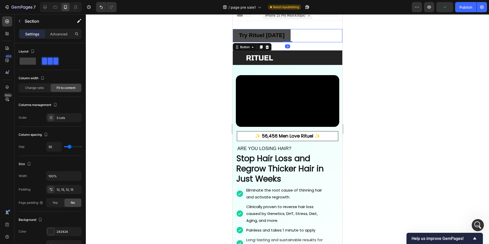
click at [235, 33] on link "Try Rituel [DATE]" at bounding box center [261, 35] width 58 height 13
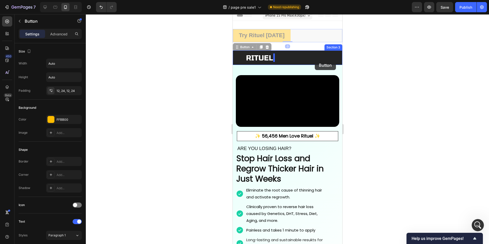
drag, startPoint x: 237, startPoint y: 47, endPoint x: 314, endPoint y: 60, distance: 78.0
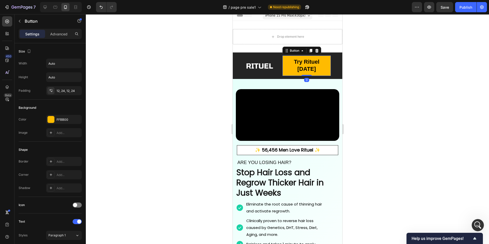
click at [205, 65] on div at bounding box center [287, 128] width 403 height 229
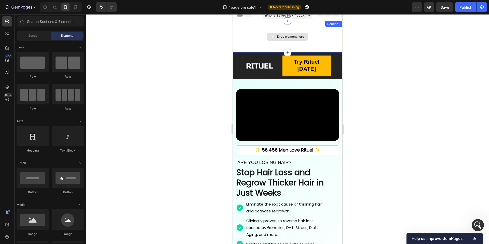
click at [258, 34] on div "Drop element here" at bounding box center [286, 36] width 109 height 15
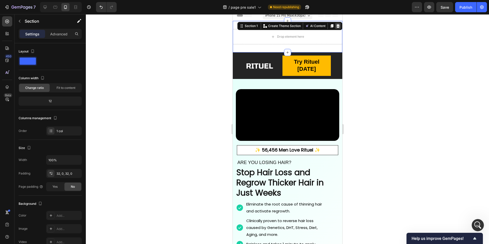
click at [338, 26] on icon at bounding box center [337, 26] width 3 height 4
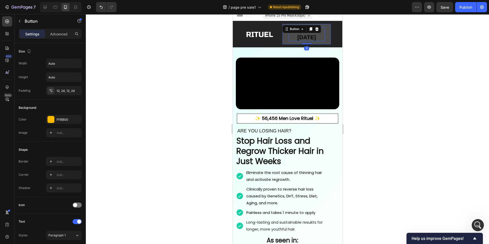
click at [298, 36] on p "Try Rituel [DATE]" at bounding box center [306, 34] width 36 height 14
click at [313, 36] on strong "Try Rituel [DATE]" at bounding box center [305, 33] width 25 height 13
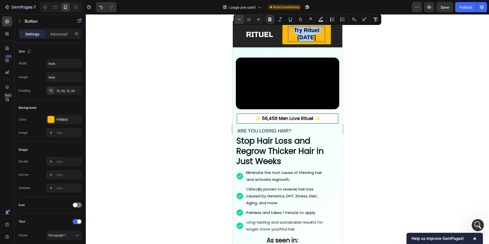
click at [242, 18] on button "Minus" at bounding box center [238, 19] width 9 height 9
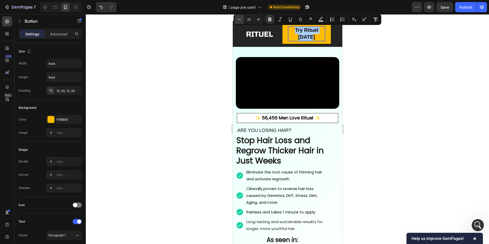
click at [242, 18] on button "Minus" at bounding box center [238, 19] width 9 height 9
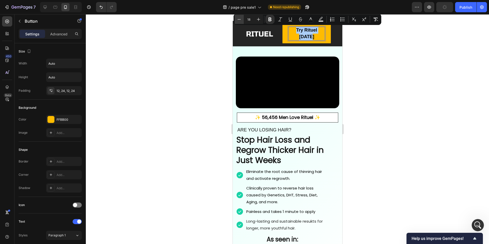
click at [242, 18] on button "Minus" at bounding box center [238, 19] width 9 height 9
type input "17"
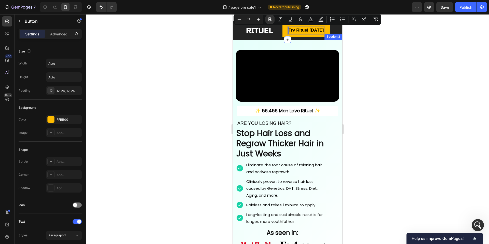
click at [217, 54] on div at bounding box center [287, 128] width 403 height 229
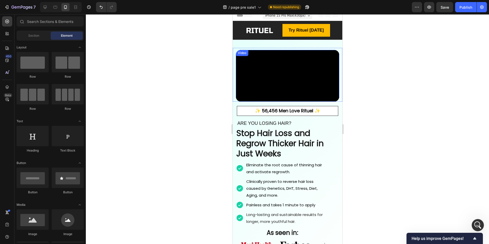
scroll to position [0, 0]
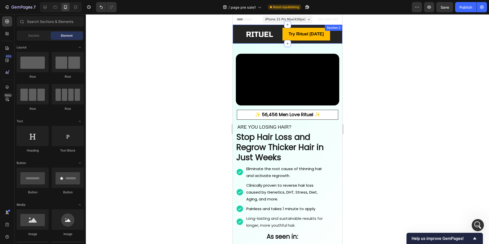
click at [236, 34] on div "Icon 999-9999-999 Text block Row Image Try Rituel Today Button Ship to USA Text…" at bounding box center [286, 34] width 109 height 19
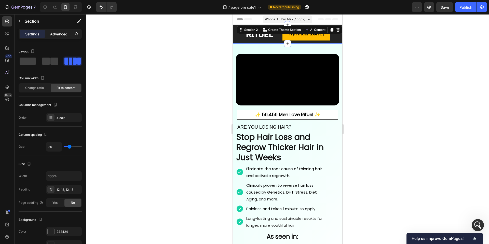
click at [59, 34] on p "Advanced" at bounding box center [58, 33] width 17 height 5
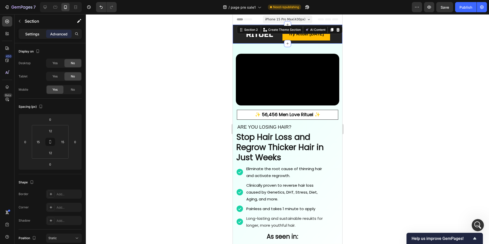
click at [37, 35] on p "Settings" at bounding box center [32, 33] width 14 height 5
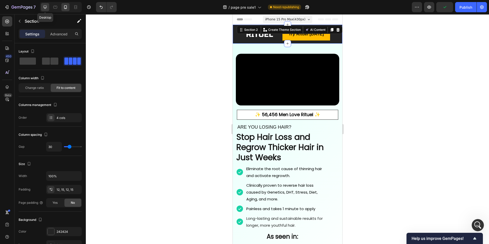
click at [42, 8] on div at bounding box center [45, 7] width 8 height 8
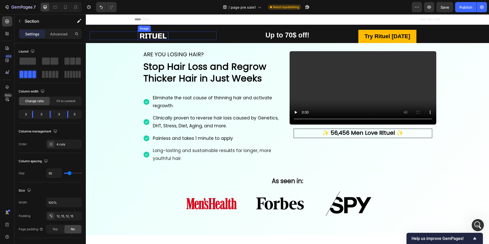
click at [158, 37] on img at bounding box center [153, 36] width 31 height 8
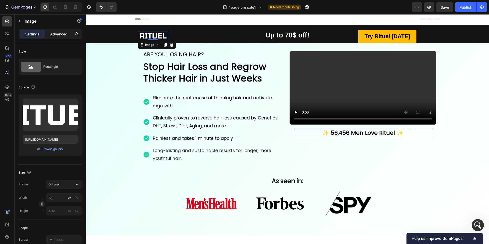
click at [57, 37] on div "Advanced" at bounding box center [58, 34] width 25 height 8
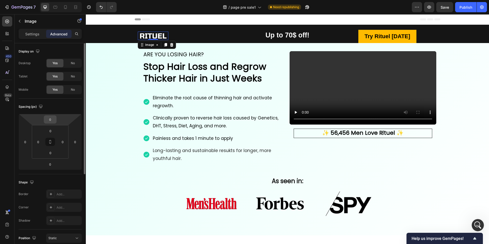
click at [52, 119] on input "0" at bounding box center [50, 120] width 10 height 8
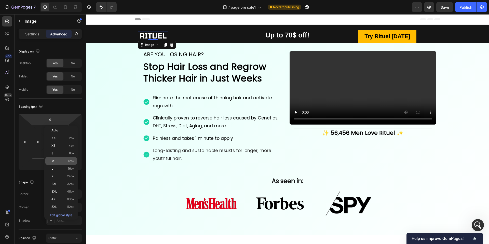
click at [56, 159] on div "M 12px" at bounding box center [61, 161] width 32 height 8
type input "12"
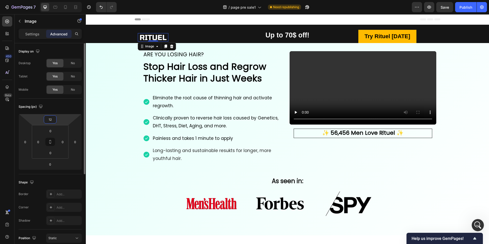
click at [50, 119] on input "12" at bounding box center [50, 120] width 10 height 8
type input "-20"
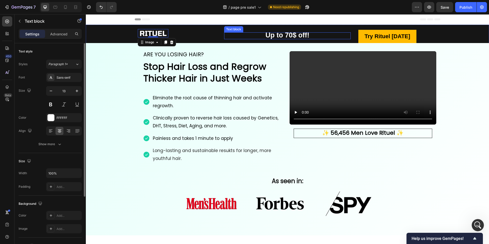
click at [294, 37] on strong "Up to 70$ off!" at bounding box center [287, 35] width 44 height 8
click at [58, 35] on p "Advanced" at bounding box center [58, 33] width 17 height 5
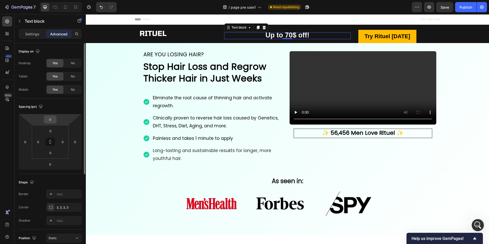
click at [49, 120] on input "0" at bounding box center [50, 120] width 10 height 8
type input "-2"
type input "-15"
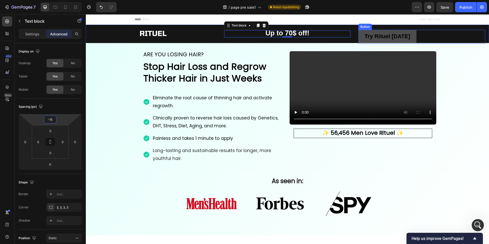
click at [361, 33] on link "Try Rituel [DATE]" at bounding box center [387, 37] width 58 height 14
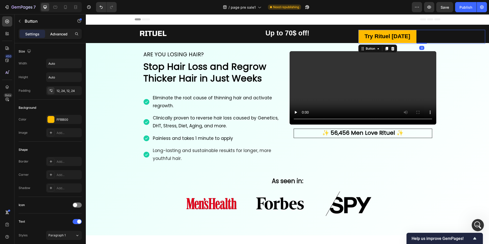
click at [63, 36] on p "Advanced" at bounding box center [58, 33] width 17 height 5
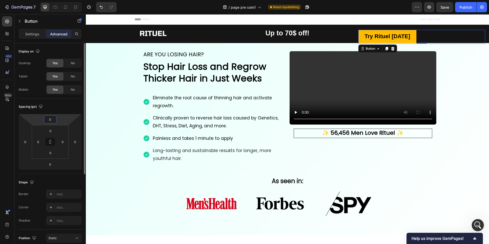
click at [52, 120] on input "0" at bounding box center [50, 120] width 10 height 8
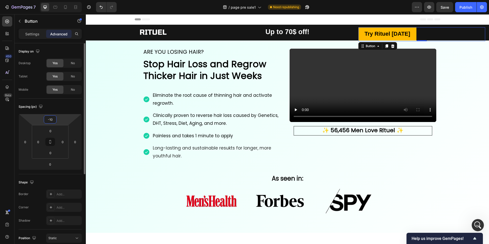
type input "-1"
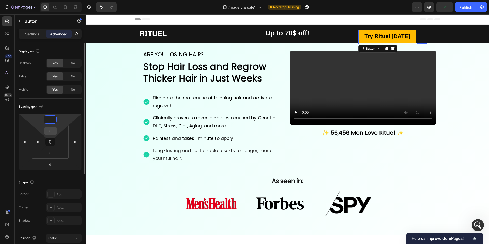
type input "0"
click at [51, 131] on input "0" at bounding box center [50, 131] width 10 height 8
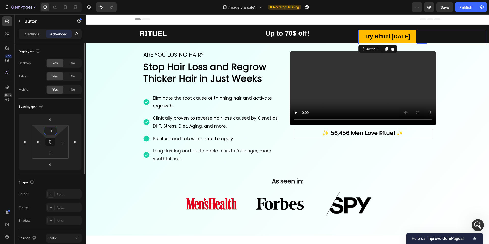
type input "-"
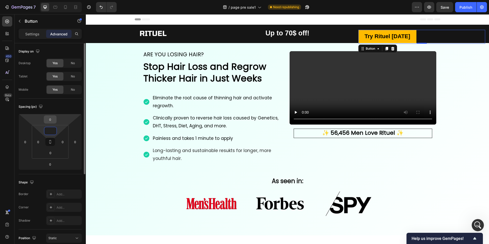
type input "0"
click at [52, 118] on input "0" at bounding box center [50, 120] width 10 height 8
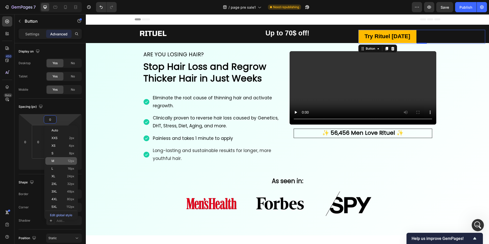
click at [56, 160] on p "M 12px" at bounding box center [62, 161] width 23 height 4
type input "12"
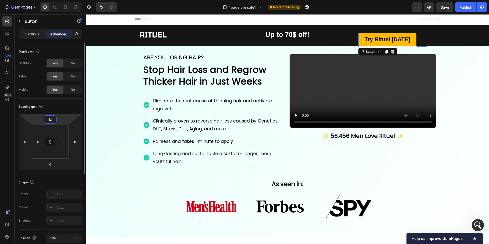
click at [52, 118] on input "12" at bounding box center [50, 120] width 10 height 8
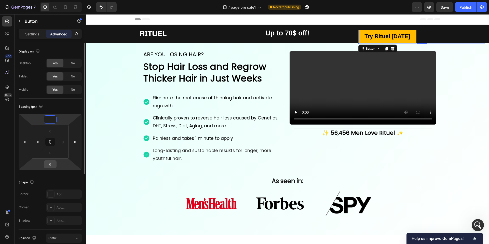
type input "0"
click at [53, 167] on input "0" at bounding box center [50, 164] width 10 height 8
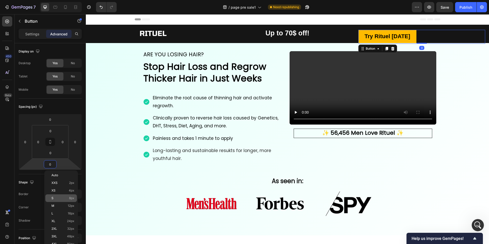
click at [59, 197] on p "S 8px" at bounding box center [62, 198] width 23 height 4
type input "8"
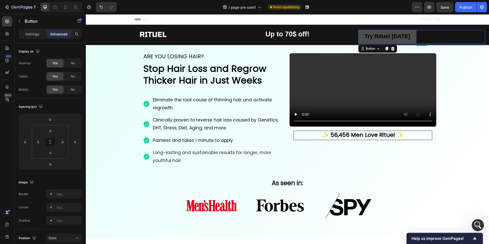
click at [359, 33] on link "Try Rituel [DATE]" at bounding box center [387, 37] width 58 height 14
click at [361, 33] on link "Try Rituel [DATE]" at bounding box center [387, 37] width 58 height 14
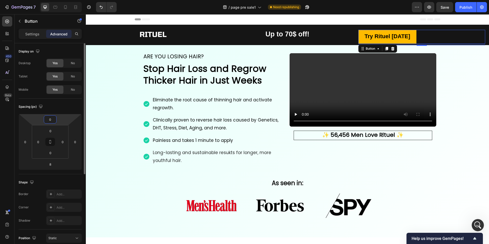
click at [51, 123] on input "0" at bounding box center [50, 120] width 10 height 8
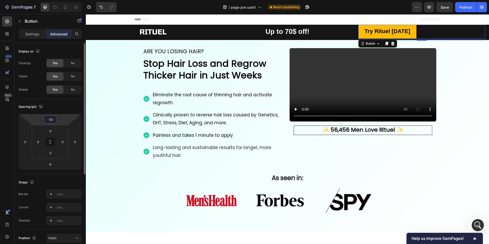
type input "-2"
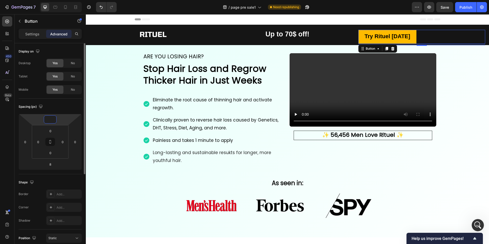
type input "3"
type input "4"
type input "0"
click at [52, 165] on input "8" at bounding box center [50, 164] width 10 height 8
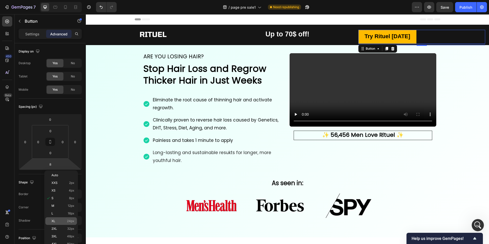
click at [58, 221] on p "XL 24px" at bounding box center [62, 221] width 23 height 4
type input "24"
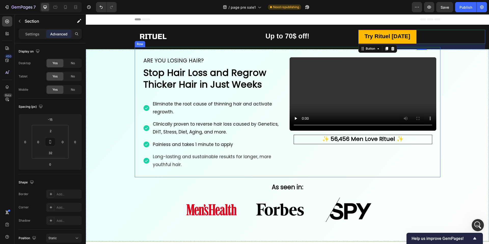
click at [126, 75] on div "Video Row ✨ 56,456 Men Love Rituel ✨ Text Block Row ARE YOU LOSING HAIR? Headin…" at bounding box center [287, 141] width 403 height 183
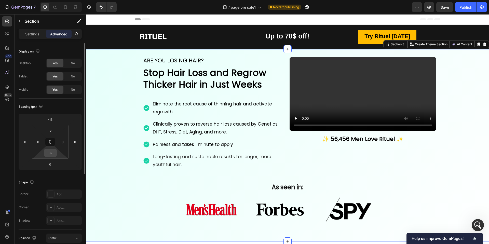
click at [51, 156] on div "32" at bounding box center [50, 153] width 13 height 8
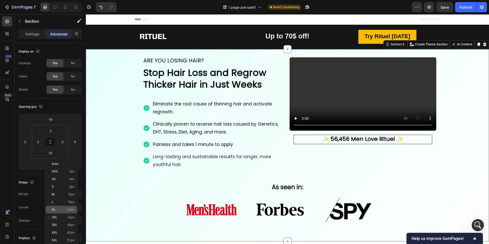
click at [60, 210] on p "XL 24px" at bounding box center [63, 210] width 23 height 4
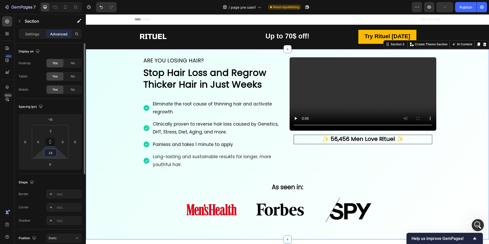
click at [52, 153] on input "24" at bounding box center [50, 153] width 10 height 8
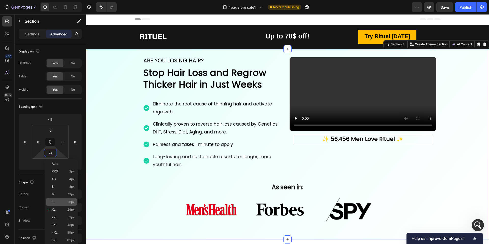
click at [66, 203] on p "L 16px" at bounding box center [63, 202] width 23 height 4
type input "16"
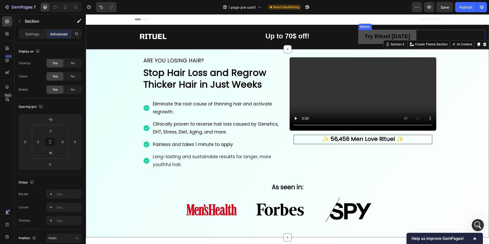
click at [362, 36] on link "Try Rituel [DATE]" at bounding box center [387, 37] width 58 height 14
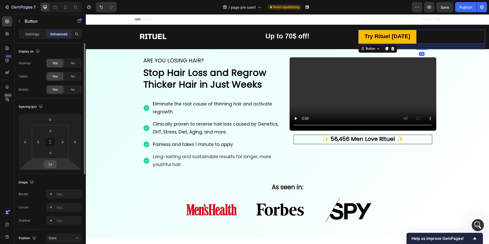
click at [50, 165] on input "24" at bounding box center [50, 164] width 10 height 8
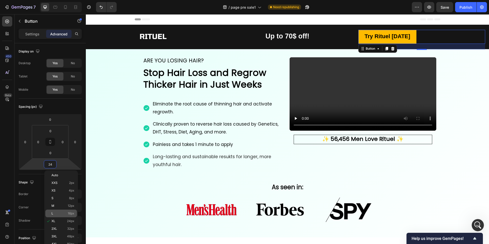
click at [55, 213] on p "L 16px" at bounding box center [62, 213] width 23 height 4
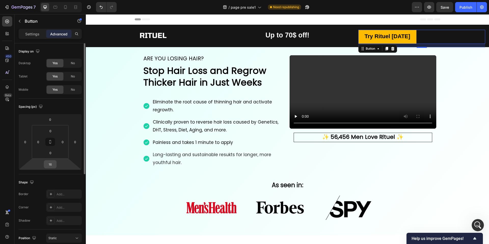
click at [52, 163] on input "16" at bounding box center [50, 164] width 10 height 8
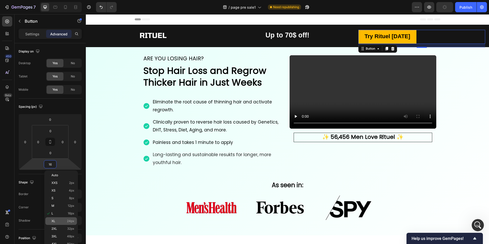
click at [59, 219] on p "XL 24px" at bounding box center [62, 221] width 23 height 4
type input "24"
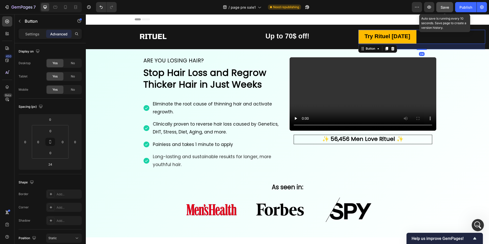
click at [438, 10] on button "Save" at bounding box center [444, 7] width 17 height 10
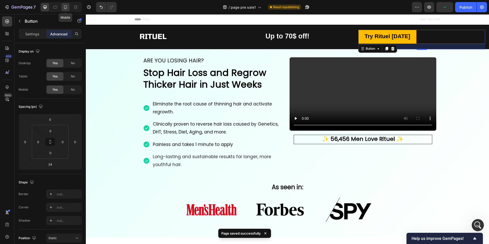
click at [67, 6] on icon at bounding box center [65, 7] width 5 height 5
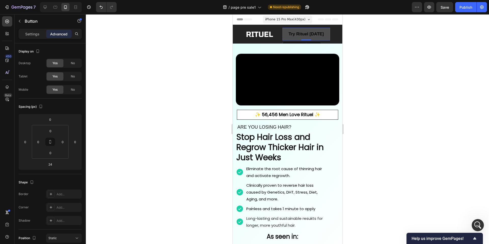
click at [285, 30] on link "Try Rituel [DATE]" at bounding box center [306, 34] width 48 height 13
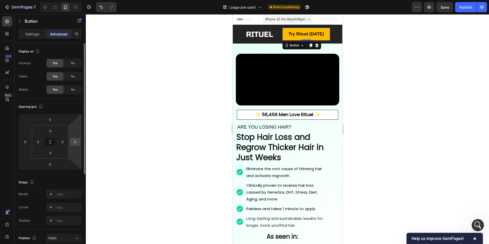
click at [74, 142] on input "0" at bounding box center [75, 142] width 8 height 8
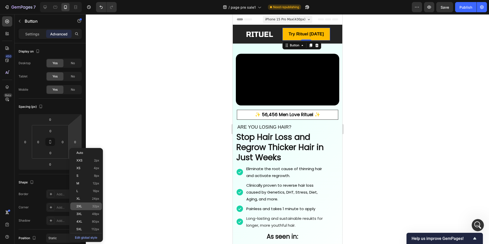
click at [82, 206] on span "2XL" at bounding box center [79, 206] width 6 height 4
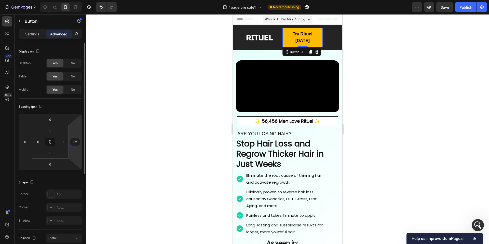
click at [79, 142] on input "32" at bounding box center [75, 142] width 8 height 8
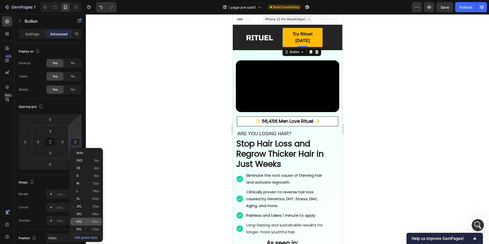
click at [85, 220] on p "4XL 80px" at bounding box center [87, 222] width 23 height 4
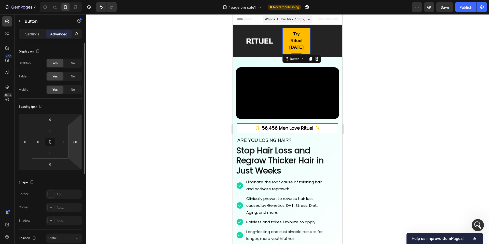
type input "4"
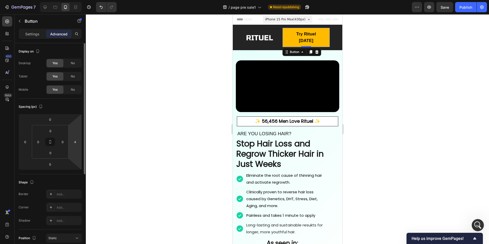
click at [77, 0] on html "7 / page pre sale1 Need republishing Preview Save Publish 450 Beta Sections(30)…" at bounding box center [244, 0] width 489 height 0
click at [77, 145] on input "4" at bounding box center [75, 142] width 8 height 8
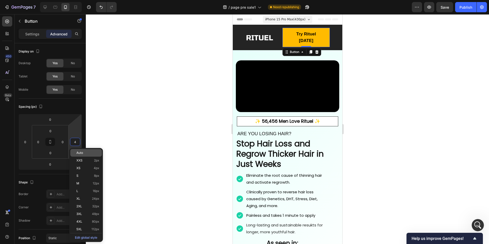
click at [79, 152] on span "Auto" at bounding box center [79, 153] width 7 height 4
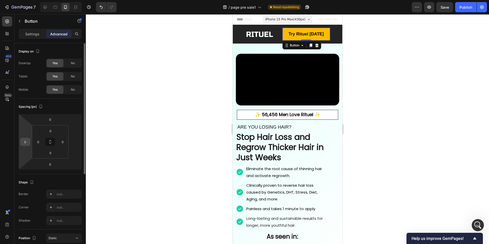
click at [25, 144] on input "0" at bounding box center [25, 142] width 8 height 8
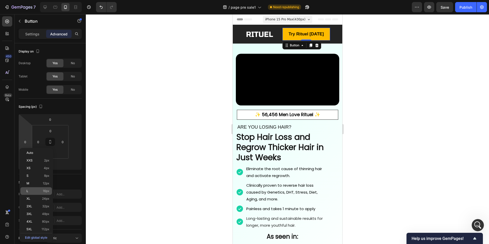
click at [30, 194] on div "L 16px" at bounding box center [36, 191] width 32 height 8
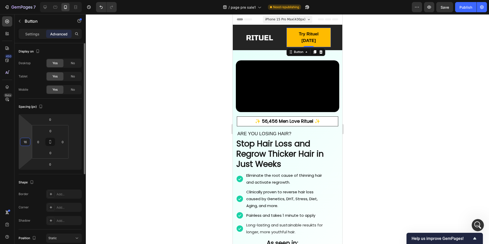
click at [27, 142] on input "16" at bounding box center [25, 142] width 8 height 8
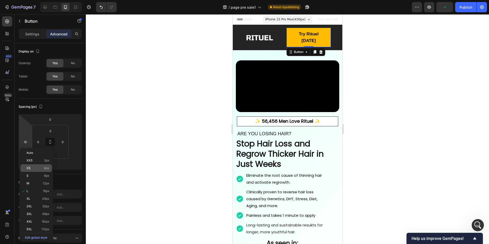
click at [36, 171] on div "XS 4px" at bounding box center [36, 168] width 32 height 8
type input "4"
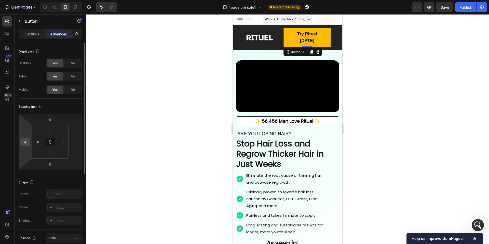
click at [25, 142] on input "4" at bounding box center [25, 142] width 8 height 8
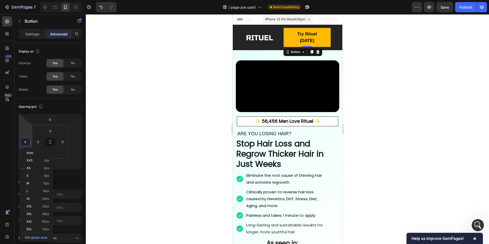
click at [165, 105] on div at bounding box center [287, 128] width 403 height 229
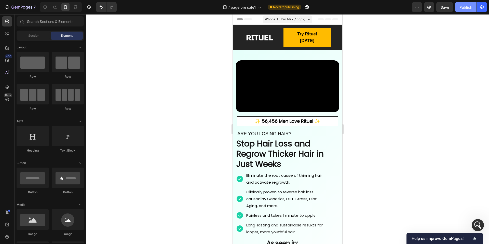
click at [465, 6] on div "Publish" at bounding box center [465, 7] width 13 height 5
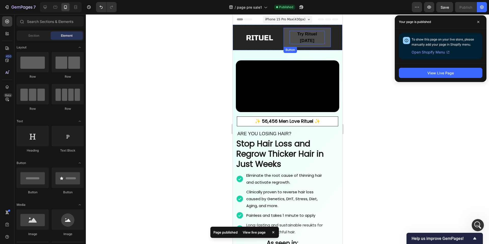
click at [311, 33] on strong "Try Rituel [DATE]" at bounding box center [307, 37] width 20 height 11
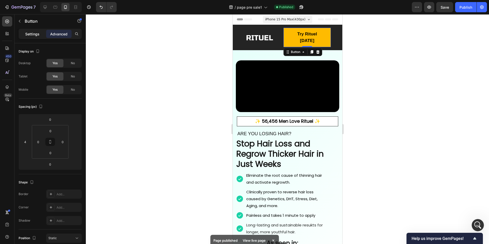
click at [36, 34] on p "Settings" at bounding box center [32, 33] width 14 height 5
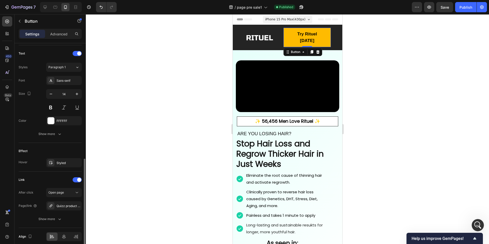
scroll to position [190, 0]
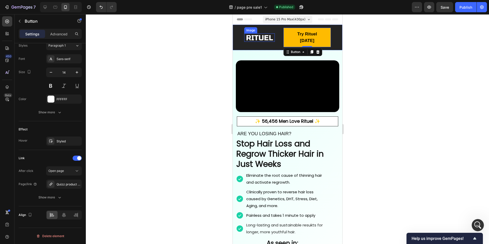
click at [245, 34] on img at bounding box center [259, 37] width 31 height 8
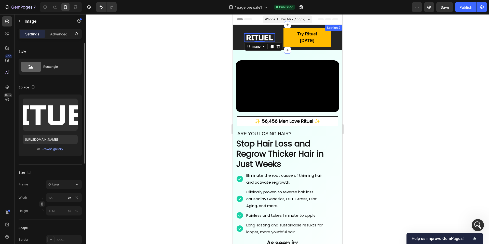
click at [238, 34] on div "Icon 999-9999-999 Text block Row Image 0 Try Rituel Today Button Ship to USA Te…" at bounding box center [286, 37] width 109 height 25
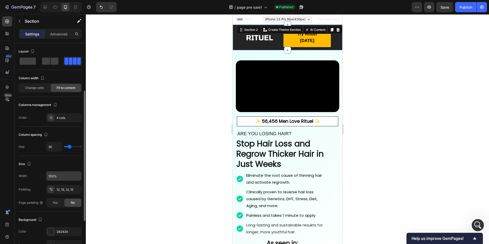
scroll to position [91, 0]
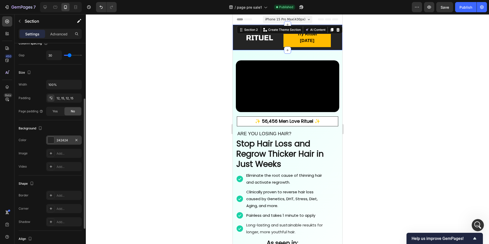
click at [49, 140] on div at bounding box center [51, 140] width 7 height 7
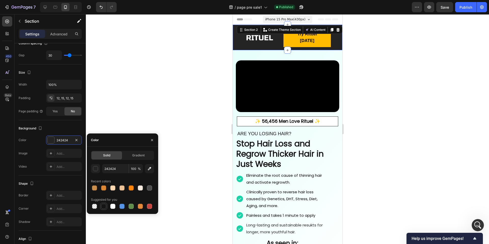
click at [105, 205] on div at bounding box center [103, 206] width 5 height 5
type input "151515"
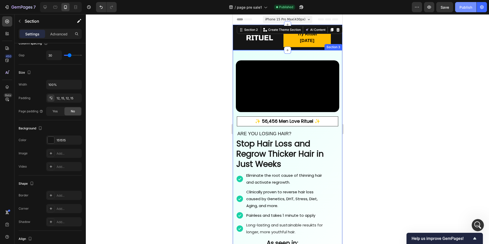
click at [459, 11] on button "Publish" at bounding box center [465, 7] width 21 height 10
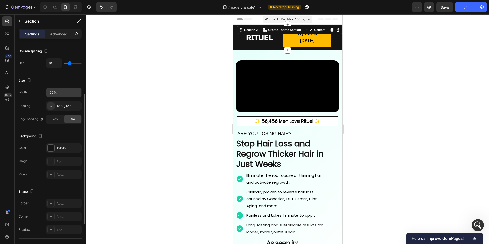
scroll to position [82, 0]
click at [55, 120] on span "Yes" at bounding box center [54, 121] width 5 height 5
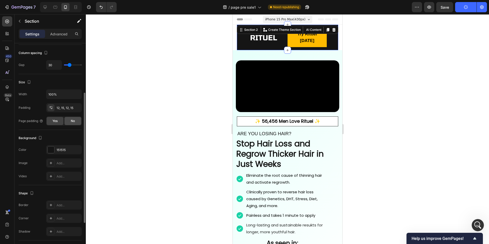
click at [73, 122] on span "No" at bounding box center [73, 121] width 4 height 5
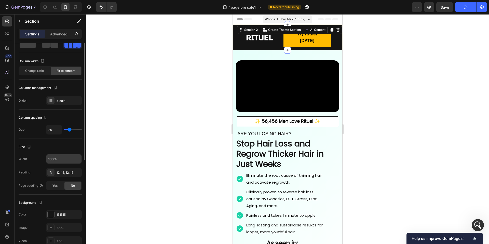
scroll to position [0, 0]
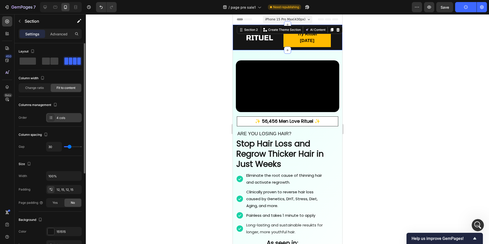
click at [58, 117] on div "4 cols" at bounding box center [68, 118] width 24 height 5
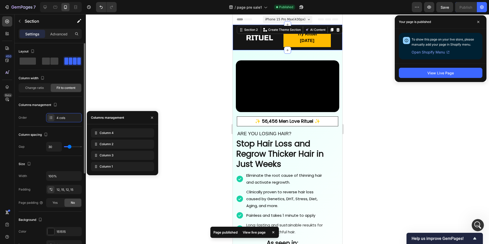
click at [36, 167] on div "Size" at bounding box center [50, 164] width 63 height 8
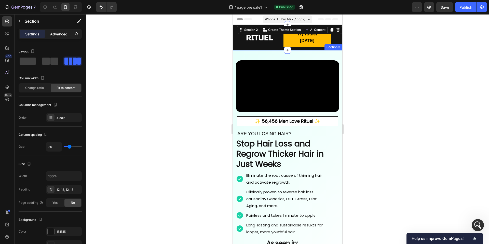
click at [59, 36] on p "Advanced" at bounding box center [58, 33] width 17 height 5
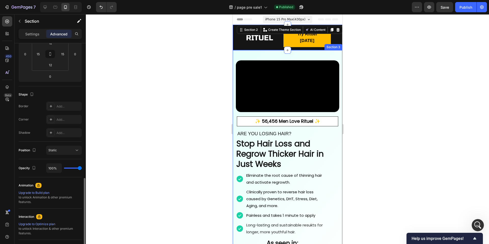
scroll to position [138, 0]
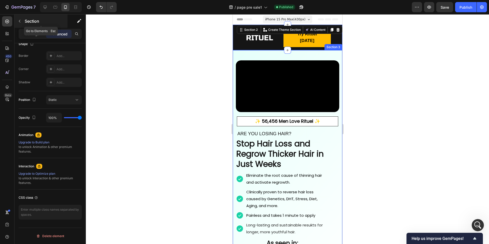
click at [19, 19] on icon "button" at bounding box center [20, 21] width 4 height 4
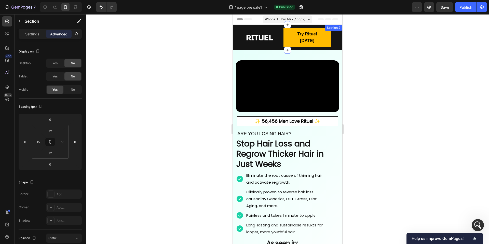
click at [235, 33] on div "Icon 999-9999-999 Text block Row Image Try Rituel Today Button Ship to USA Text…" at bounding box center [286, 37] width 109 height 25
click at [241, 38] on div "Icon 999-9999-999 Text block Row Image Try Rituel Today Button Ship to USA Text…" at bounding box center [286, 37] width 109 height 25
click at [41, 33] on div "Settings" at bounding box center [32, 34] width 25 height 8
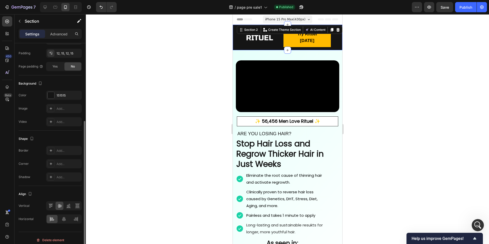
scroll to position [140, 0]
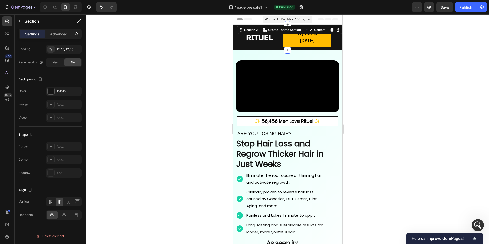
click at [234, 38] on div "Icon 999-9999-999 Text block Row Image Try Rituel Today Button Ship to USA Text…" at bounding box center [286, 37] width 109 height 25
click at [60, 35] on p "Advanced" at bounding box center [58, 33] width 17 height 5
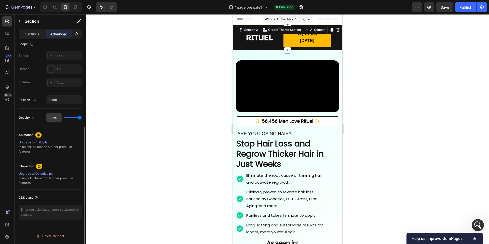
scroll to position [137, 0]
click at [63, 107] on div "Position Static" at bounding box center [50, 102] width 63 height 18
click at [68, 103] on div "Static" at bounding box center [61, 101] width 26 height 5
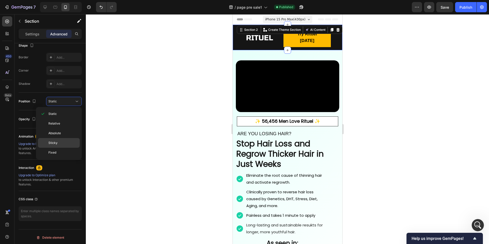
click at [63, 141] on p "Sticky" at bounding box center [62, 142] width 29 height 5
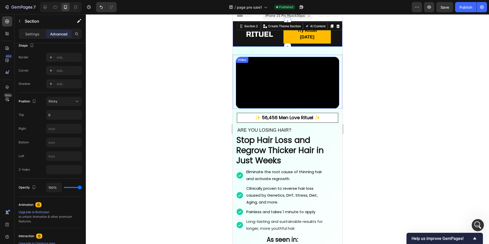
scroll to position [0, 0]
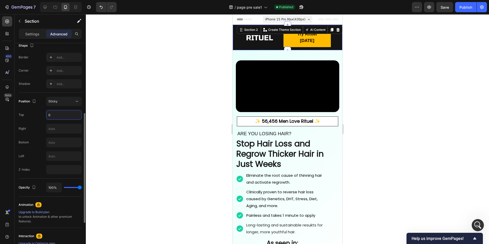
click at [72, 116] on input "0" at bounding box center [63, 114] width 35 height 9
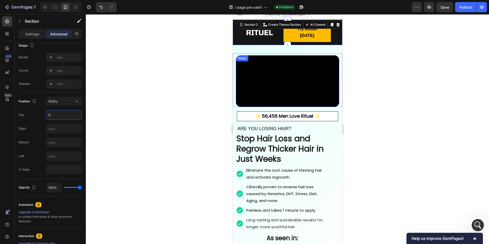
scroll to position [1, 0]
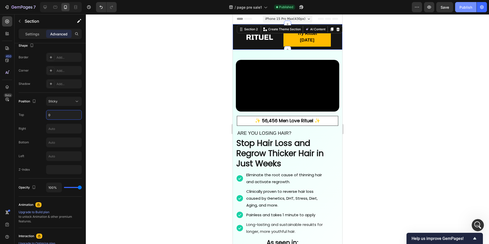
click at [463, 8] on div "Publish" at bounding box center [465, 7] width 13 height 5
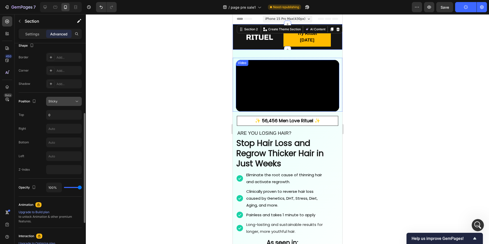
click at [67, 102] on div "Sticky" at bounding box center [61, 101] width 26 height 5
click at [10, 155] on div "450 Beta" at bounding box center [7, 111] width 10 height 191
click at [65, 116] on input "0" at bounding box center [63, 114] width 35 height 9
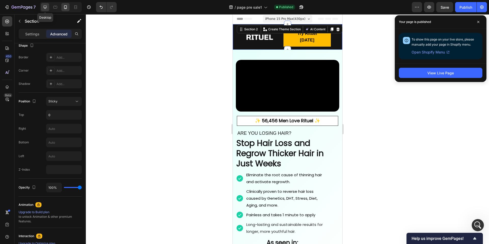
click at [44, 6] on icon at bounding box center [45, 7] width 3 height 3
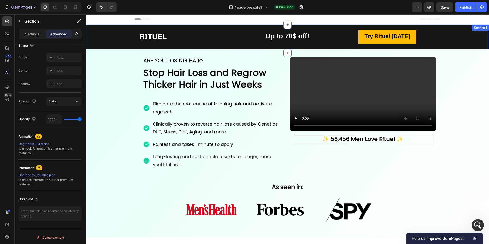
click at [105, 32] on div "Image Row" at bounding box center [153, 39] width 127 height 22
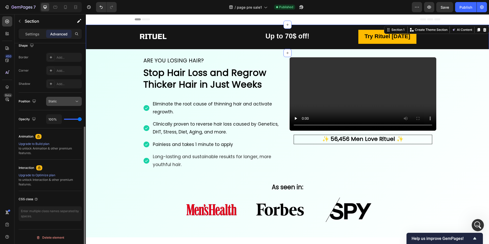
click at [61, 100] on div "Static" at bounding box center [61, 101] width 26 height 5
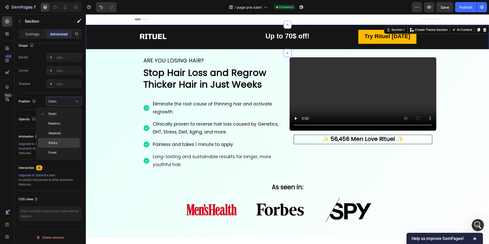
click at [68, 140] on p "Sticky" at bounding box center [62, 142] width 29 height 5
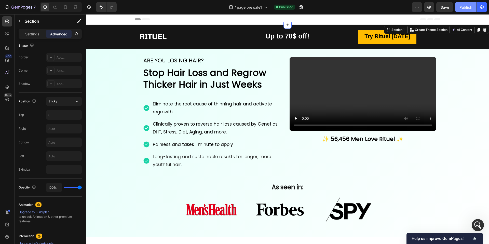
click at [465, 8] on div "Publish" at bounding box center [465, 7] width 13 height 5
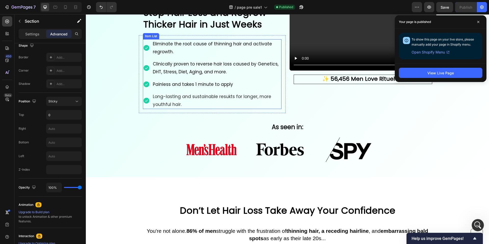
scroll to position [32, 0]
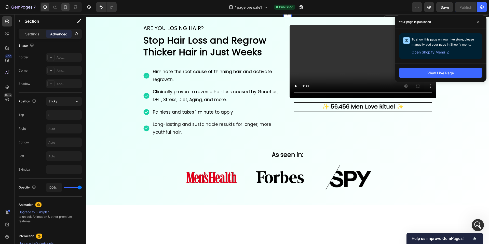
click at [67, 8] on icon at bounding box center [65, 7] width 3 height 4
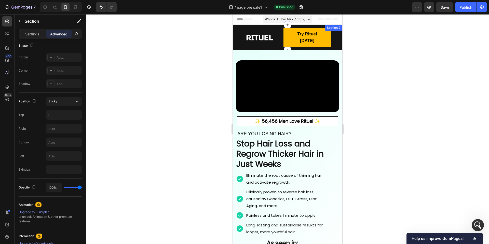
click at [237, 36] on div "Icon 999-9999-999 Text block Row Image Try Rituel Today Button Ship to USA Text…" at bounding box center [286, 37] width 109 height 25
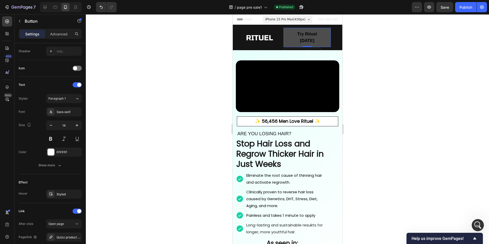
click at [284, 36] on link "Try Rituel [DATE]" at bounding box center [306, 37] width 47 height 19
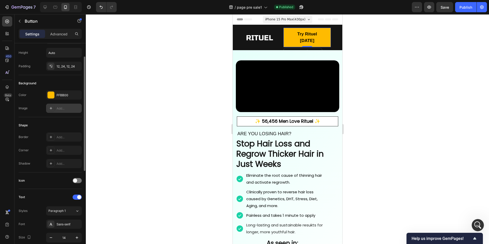
scroll to position [25, 0]
click at [61, 148] on div "Add..." at bounding box center [68, 150] width 24 height 5
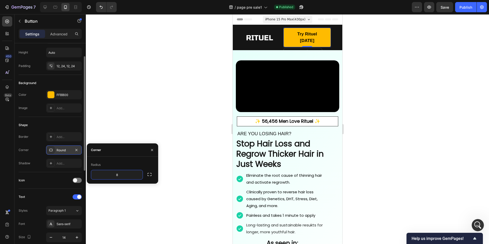
click at [126, 95] on div at bounding box center [287, 128] width 403 height 229
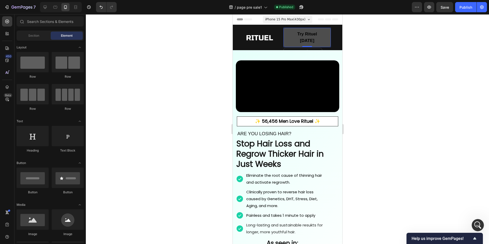
click at [285, 32] on link "Try Rituel [DATE]" at bounding box center [306, 37] width 47 height 19
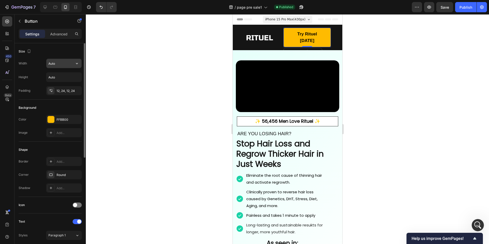
click at [65, 64] on input "Auto" at bounding box center [63, 63] width 35 height 9
click at [79, 65] on icon "button" at bounding box center [76, 63] width 5 height 5
click at [67, 83] on div "Full 100%" at bounding box center [59, 86] width 42 height 10
click at [77, 62] on icon "button" at bounding box center [76, 63] width 5 height 5
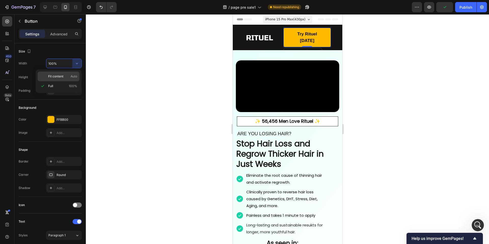
click at [63, 74] on span "Fit content" at bounding box center [55, 76] width 15 height 5
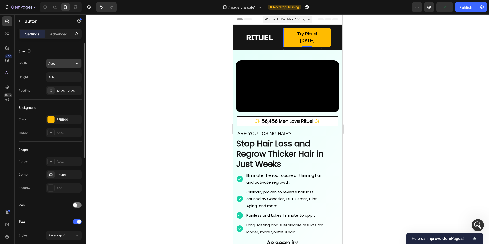
click at [59, 65] on input "Auto" at bounding box center [63, 63] width 35 height 9
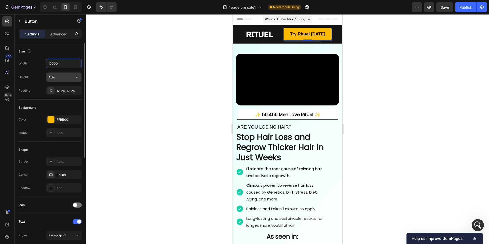
type input "10000"
click at [60, 77] on input "Auto" at bounding box center [63, 77] width 35 height 9
click at [77, 79] on icon "button" at bounding box center [76, 77] width 5 height 5
click at [62, 79] on input "Auto" at bounding box center [63, 77] width 35 height 9
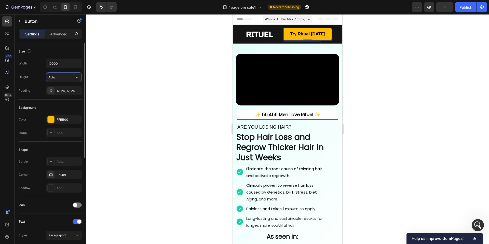
click at [62, 79] on input "Auto" at bounding box center [63, 77] width 35 height 9
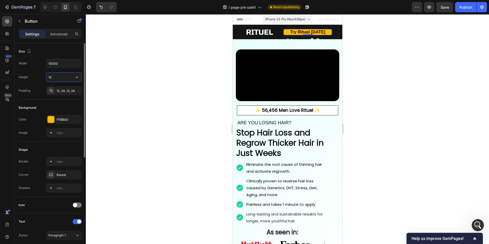
type input "1"
type input "2"
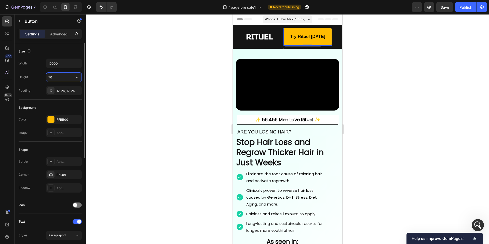
type input "7"
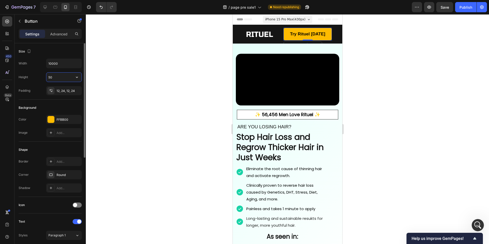
type input "5"
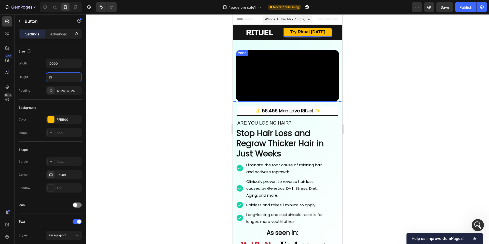
type input "35"
click at [211, 88] on div at bounding box center [287, 128] width 403 height 229
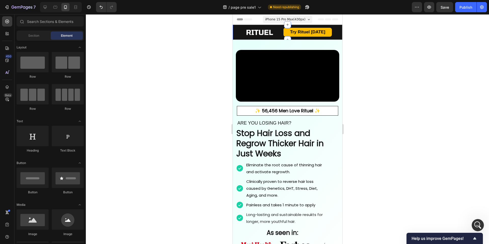
click at [236, 33] on div "Icon 999-9999-999 Text block Row Image Try Rituel Today Button Ship to USA Text…" at bounding box center [286, 32] width 109 height 15
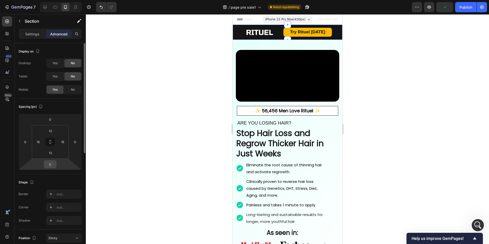
click at [53, 165] on input "0" at bounding box center [50, 164] width 10 height 8
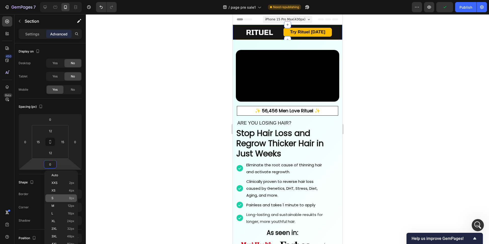
click at [60, 195] on div "S 8px" at bounding box center [61, 198] width 32 height 8
type input "8"
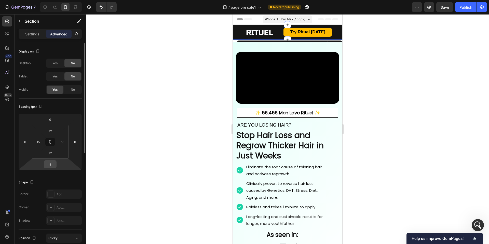
click at [51, 165] on input "8" at bounding box center [50, 164] width 10 height 8
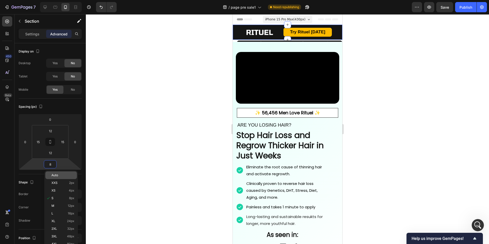
click at [54, 175] on span "Auto" at bounding box center [54, 175] width 7 height 4
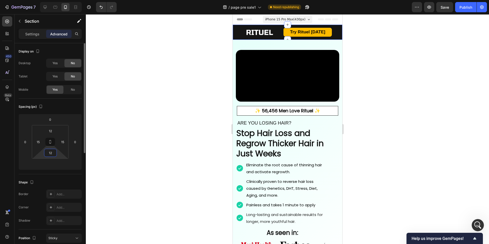
click at [52, 154] on input "12" at bounding box center [50, 153] width 10 height 8
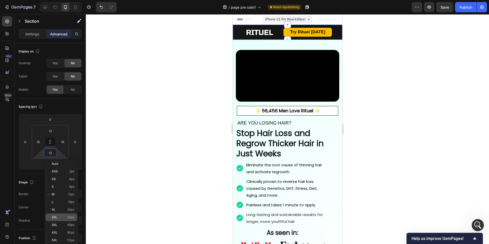
click at [56, 215] on div "2XL 32px" at bounding box center [62, 217] width 32 height 8
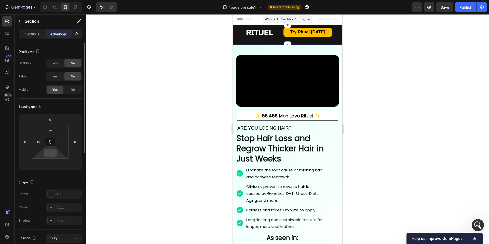
click at [50, 153] on input "32" at bounding box center [50, 153] width 10 height 8
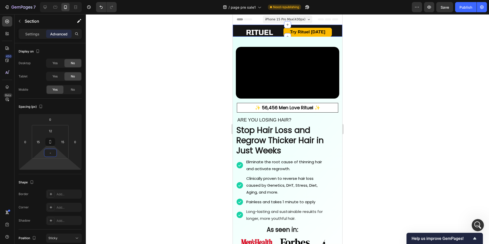
type input "-9"
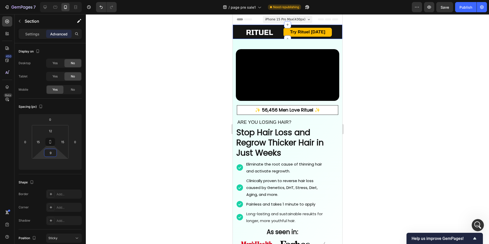
click at [185, 126] on div at bounding box center [287, 128] width 403 height 229
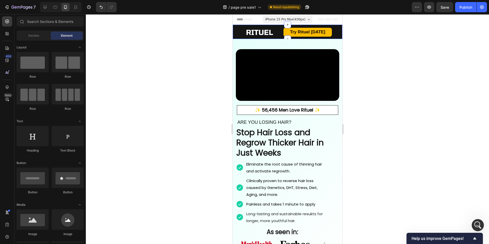
click at [236, 34] on div "Icon 999-9999-999 Text block Row Image Try Rituel Today Button Ship to USA Text…" at bounding box center [286, 32] width 109 height 14
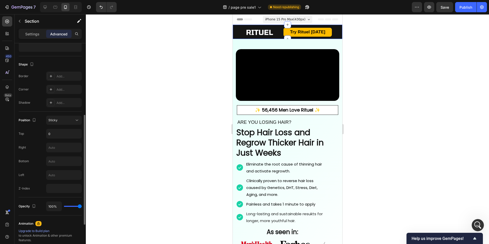
scroll to position [139, 0]
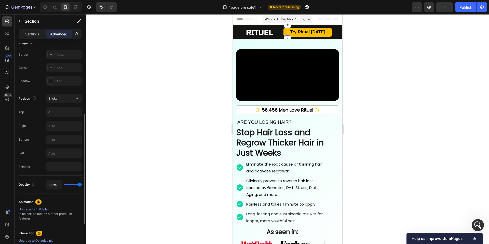
drag, startPoint x: 76, startPoint y: 185, endPoint x: 68, endPoint y: 186, distance: 7.2
click at [68, 186] on div "100%" at bounding box center [64, 185] width 36 height 10
type input "98%"
type input "98"
type input "88%"
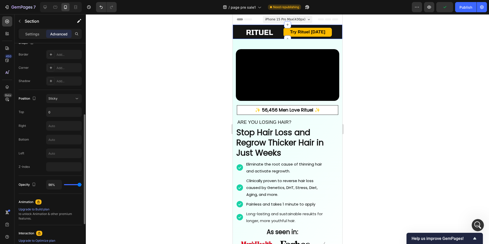
type input "88"
type input "75%"
type input "75"
type input "60%"
type input "60"
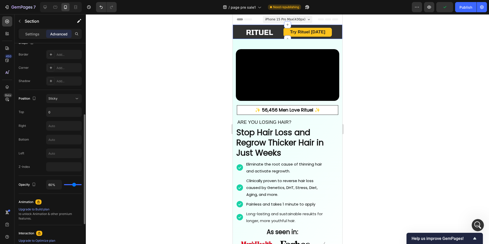
type input "45%"
type input "45"
type input "34%"
type input "34"
type input "25%"
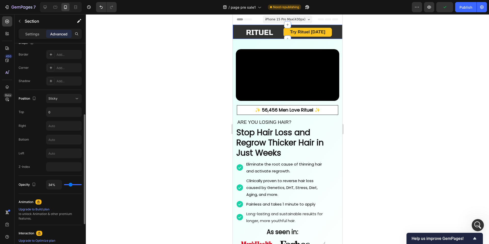
type input "25"
type input "19%"
type input "19"
type input "16%"
type input "16"
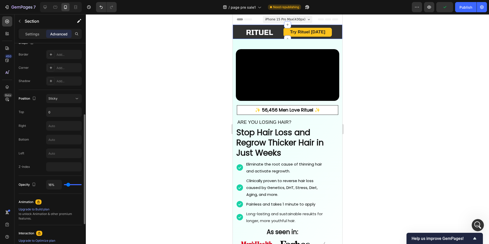
type input "13%"
type input "13"
type input "10%"
type input "10"
type input "7%"
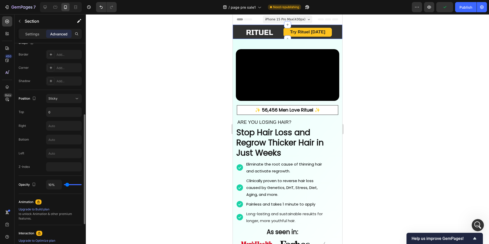
type input "7"
type input "3%"
type input "3"
type input "0%"
type input "0"
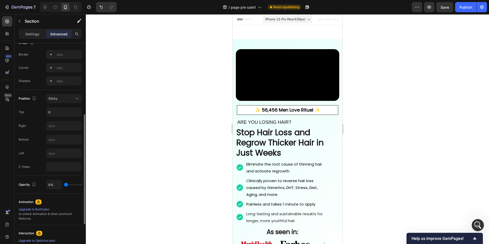
type input "54%"
type input "54"
type input "81%"
type input "81"
type input "100%"
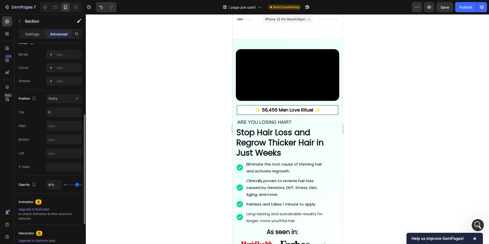
type input "100"
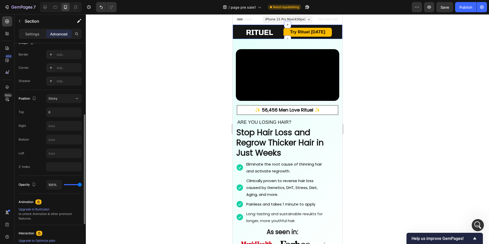
drag, startPoint x: 79, startPoint y: 185, endPoint x: 94, endPoint y: 184, distance: 15.3
click at [82, 184] on input "range" at bounding box center [73, 184] width 18 height 1
click at [71, 101] on div "Sticky" at bounding box center [61, 98] width 26 height 5
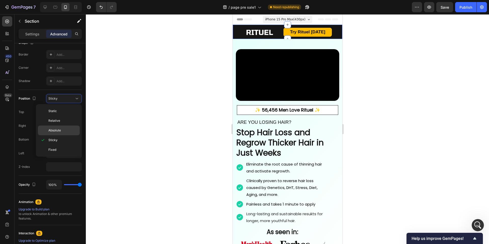
click at [67, 132] on p "Absolute" at bounding box center [62, 130] width 29 height 5
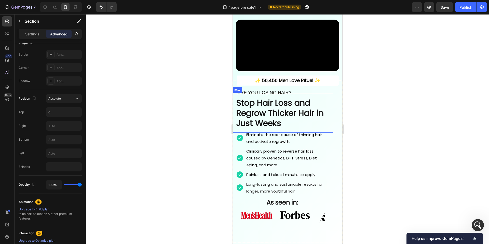
scroll to position [0, 0]
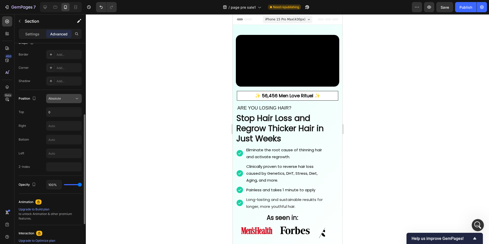
click at [76, 97] on icon at bounding box center [76, 98] width 5 height 5
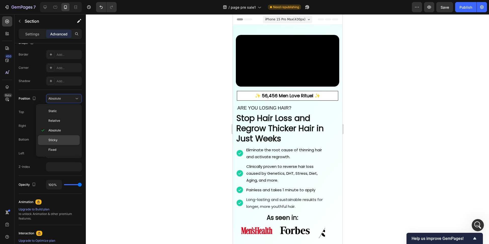
click at [59, 142] on p "Sticky" at bounding box center [62, 140] width 29 height 5
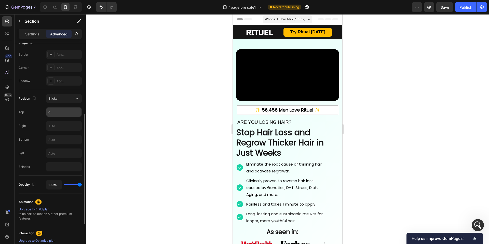
click at [61, 114] on input "0" at bounding box center [63, 111] width 35 height 9
type input "1"
click at [61, 123] on input "text" at bounding box center [63, 125] width 35 height 9
click at [62, 140] on input "text" at bounding box center [63, 139] width 35 height 9
click at [61, 152] on input "text" at bounding box center [63, 153] width 35 height 9
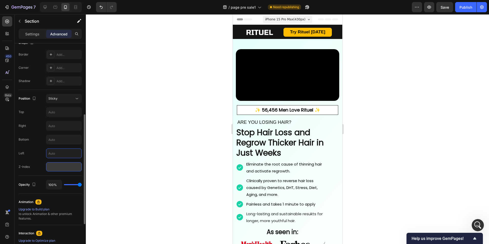
click at [62, 168] on input "number" at bounding box center [64, 166] width 36 height 9
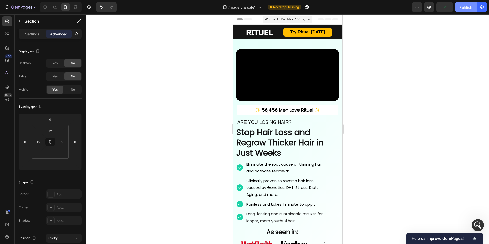
click at [462, 5] on div "Publish" at bounding box center [465, 7] width 13 height 5
click at [47, 9] on icon at bounding box center [44, 7] width 5 height 5
type input "0"
type input "12"
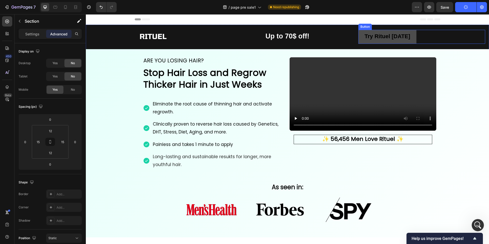
click at [359, 37] on link "Try Rituel [DATE]" at bounding box center [387, 37] width 58 height 14
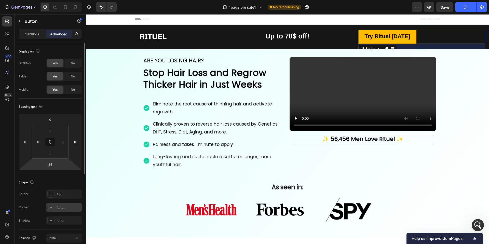
drag, startPoint x: 30, startPoint y: 32, endPoint x: 62, endPoint y: 208, distance: 179.0
click at [62, 208] on div "Settings Advanced Display on Desktop Yes No Tablet Yes No Mobile Yes No Spacing…" at bounding box center [50, 143] width 71 height 229
click at [62, 208] on div "Add..." at bounding box center [68, 207] width 24 height 5
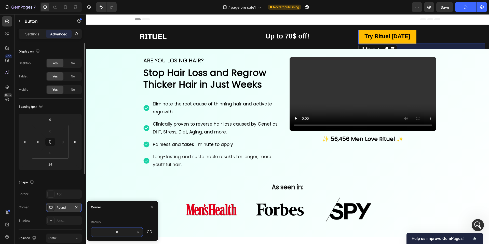
click at [39, 206] on div "Corner Round" at bounding box center [50, 207] width 63 height 9
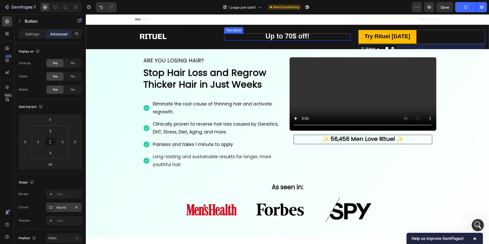
click at [324, 35] on p "Up to 70$ off!" at bounding box center [287, 37] width 126 height 6
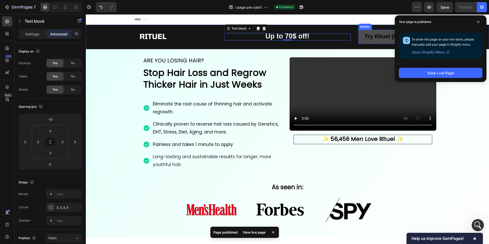
click at [358, 39] on link "Try Rituel [DATE]" at bounding box center [387, 37] width 58 height 14
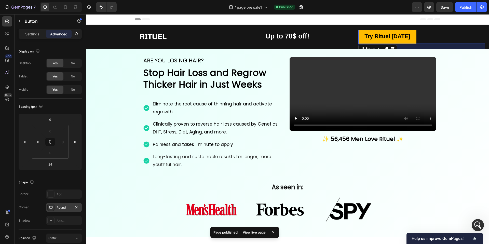
click at [67, 205] on div "Round" at bounding box center [63, 207] width 15 height 5
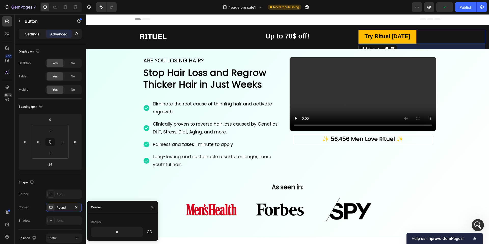
click at [33, 35] on p "Settings" at bounding box center [32, 33] width 14 height 5
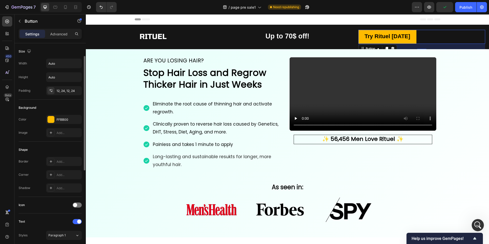
scroll to position [12, 0]
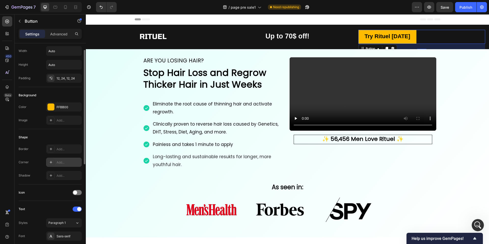
click at [62, 159] on div "Add..." at bounding box center [64, 161] width 36 height 9
type input "8"
click at [38, 176] on div "Shadow Add..." at bounding box center [50, 175] width 63 height 9
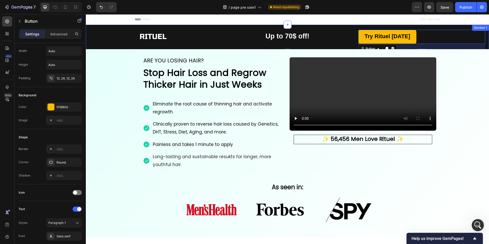
click at [115, 41] on div "Image Row" at bounding box center [153, 39] width 127 height 22
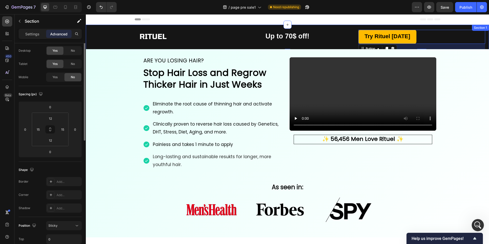
scroll to position [0, 0]
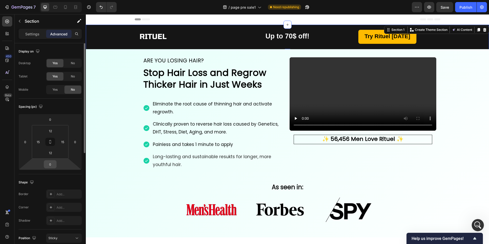
click at [52, 165] on input "0" at bounding box center [50, 164] width 10 height 8
type input "1"
type input "3"
type input "-1"
type input "-2"
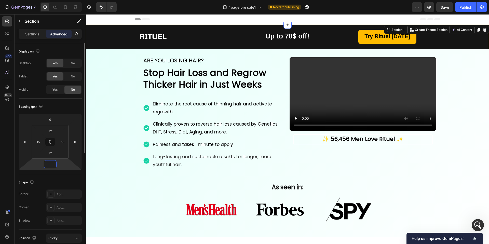
type input "-3"
type input "-1"
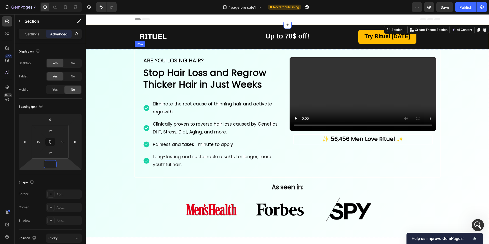
click at [121, 102] on div "Video Row ✨ 56,456 Men Love Rituel ✨ Text Block Row ARE YOU LOSING HAIR? Headin…" at bounding box center [287, 141] width 403 height 183
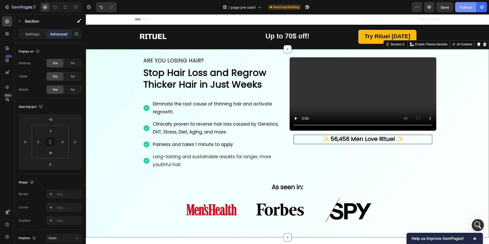
click at [462, 5] on div "Publish" at bounding box center [465, 7] width 13 height 5
click at [71, 6] on div at bounding box center [61, 7] width 42 height 10
click at [70, 6] on div at bounding box center [61, 7] width 42 height 10
click at [68, 6] on icon at bounding box center [65, 7] width 5 height 5
type input "32"
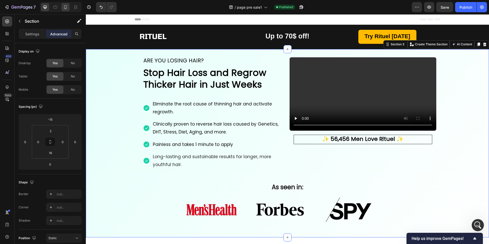
type input "32"
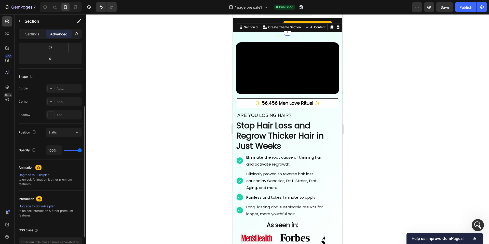
scroll to position [106, 0]
click at [69, 132] on div "Static" at bounding box center [61, 132] width 26 height 5
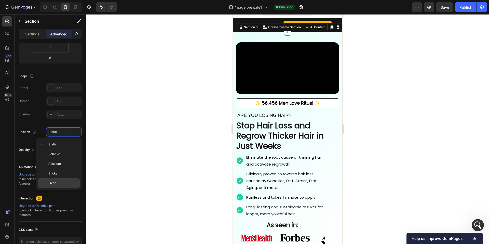
click at [62, 181] on p "Fixed" at bounding box center [62, 183] width 29 height 5
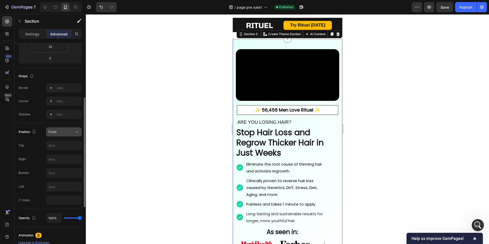
click at [71, 130] on div "Fixed" at bounding box center [61, 132] width 26 height 5
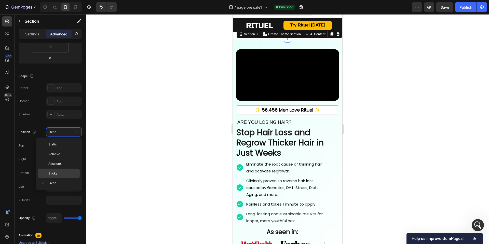
click at [63, 170] on div "Sticky" at bounding box center [59, 173] width 42 height 10
type input "0"
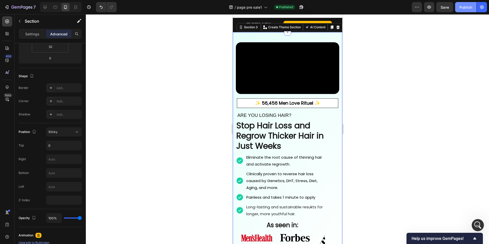
click at [463, 8] on div "Publish" at bounding box center [465, 7] width 13 height 5
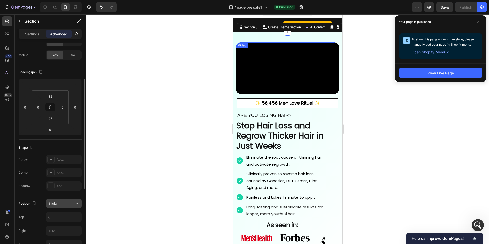
scroll to position [0, 0]
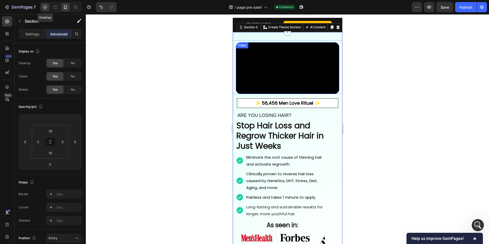
click at [45, 8] on icon at bounding box center [45, 7] width 3 height 3
type input "-15"
type input "2"
type input "16"
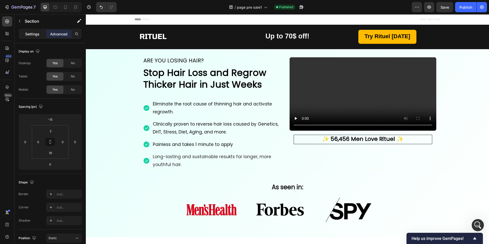
click at [34, 35] on p "Settings" at bounding box center [32, 33] width 14 height 5
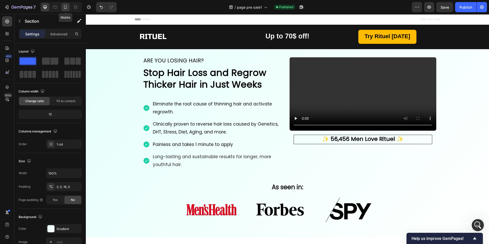
click at [65, 7] on icon at bounding box center [65, 7] width 5 height 5
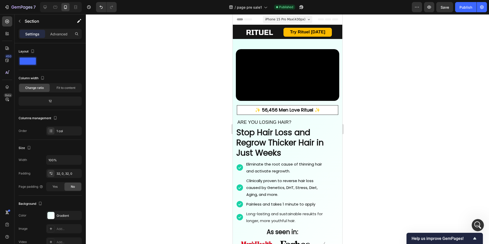
scroll to position [7, 0]
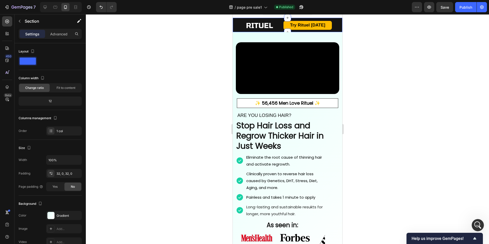
click at [236, 25] on div "Icon 999-9999-999 Text block Row Image Try Rituel Today Button Ship to USA Text…" at bounding box center [286, 25] width 109 height 14
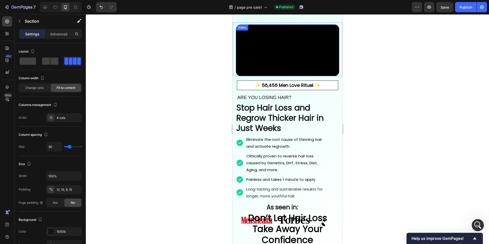
scroll to position [0, 0]
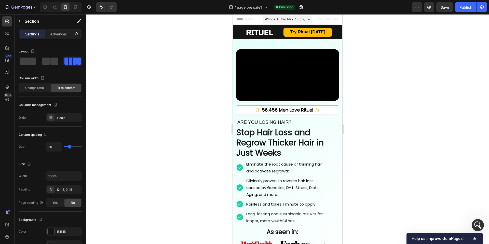
click at [177, 116] on div at bounding box center [287, 128] width 403 height 229
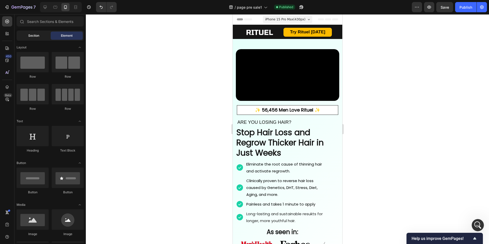
click at [36, 36] on span "Section" at bounding box center [33, 35] width 11 height 5
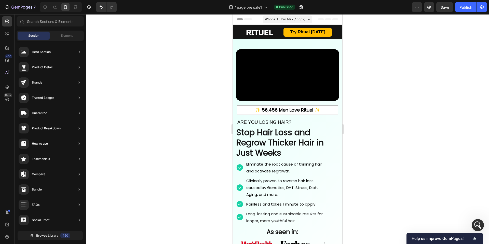
click at [184, 84] on div at bounding box center [287, 128] width 403 height 229
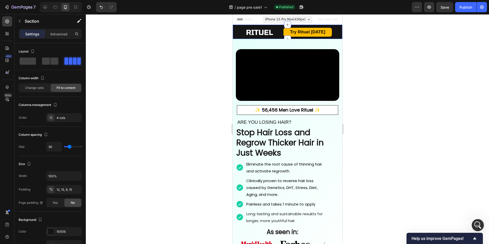
click at [237, 32] on div "Icon 999-9999-999 Text block Row Image Try Rituel Today Button Ship to USA Text…" at bounding box center [286, 32] width 109 height 14
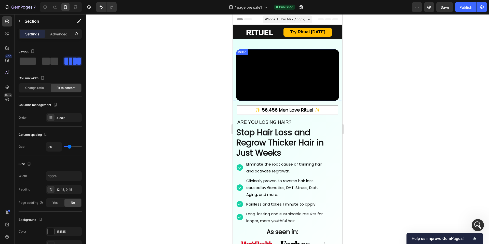
click at [198, 126] on div at bounding box center [287, 128] width 403 height 229
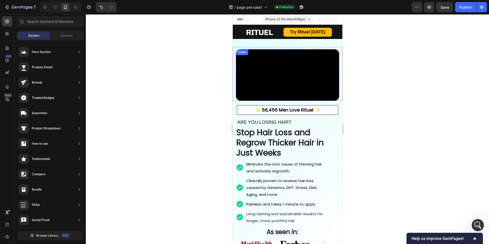
click at [196, 164] on div at bounding box center [287, 128] width 403 height 229
click at [162, 132] on div at bounding box center [287, 128] width 403 height 229
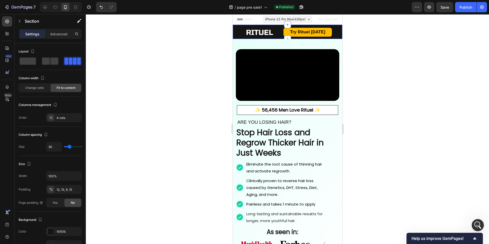
click at [236, 31] on div "Icon 999-9999-999 Text block Row Image Try Rituel Today Button Ship to USA Text…" at bounding box center [286, 32] width 109 height 14
click at [39, 89] on span "Change ratio" at bounding box center [34, 87] width 19 height 5
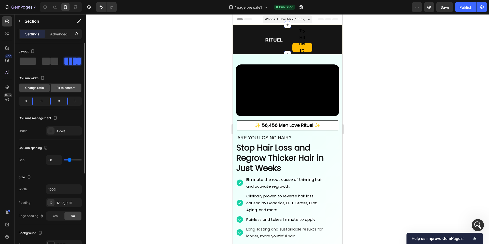
click at [64, 90] on span "Fit to content" at bounding box center [65, 87] width 19 height 5
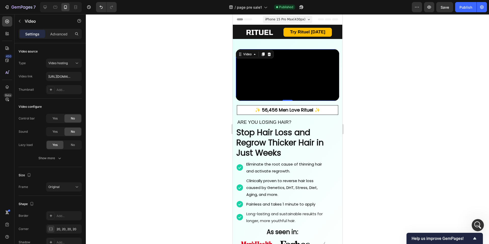
click at [242, 78] on video at bounding box center [286, 75] width 103 height 52
click at [64, 36] on div "Advanced" at bounding box center [58, 34] width 25 height 8
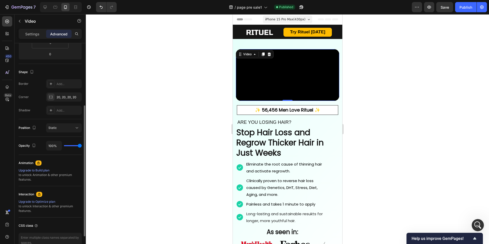
scroll to position [107, 0]
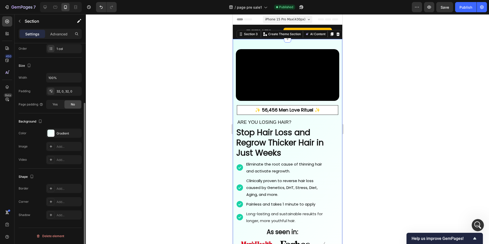
click at [241, 45] on div "Video Row ✨ 56,456 Men Love Rituel ✨ Text Block Row ARE YOU LOSING HAIR? Headin…" at bounding box center [286, 159] width 109 height 241
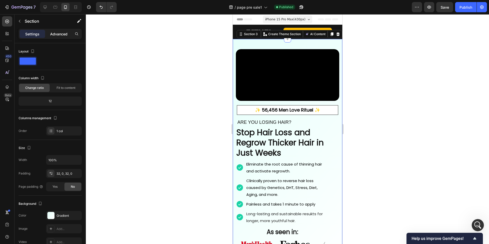
click at [63, 37] on div "Advanced" at bounding box center [58, 34] width 25 height 8
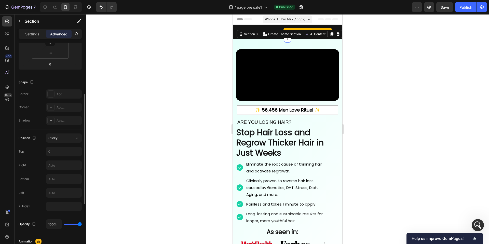
scroll to position [101, 0]
click at [66, 138] on div "Sticky" at bounding box center [61, 137] width 26 height 5
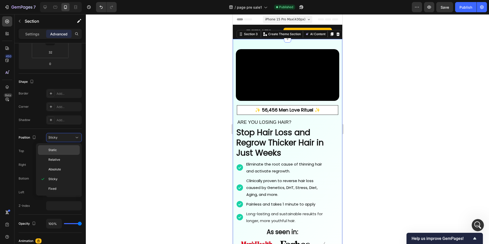
click at [66, 152] on p "Static" at bounding box center [62, 150] width 29 height 5
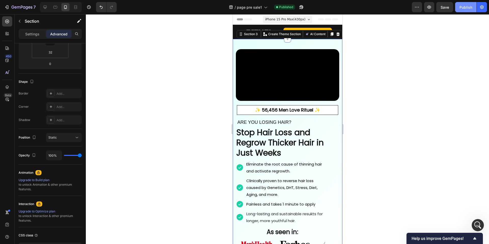
click at [464, 5] on div "Publish" at bounding box center [465, 7] width 13 height 5
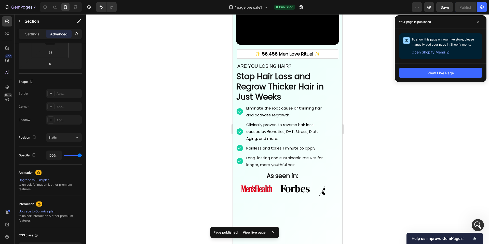
scroll to position [0, 0]
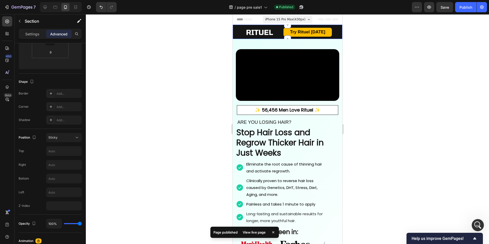
click at [236, 31] on div "Icon 999-9999-999 Text block Row Image Try Rituel Today Button Ship to USA Text…" at bounding box center [286, 32] width 109 height 14
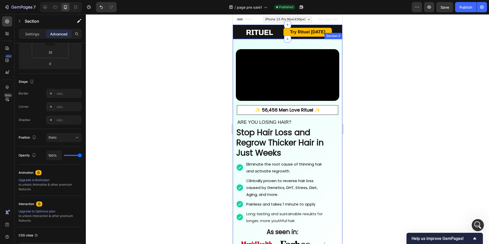
click at [238, 43] on div "Video Row ✨ 56,456 Men Love Rituel ✨ Text Block Row ARE YOU LOSING HAIR? Headin…" at bounding box center [286, 159] width 109 height 241
click at [235, 26] on div "Icon 999-9999-999 Text block Row Image Try Rituel Today Button Ship to USA Text…" at bounding box center [286, 32] width 109 height 14
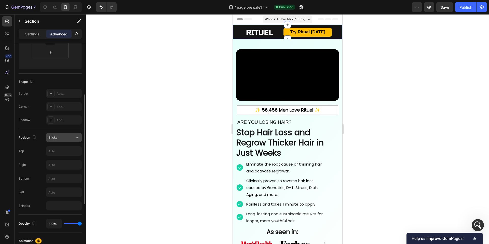
click at [69, 134] on button "Sticky" at bounding box center [64, 137] width 36 height 9
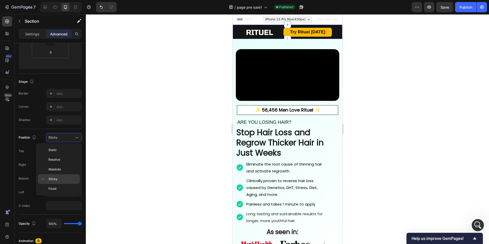
click at [63, 178] on p "Sticky" at bounding box center [62, 179] width 29 height 5
type input "0"
click at [30, 33] on p "Settings" at bounding box center [32, 33] width 14 height 5
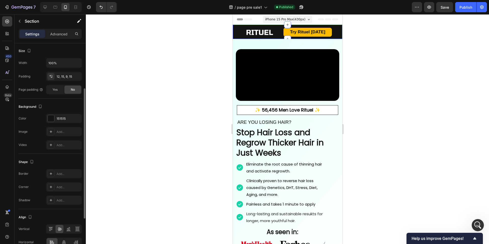
scroll to position [140, 0]
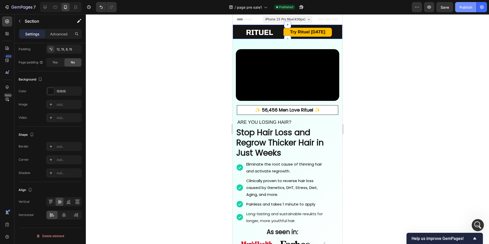
click at [464, 7] on div "Publish" at bounding box center [465, 7] width 13 height 5
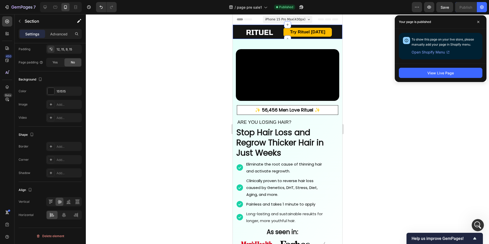
scroll to position [449, 0]
click at [236, 31] on div "Icon 999-9999-999 Text block Row Image Try Rituel Today Button Ship to USA Text…" at bounding box center [286, 32] width 109 height 14
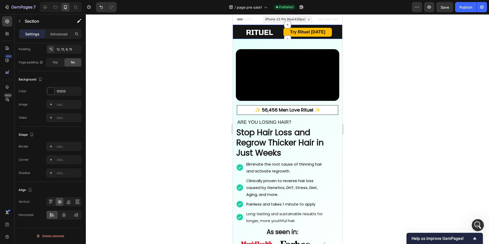
click at [236, 31] on div "Icon 999-9999-999 Text block Row Image Try Rituel Today Button Ship to USA Text…" at bounding box center [286, 32] width 109 height 14
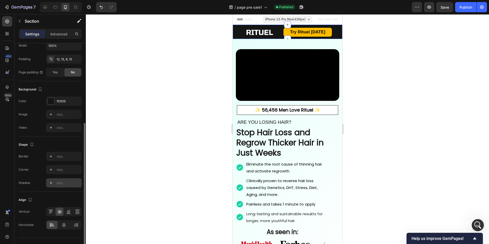
scroll to position [130, 0]
click at [57, 38] on div "Advanced" at bounding box center [58, 34] width 25 height 8
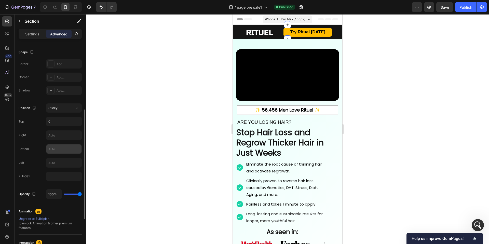
scroll to position [134, 0]
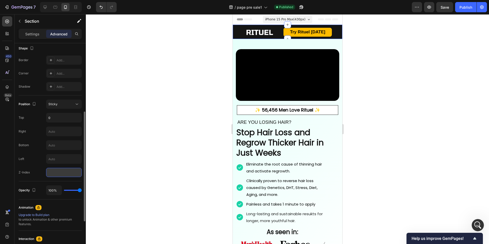
click at [69, 176] on input "number" at bounding box center [64, 172] width 36 height 9
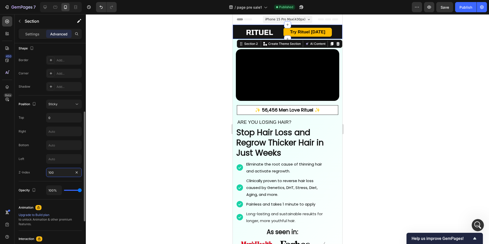
type input "100"
click at [22, 171] on div "Z-Index" at bounding box center [24, 172] width 11 height 5
click at [461, 9] on div "Publish" at bounding box center [465, 7] width 13 height 5
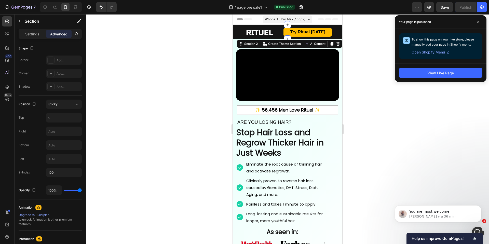
scroll to position [482, 0]
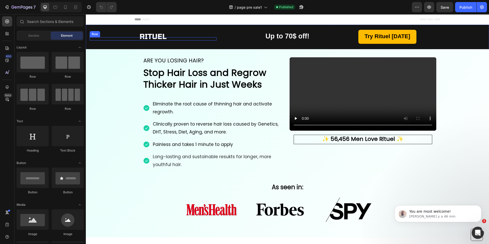
click at [94, 38] on div "Image Row" at bounding box center [153, 38] width 127 height 3
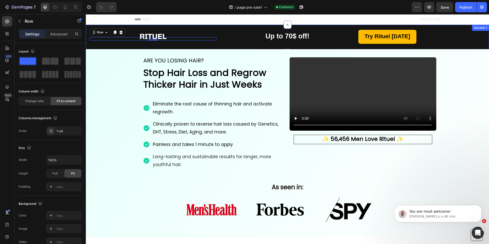
click at [88, 37] on div "Image Row 0 Up to 70$ off! Text block Text block Row Try Rituel [DATE] Button S…" at bounding box center [287, 39] width 403 height 28
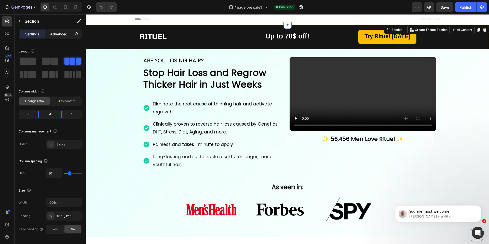
click at [63, 35] on p "Advanced" at bounding box center [58, 33] width 17 height 5
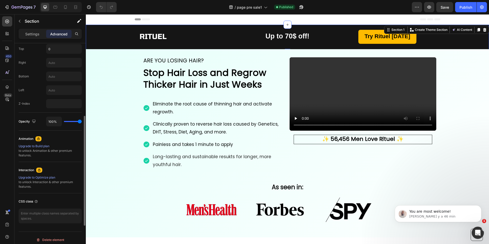
scroll to position [206, 0]
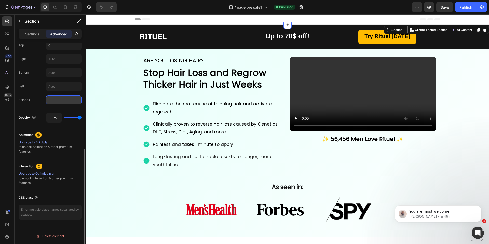
click at [63, 104] on input "number" at bounding box center [64, 99] width 36 height 9
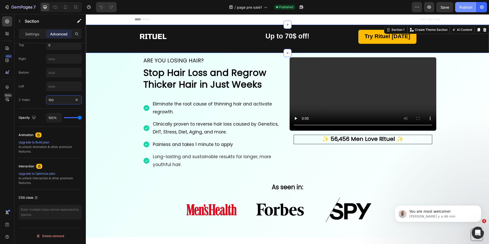
type input "100"
click at [462, 11] on button "Publish" at bounding box center [465, 7] width 21 height 10
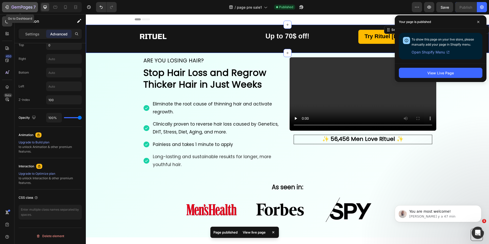
click at [10, 6] on div "7" at bounding box center [19, 7] width 31 height 6
